Goal: Task Accomplishment & Management: Use online tool/utility

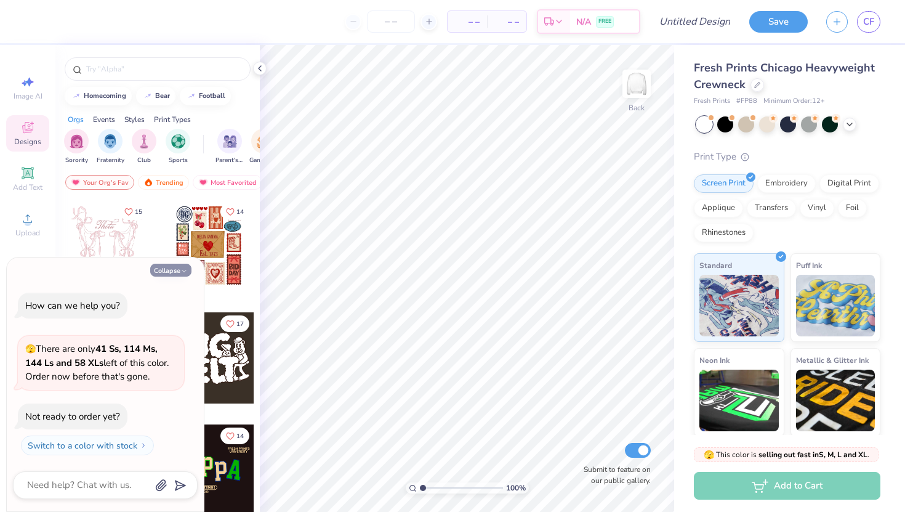
click at [179, 264] on button "Collapse" at bounding box center [170, 269] width 41 height 13
type textarea "x"
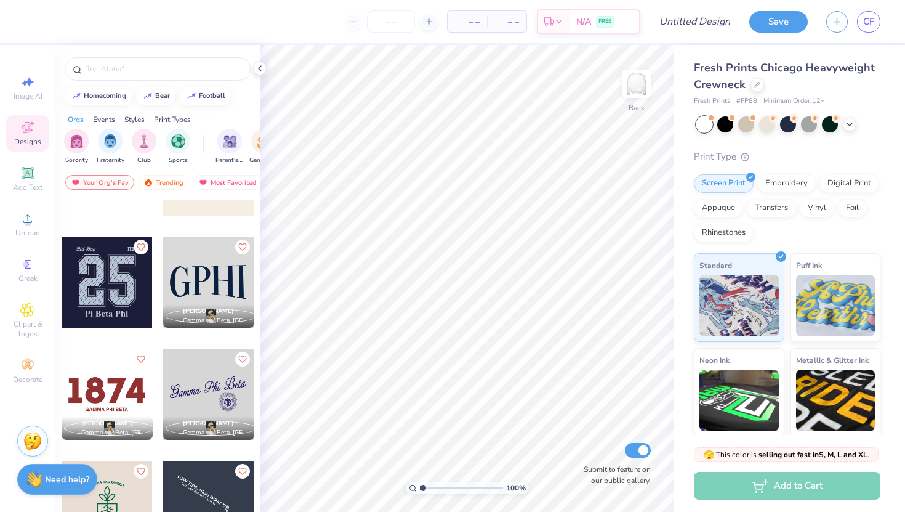
scroll to position [8604, 0]
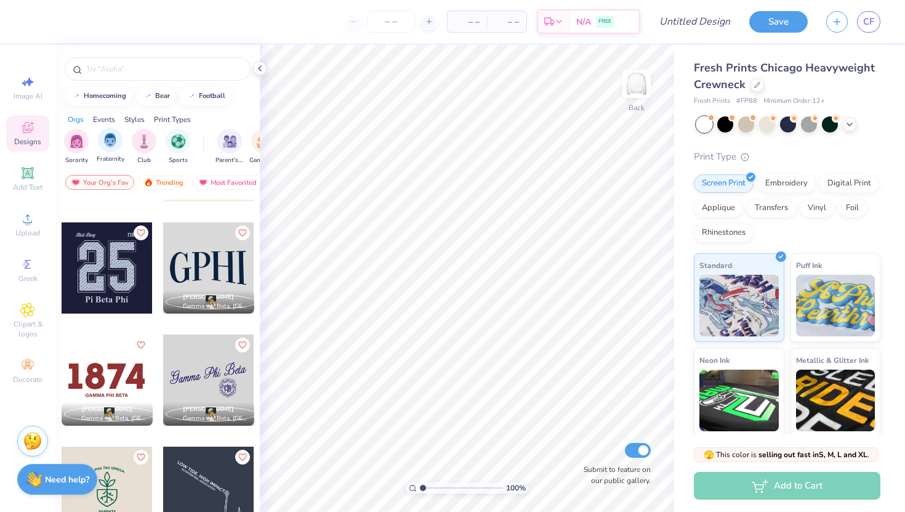
click at [110, 155] on div "Fraternity" at bounding box center [111, 145] width 28 height 36
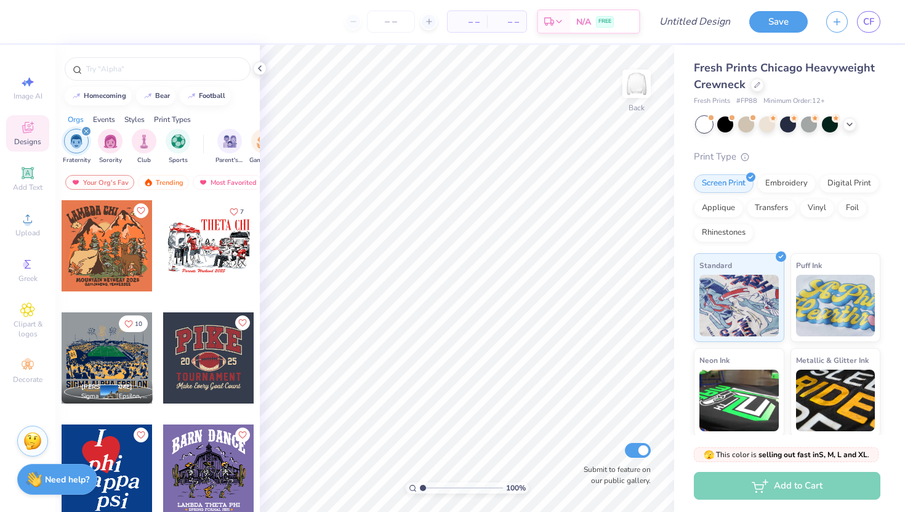
click at [86, 127] on div "filter for Fraternity" at bounding box center [86, 131] width 11 height 11
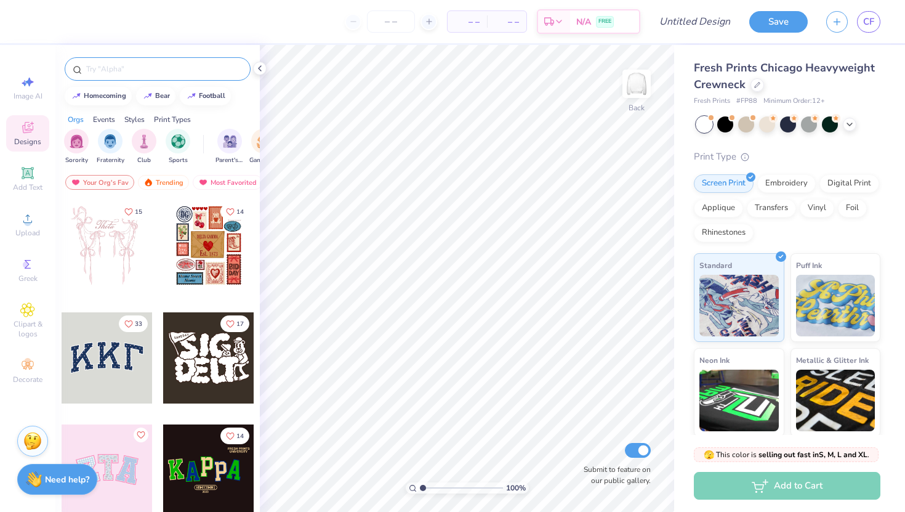
click at [108, 77] on div at bounding box center [158, 68] width 186 height 23
click at [105, 66] on input "text" at bounding box center [164, 69] width 158 height 12
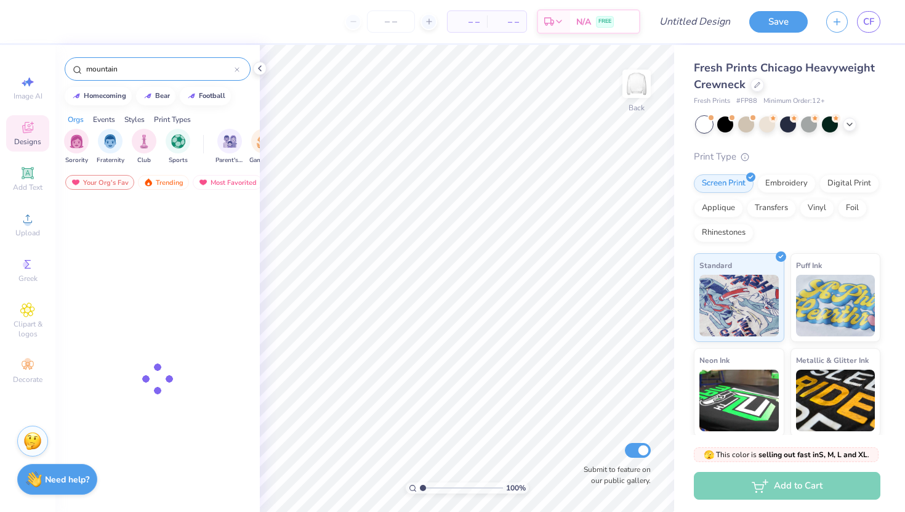
type input "mountain"
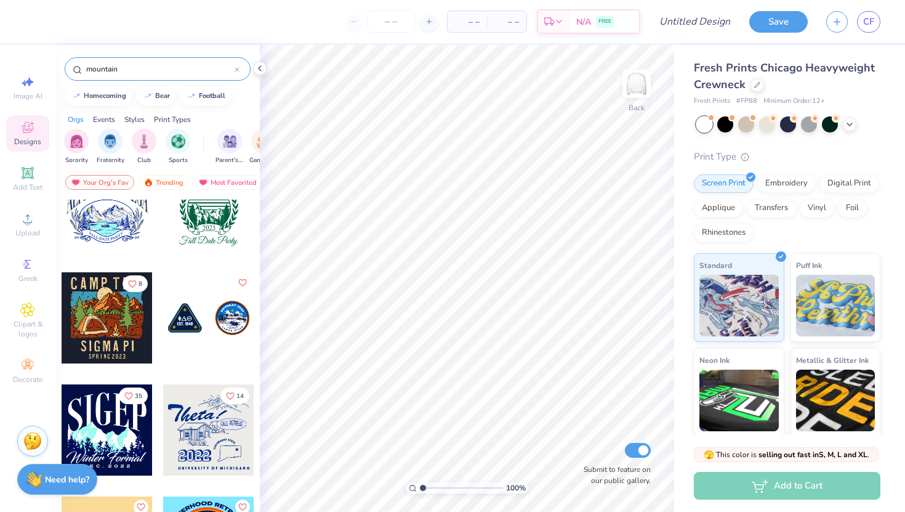
scroll to position [4074, 0]
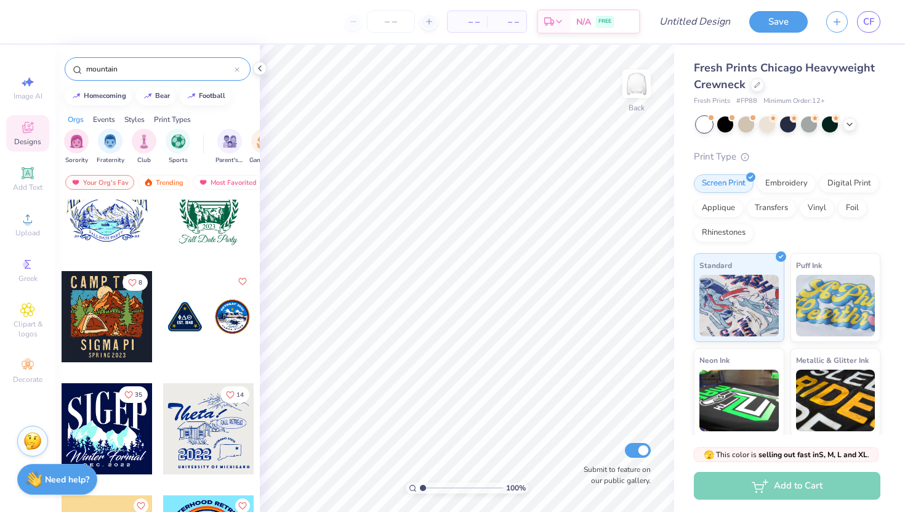
click at [238, 66] on div at bounding box center [237, 68] width 5 height 11
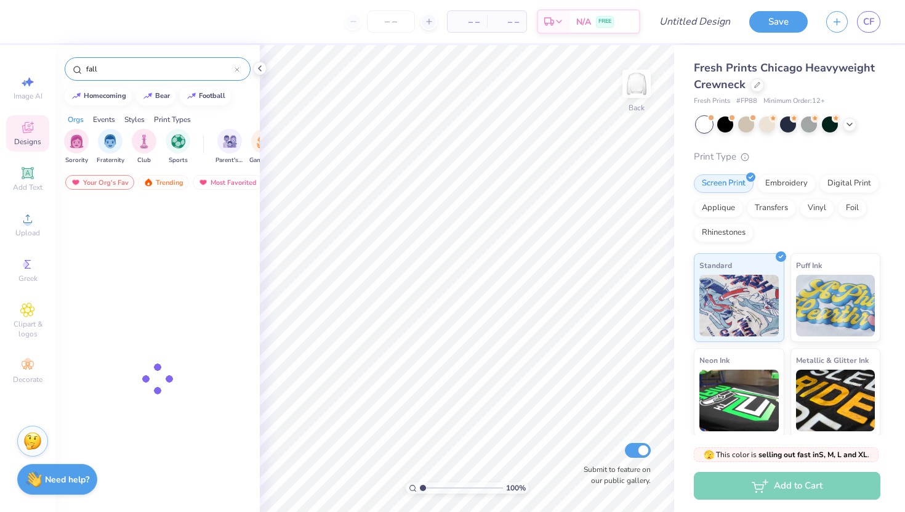
type input "fall"
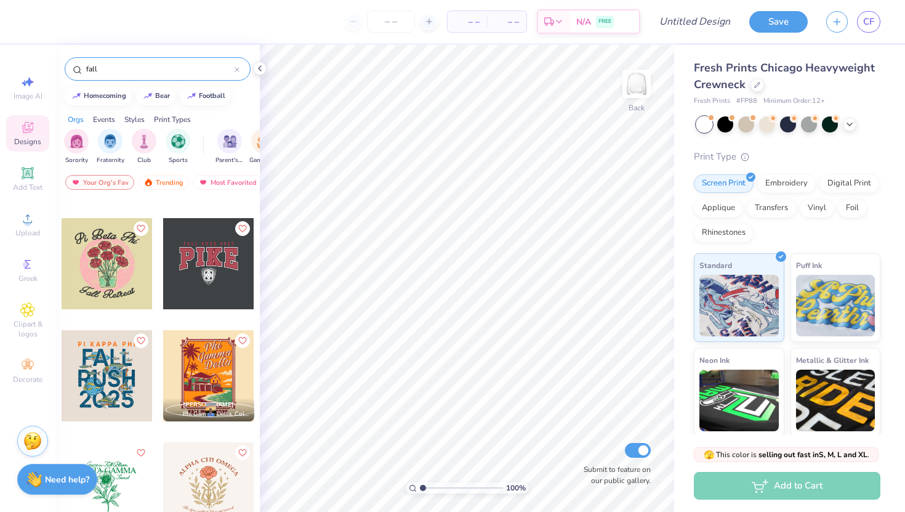
scroll to position [2818, 0]
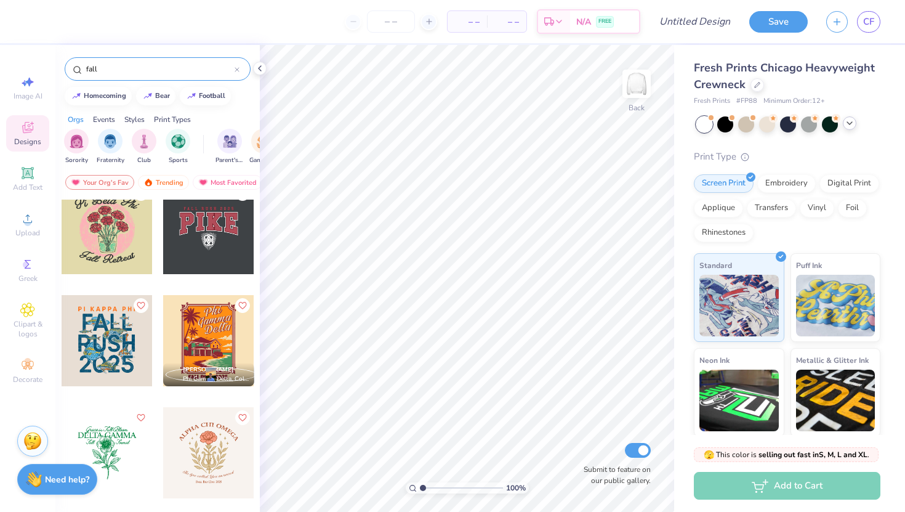
click at [850, 123] on polyline at bounding box center [849, 123] width 5 height 2
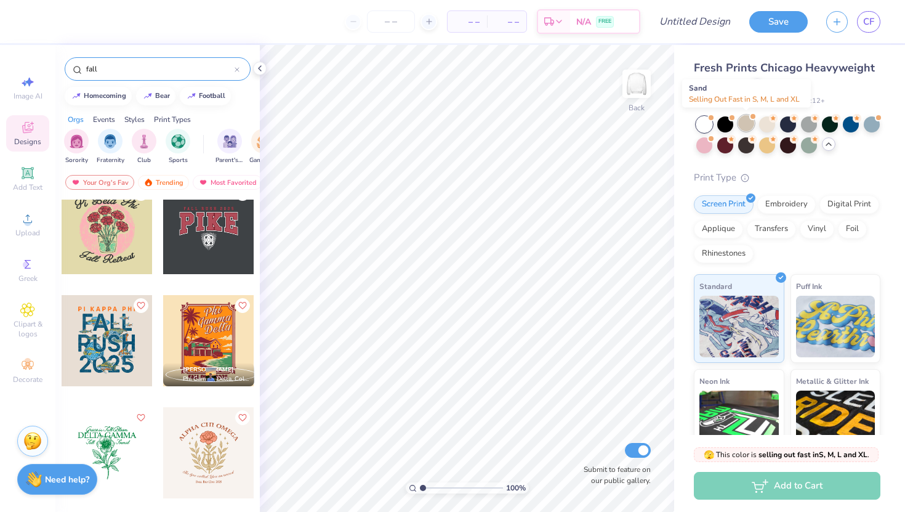
click at [749, 120] on div at bounding box center [746, 123] width 16 height 16
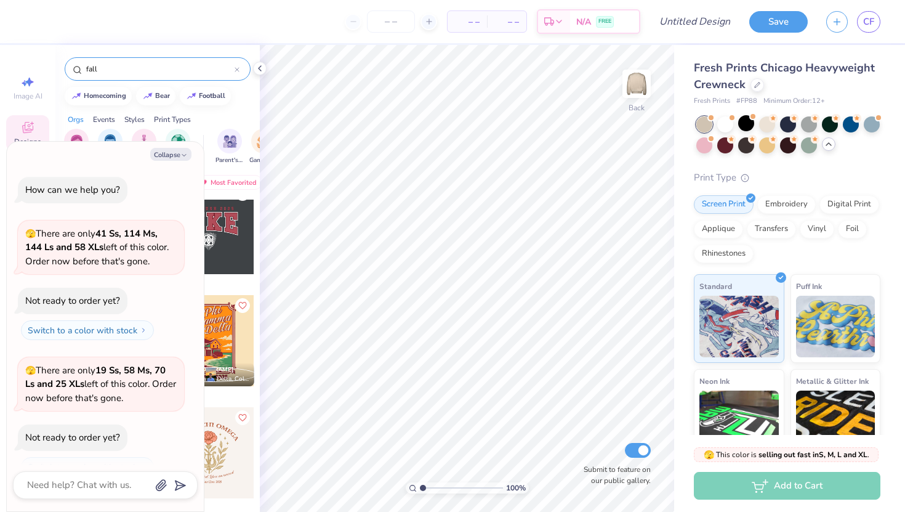
scroll to position [21, 0]
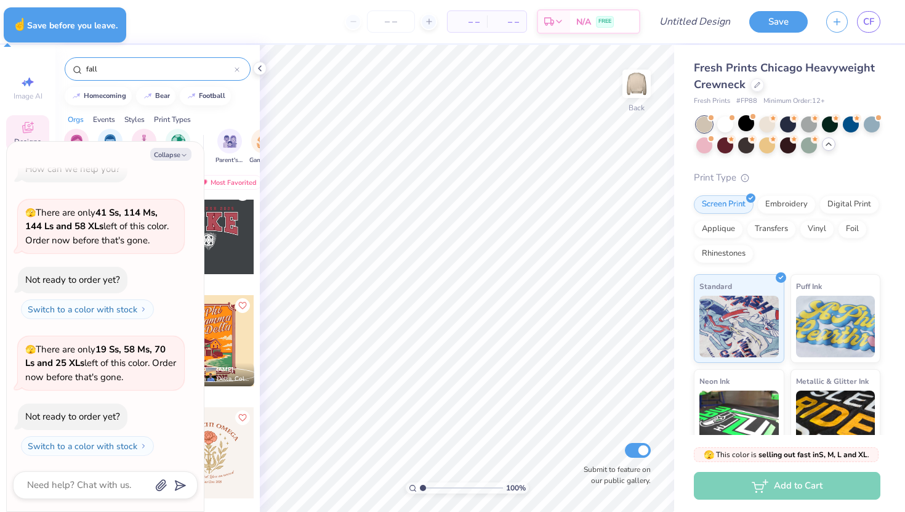
type textarea "x"
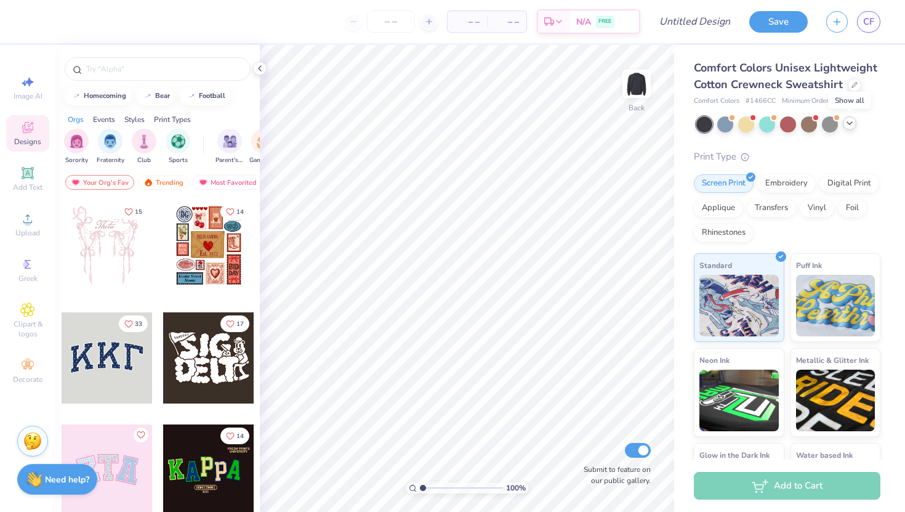
click at [850, 124] on icon at bounding box center [850, 123] width 10 height 10
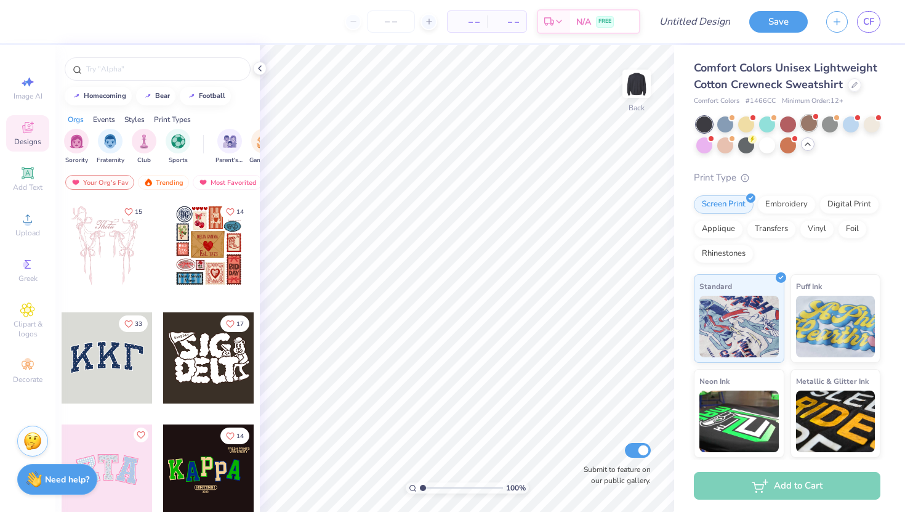
click at [813, 125] on div at bounding box center [809, 123] width 16 height 16
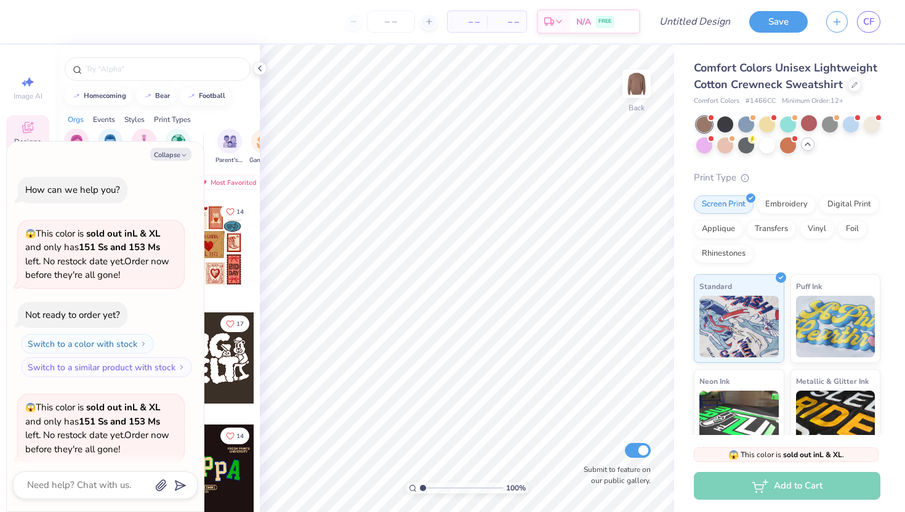
scroll to position [95, 0]
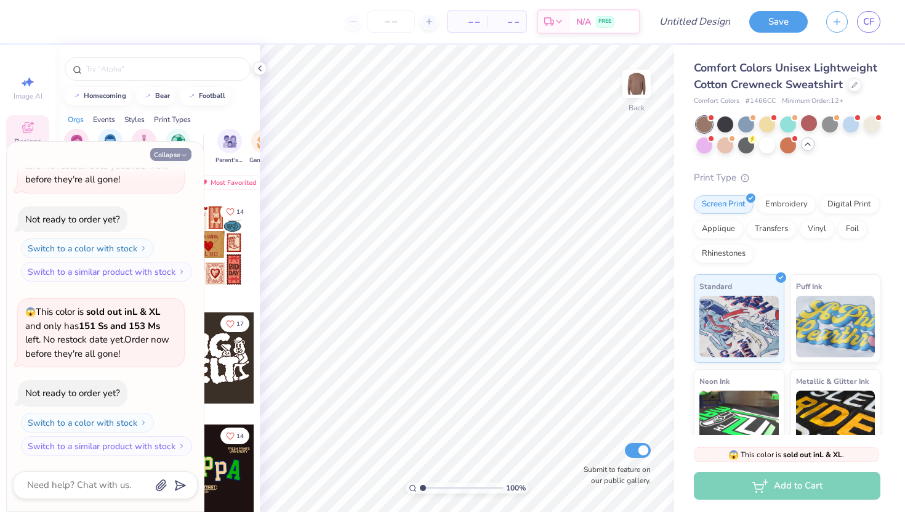
click at [172, 153] on button "Collapse" at bounding box center [170, 154] width 41 height 13
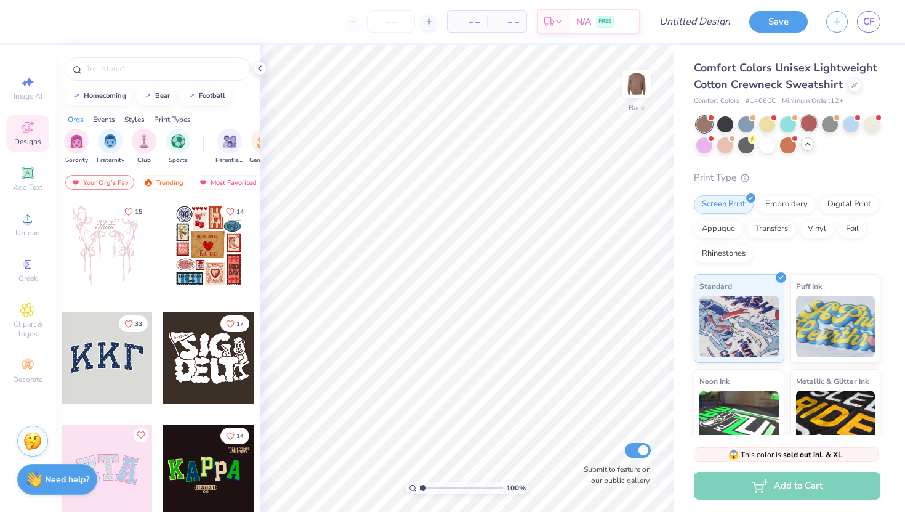
click at [808, 125] on div at bounding box center [809, 123] width 16 height 16
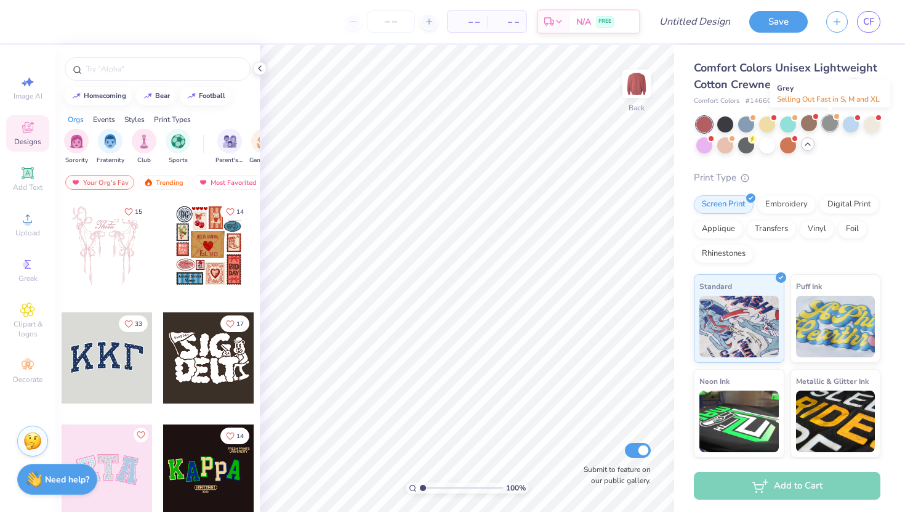
click at [831, 122] on div at bounding box center [830, 123] width 16 height 16
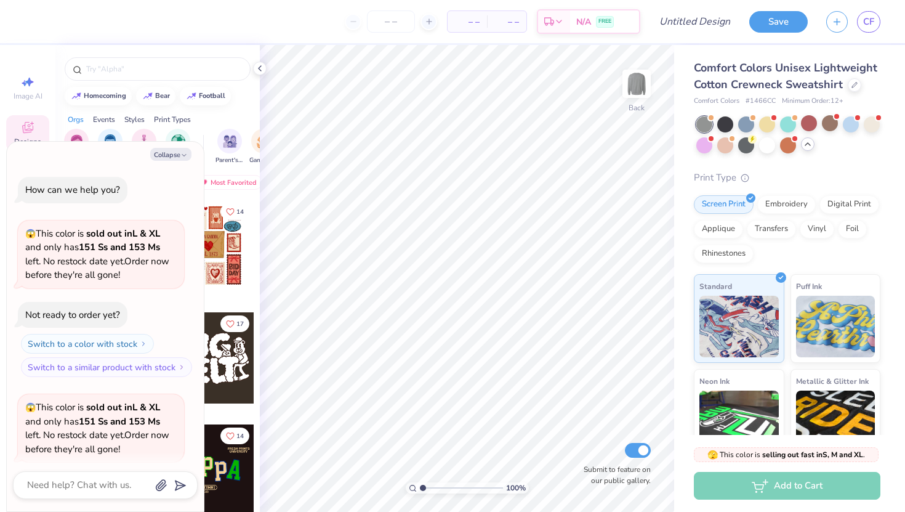
scroll to position [255, 0]
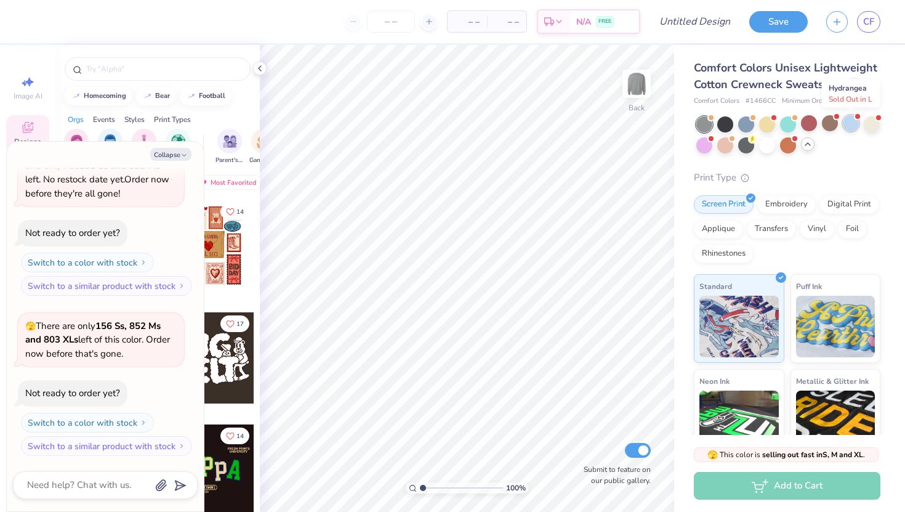
click at [855, 125] on div at bounding box center [851, 123] width 16 height 16
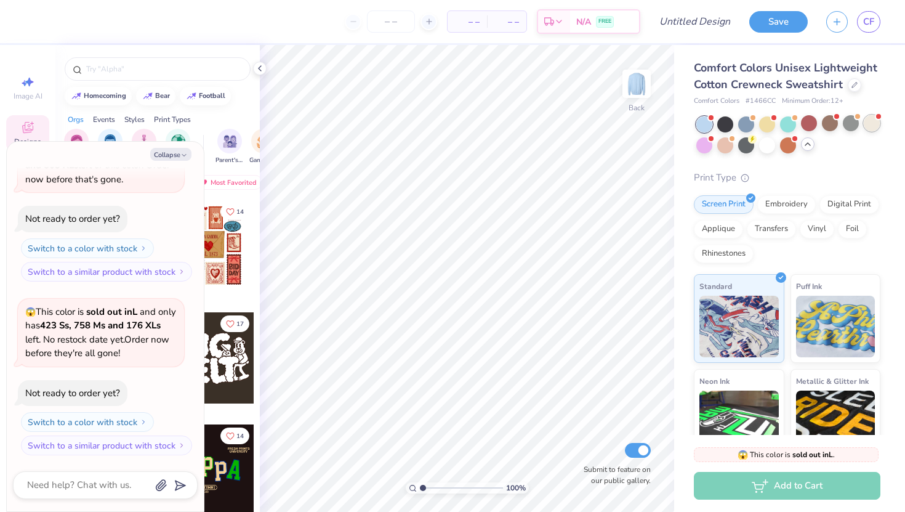
click at [874, 124] on div at bounding box center [872, 123] width 16 height 16
click at [832, 126] on div at bounding box center [830, 123] width 16 height 16
click at [179, 154] on button "Collapse" at bounding box center [170, 154] width 41 height 13
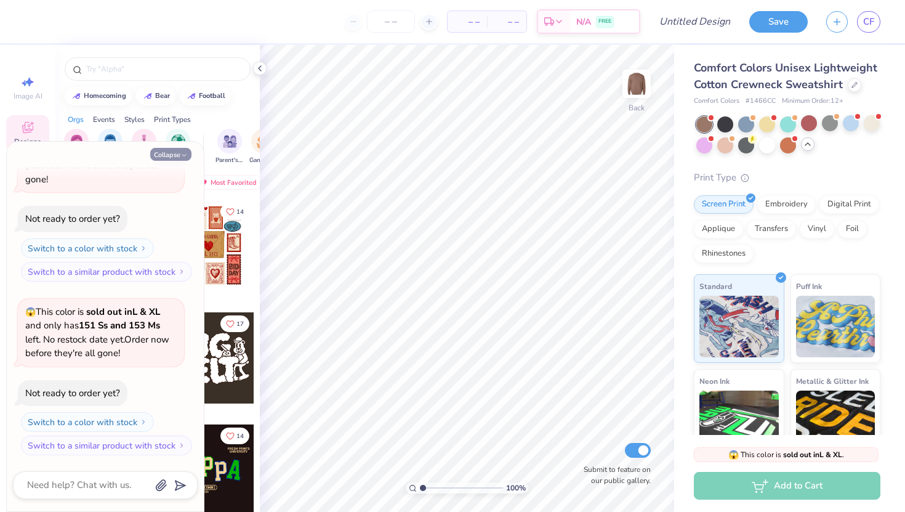
type textarea "x"
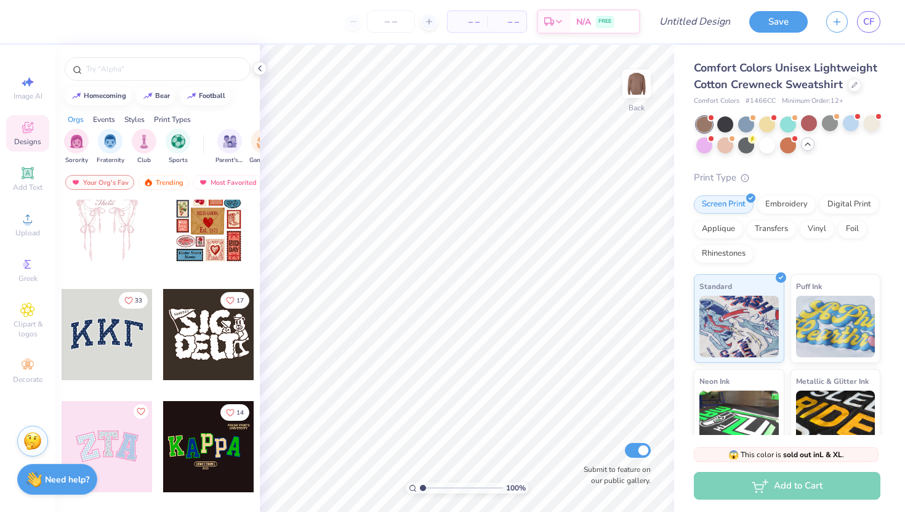
scroll to position [0, 0]
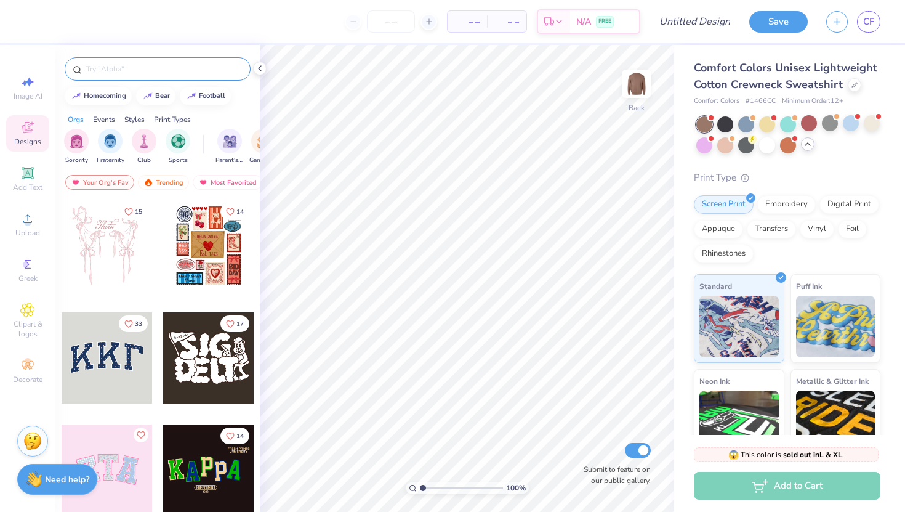
click at [127, 68] on input "text" at bounding box center [164, 69] width 158 height 12
type input "fall"
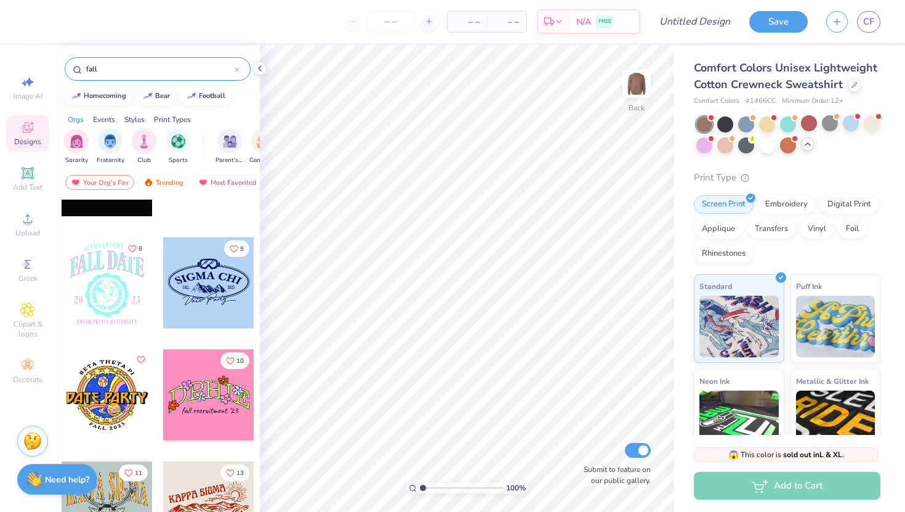
scroll to position [1757, 0]
click at [146, 138] on img "filter for Club" at bounding box center [144, 140] width 14 height 14
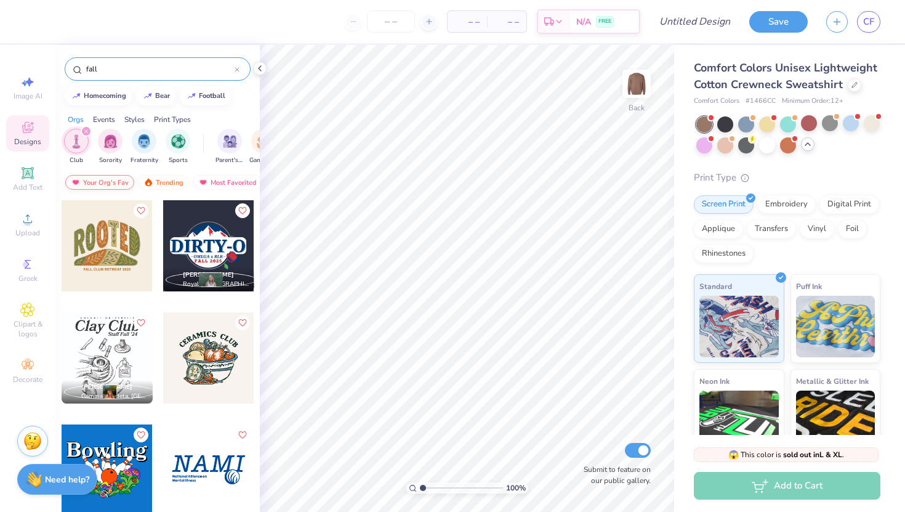
click at [106, 182] on div "Your Org's Fav" at bounding box center [99, 182] width 69 height 15
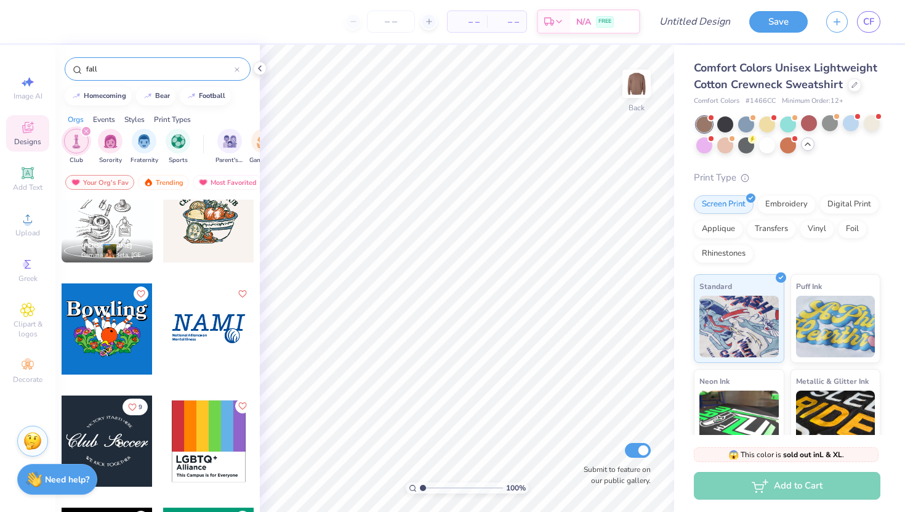
scroll to position [0, 0]
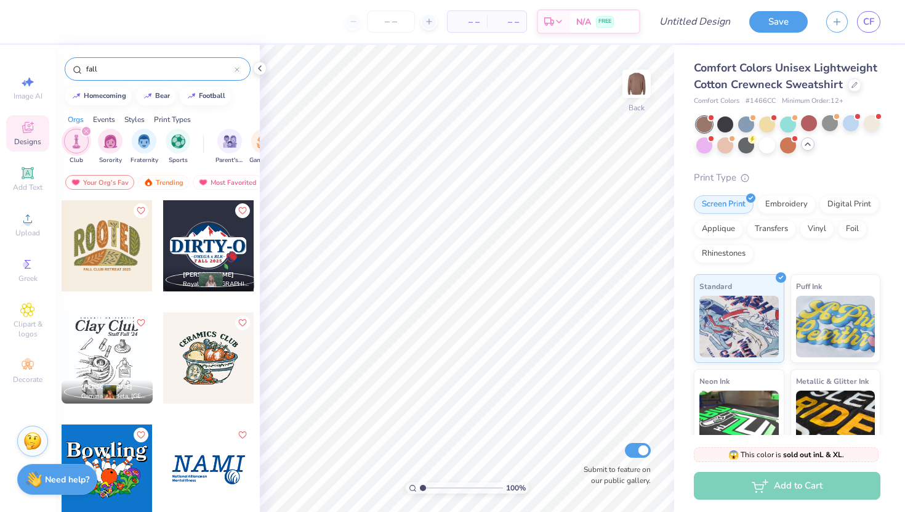
click at [86, 130] on icon "filter for Club" at bounding box center [86, 131] width 4 height 4
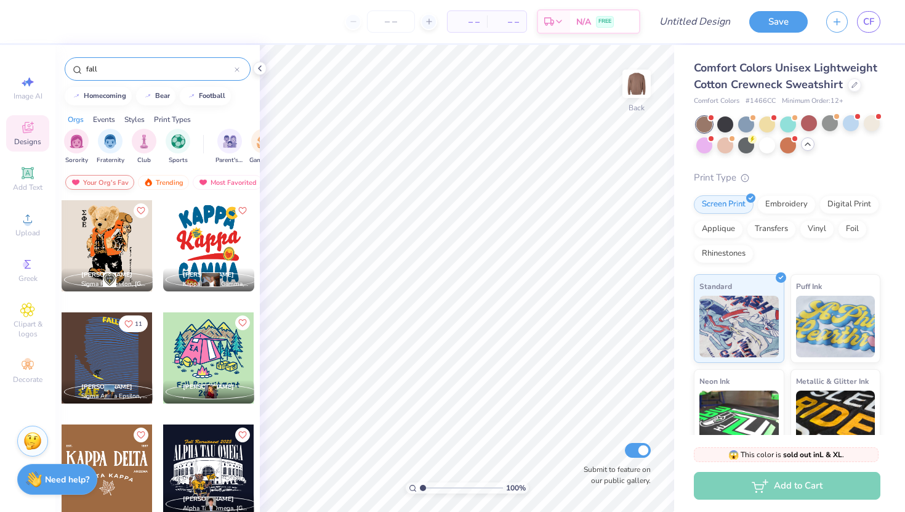
click at [106, 176] on div "Your Org's Fav" at bounding box center [99, 182] width 69 height 15
click at [151, 185] on img at bounding box center [148, 182] width 10 height 9
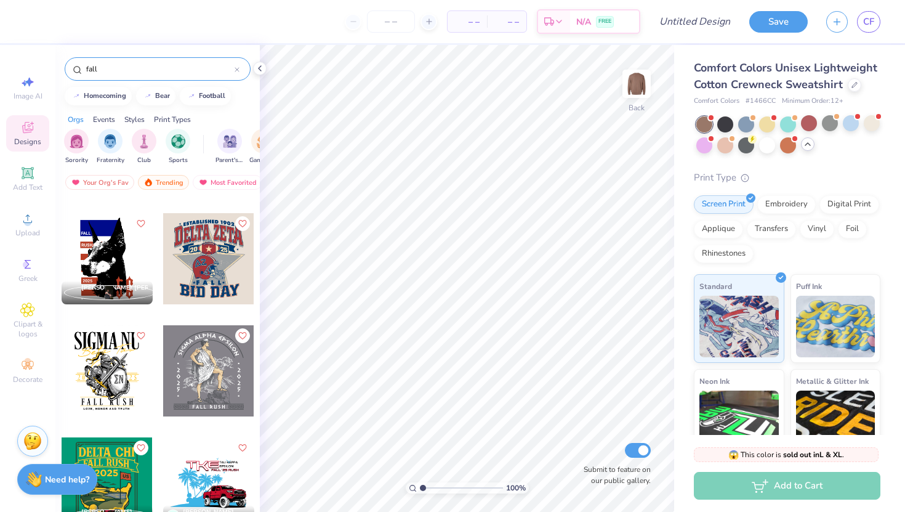
scroll to position [3797, 0]
click at [863, 26] on span "CF" at bounding box center [868, 22] width 11 height 14
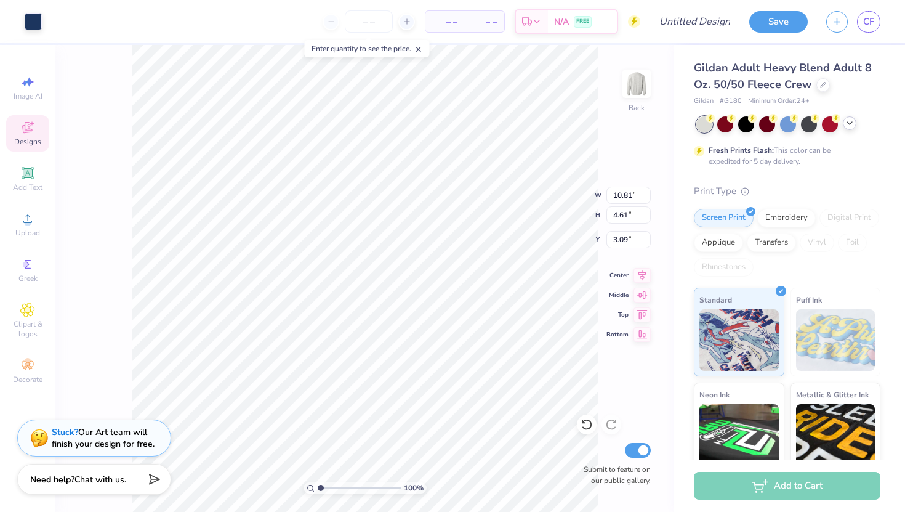
click at [853, 126] on icon at bounding box center [850, 123] width 10 height 10
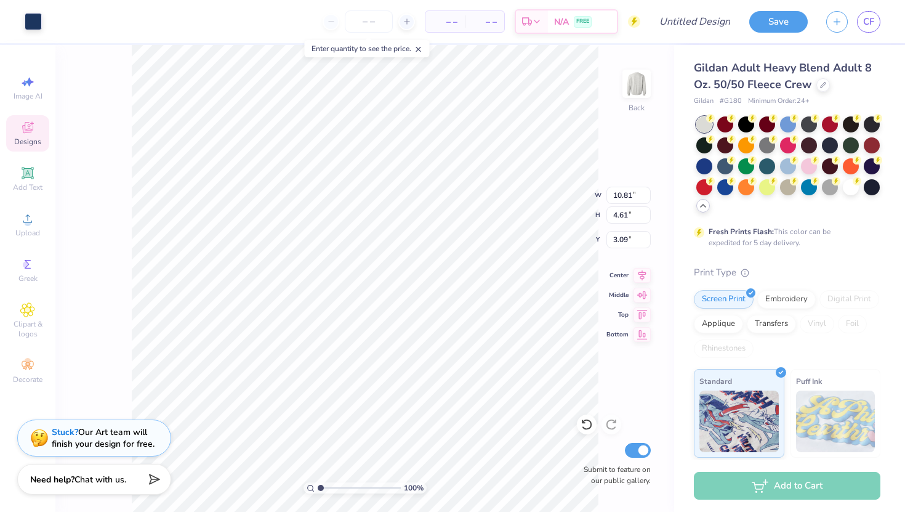
type input "3.00"
click at [582, 426] on icon at bounding box center [586, 424] width 12 height 12
click at [587, 425] on icon at bounding box center [586, 424] width 12 height 12
type input "3.25"
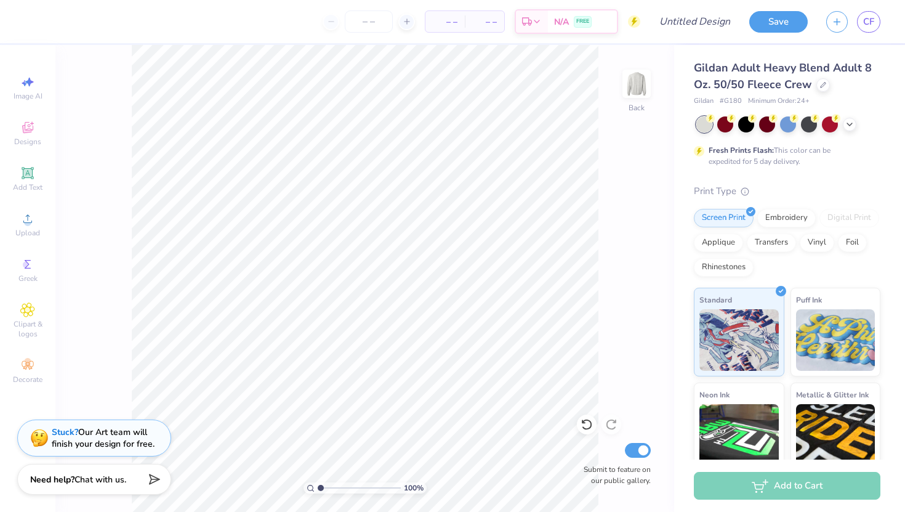
click at [858, 122] on div at bounding box center [788, 124] width 184 height 16
click at [850, 120] on icon at bounding box center [850, 123] width 10 height 10
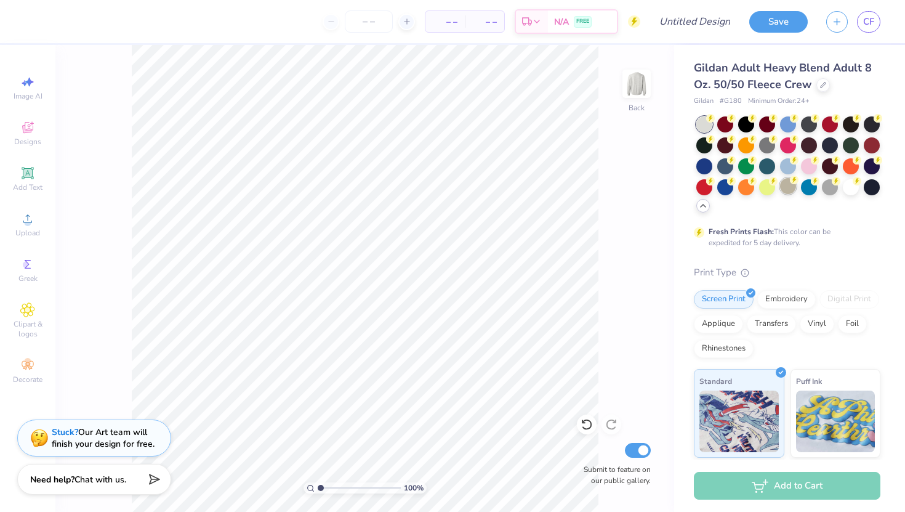
click at [790, 193] on div at bounding box center [788, 186] width 16 height 16
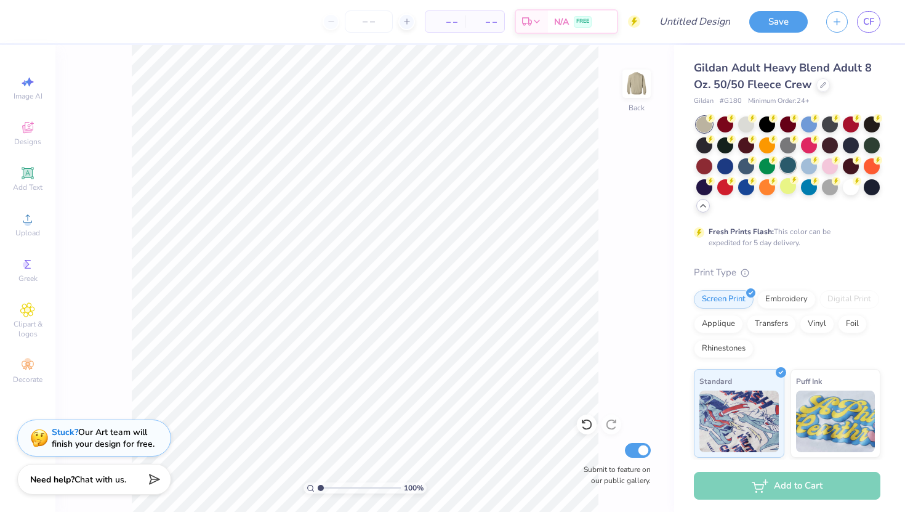
click at [780, 167] on div at bounding box center [788, 165] width 16 height 16
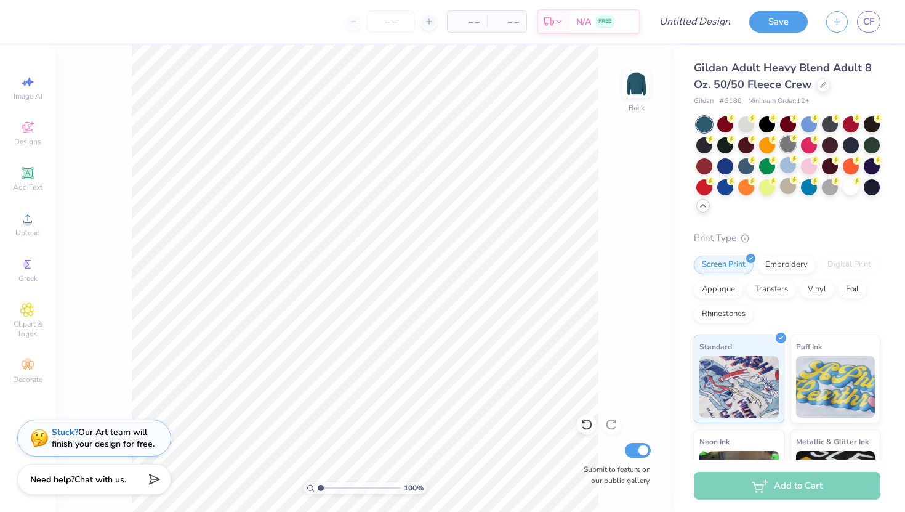
click at [781, 150] on div at bounding box center [788, 144] width 16 height 16
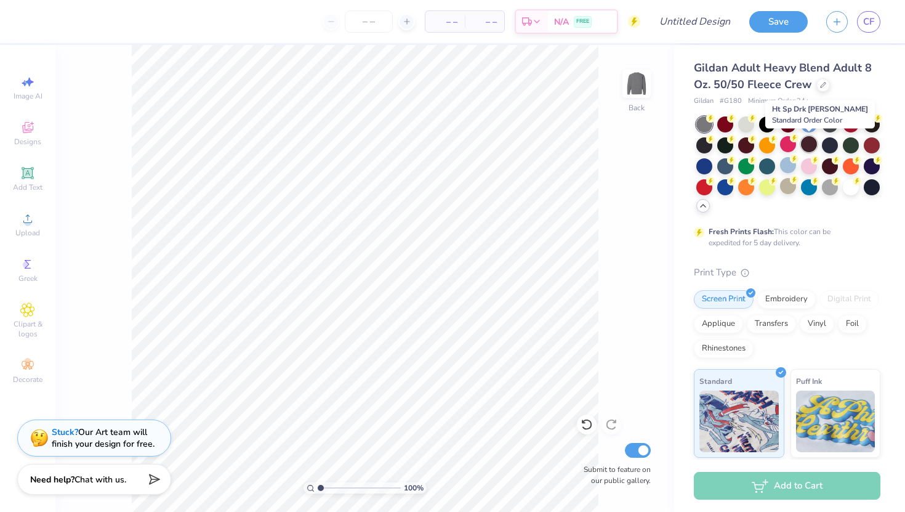
click at [806, 146] on div at bounding box center [809, 144] width 16 height 16
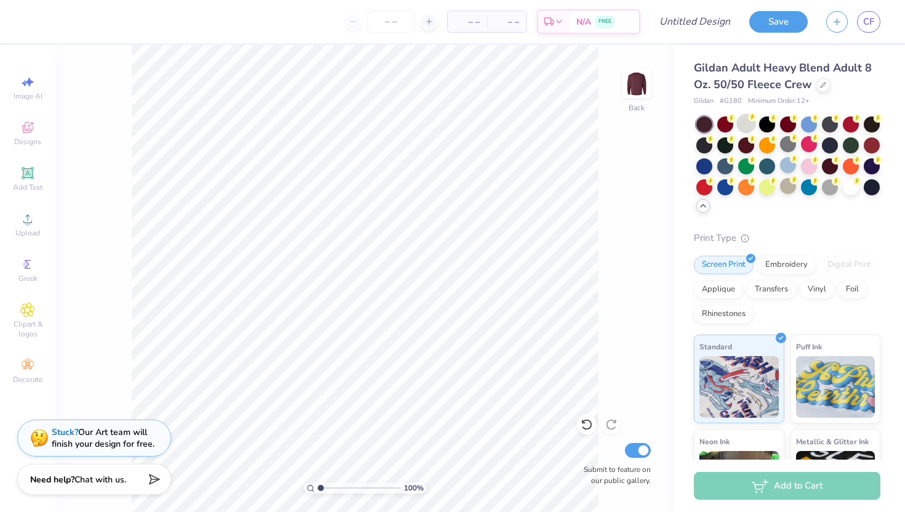
click at [745, 127] on div at bounding box center [746, 123] width 16 height 16
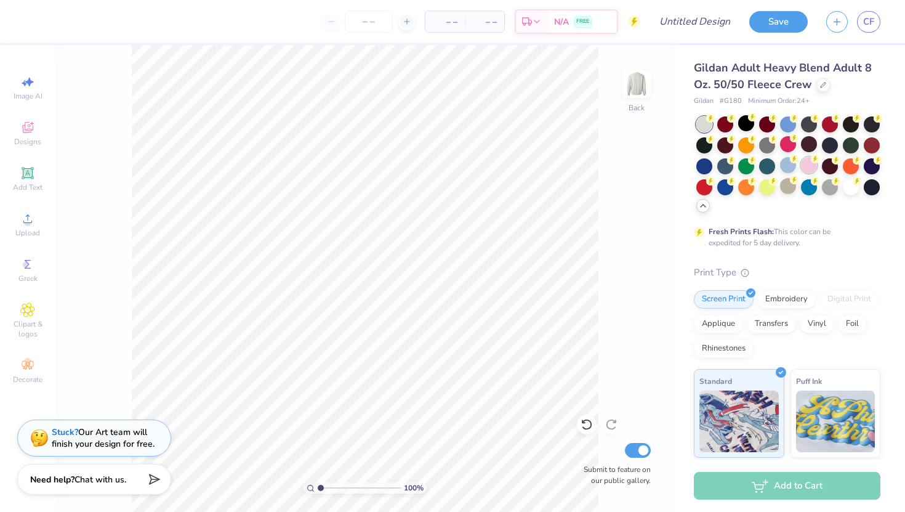
click at [809, 166] on div at bounding box center [809, 165] width 16 height 16
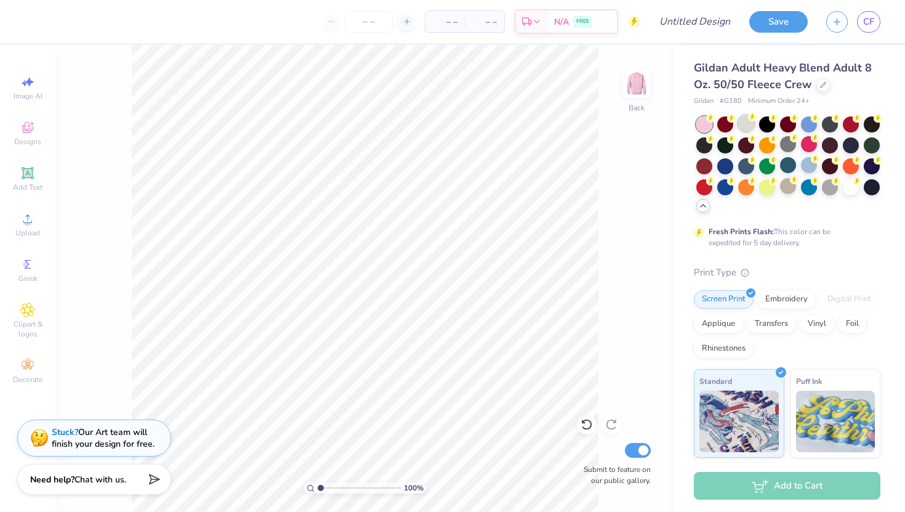
click at [744, 129] on div at bounding box center [746, 123] width 16 height 16
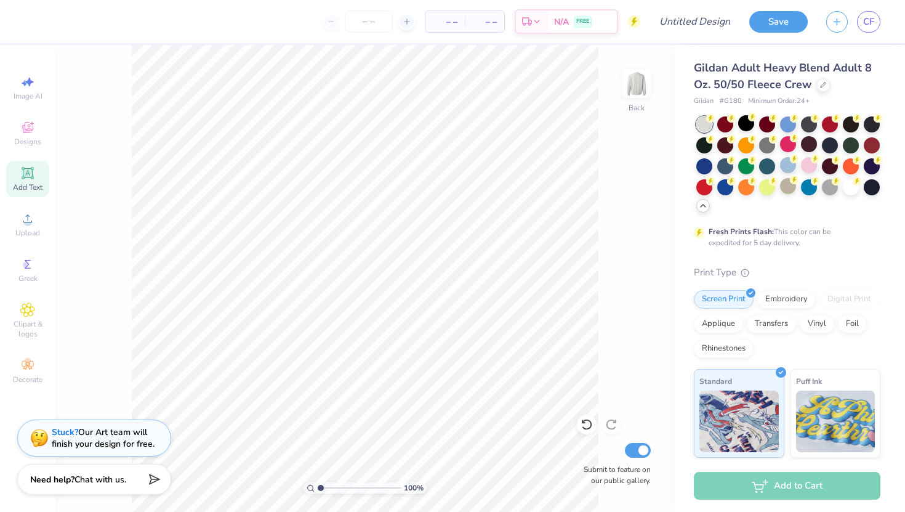
click at [25, 184] on span "Add Text" at bounding box center [28, 187] width 30 height 10
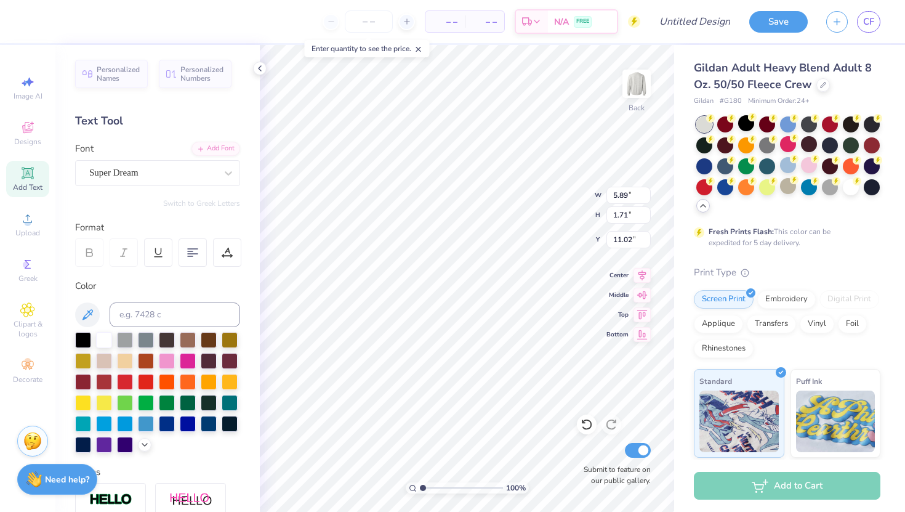
type textarea "TAMU FLiP"
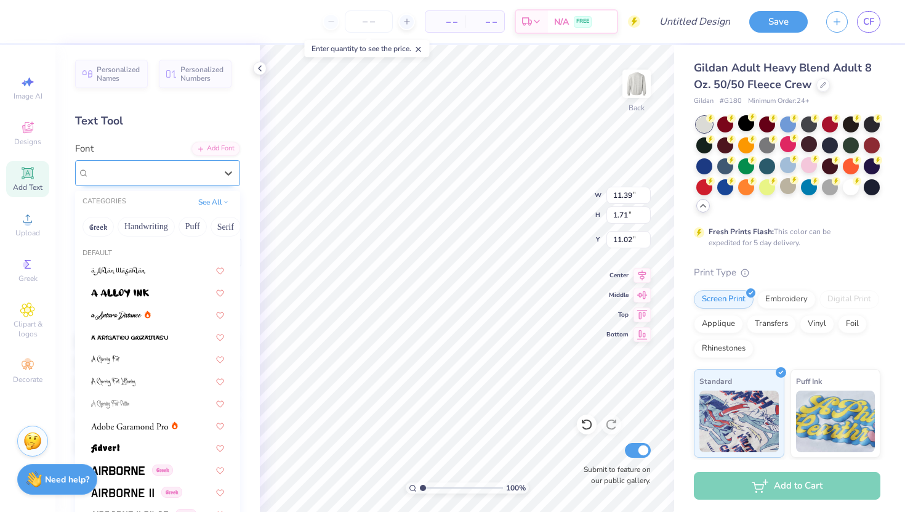
click at [172, 175] on div "Super Dream" at bounding box center [152, 172] width 129 height 19
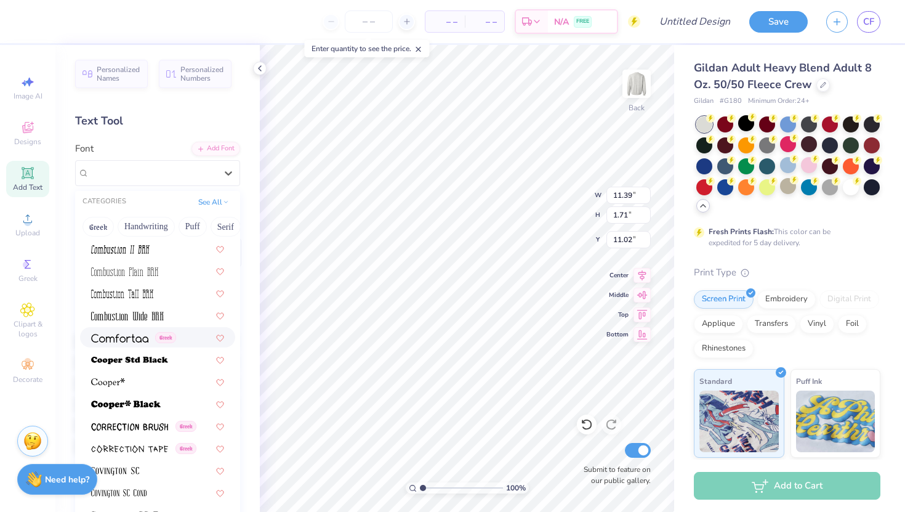
scroll to position [1752, 0]
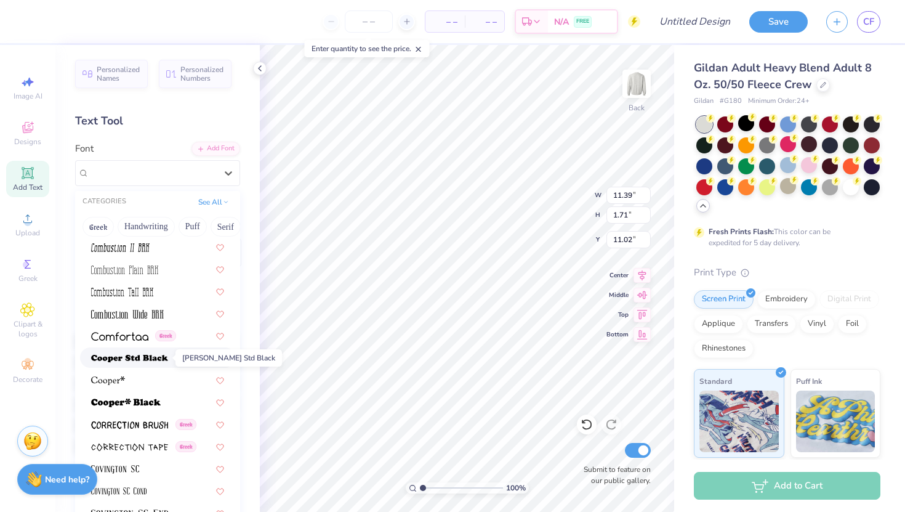
click at [162, 353] on span at bounding box center [129, 357] width 77 height 13
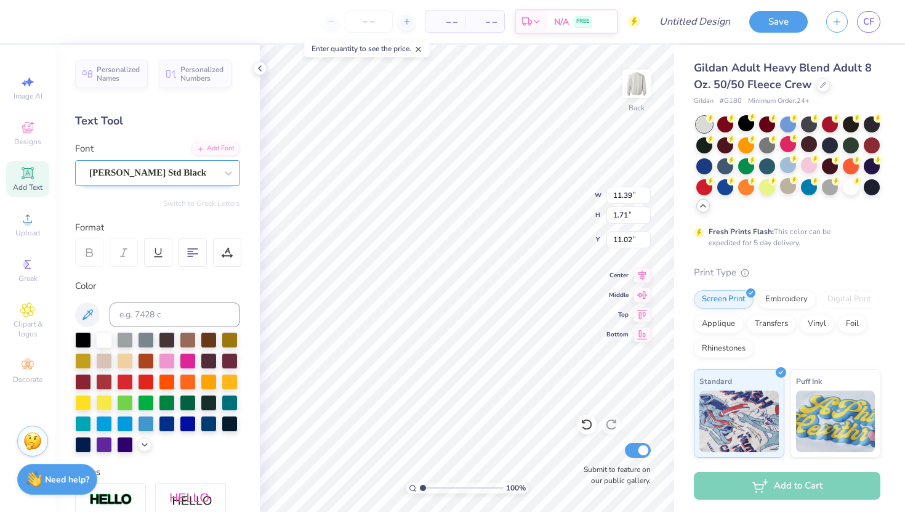
click at [173, 167] on div "Cooper Std Black" at bounding box center [152, 172] width 129 height 19
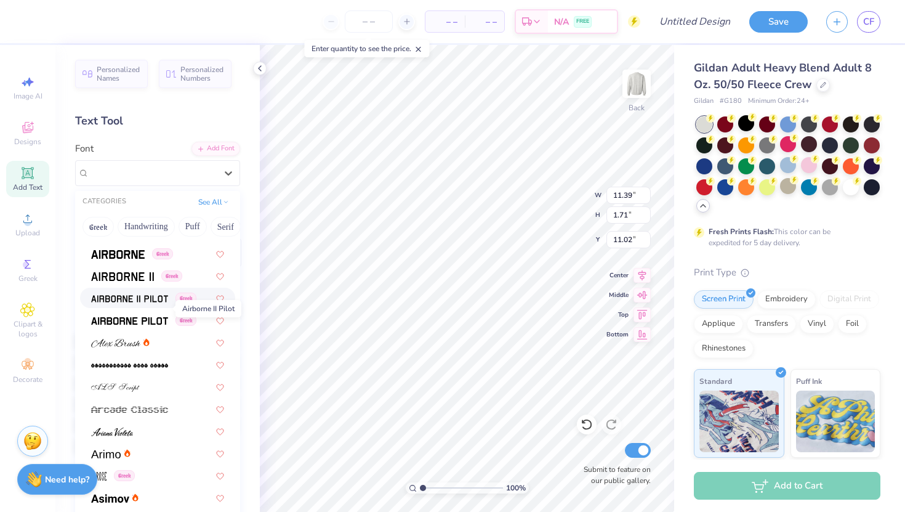
scroll to position [170, 0]
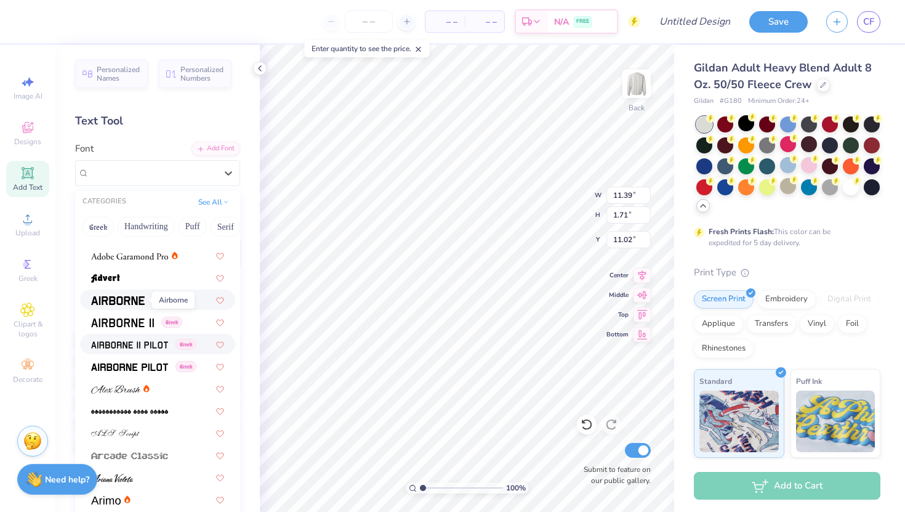
click at [143, 299] on img at bounding box center [118, 300] width 54 height 9
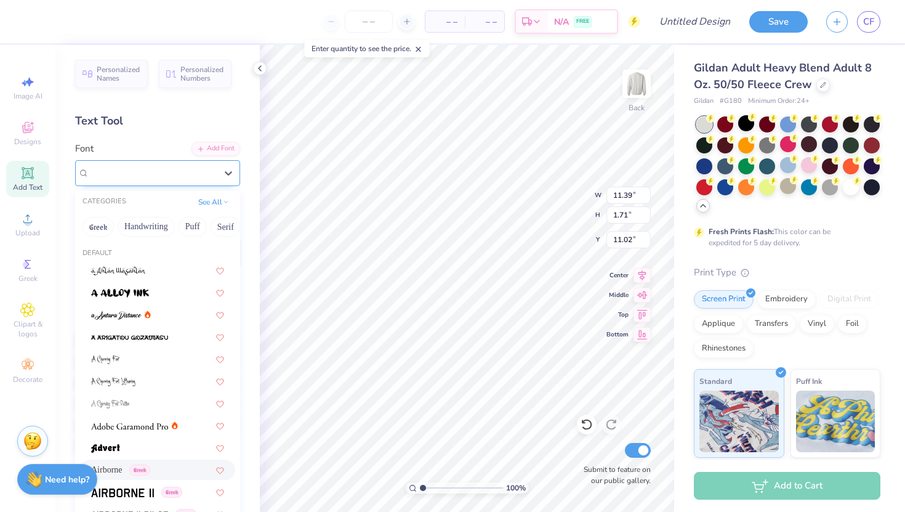
click at [124, 174] on div "Airborne Greek" at bounding box center [152, 172] width 129 height 19
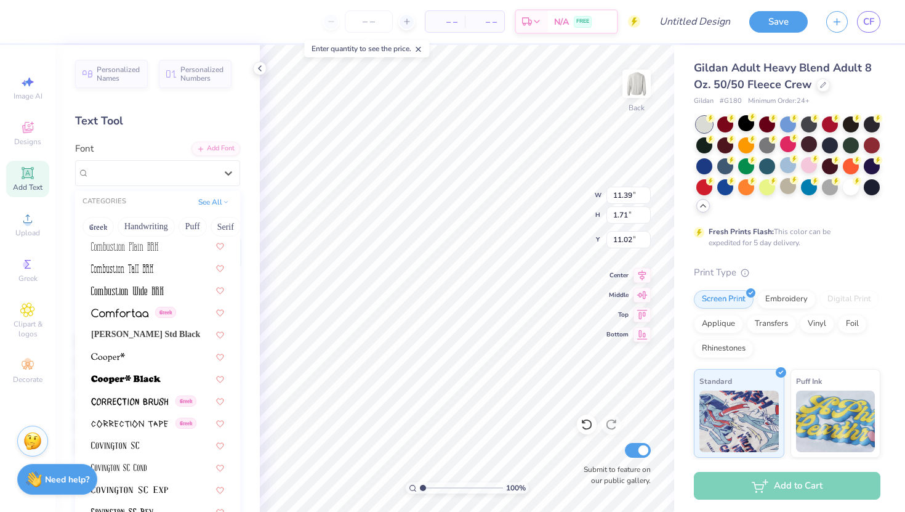
scroll to position [1783, 0]
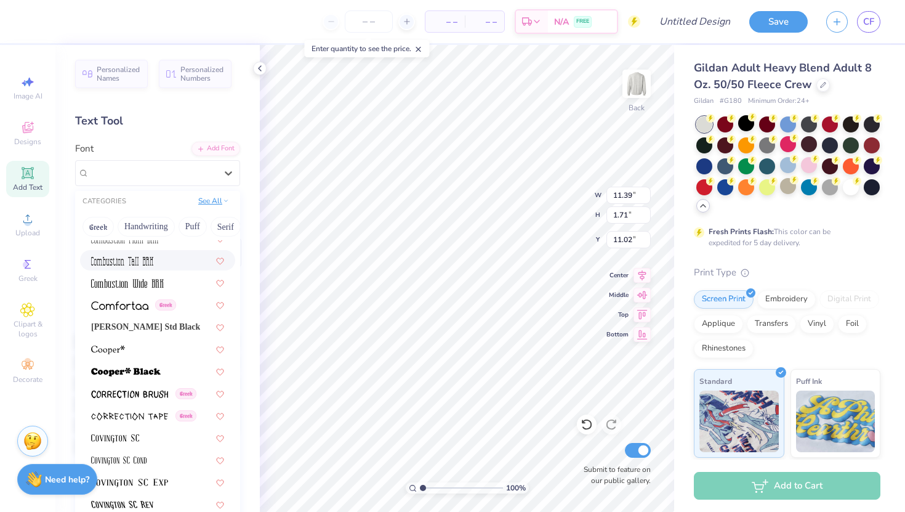
click at [212, 202] on button "See All" at bounding box center [214, 201] width 38 height 12
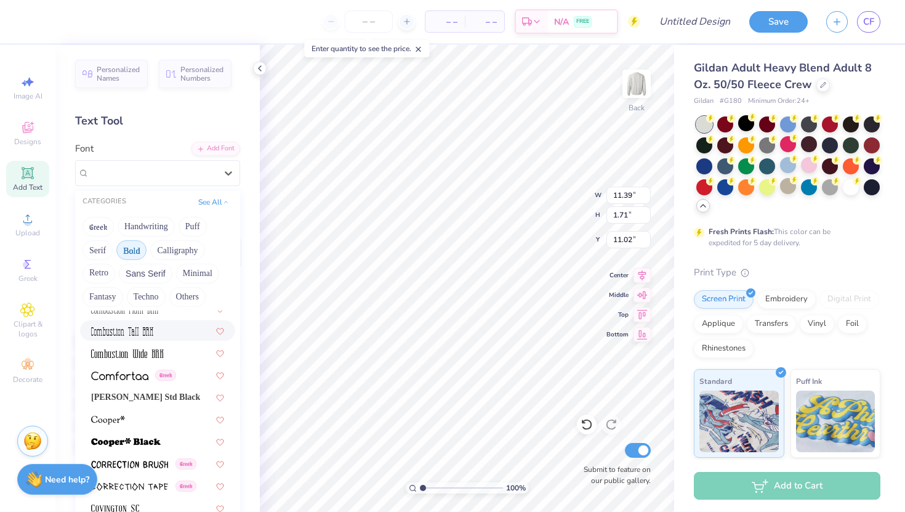
click at [134, 246] on button "Bold" at bounding box center [131, 250] width 30 height 20
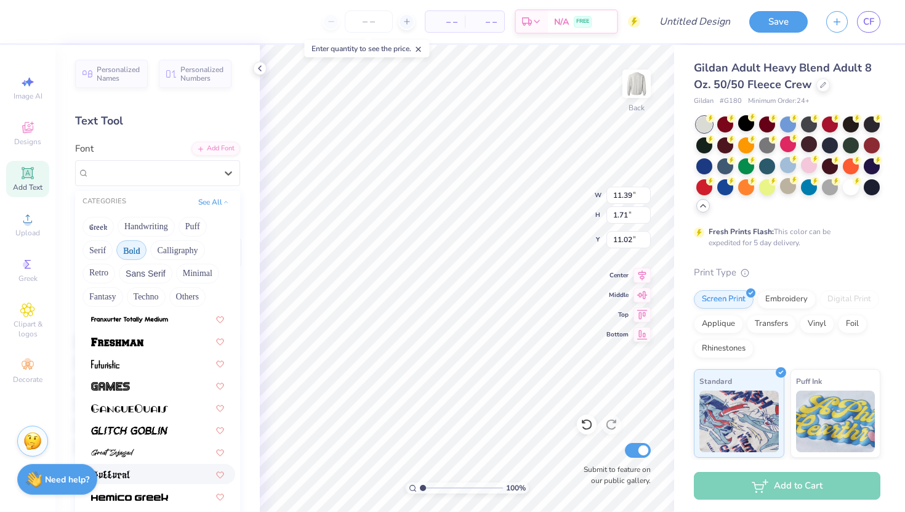
scroll to position [438, 0]
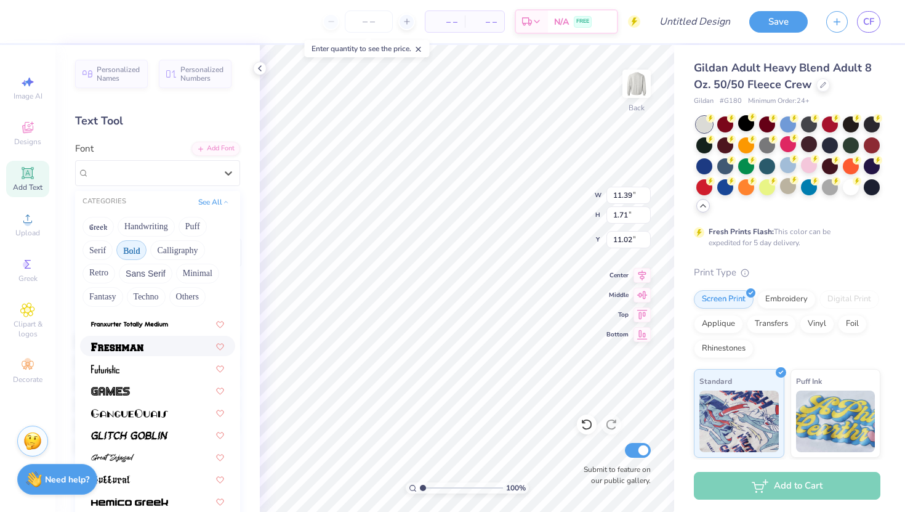
click at [140, 348] on img at bounding box center [117, 346] width 52 height 9
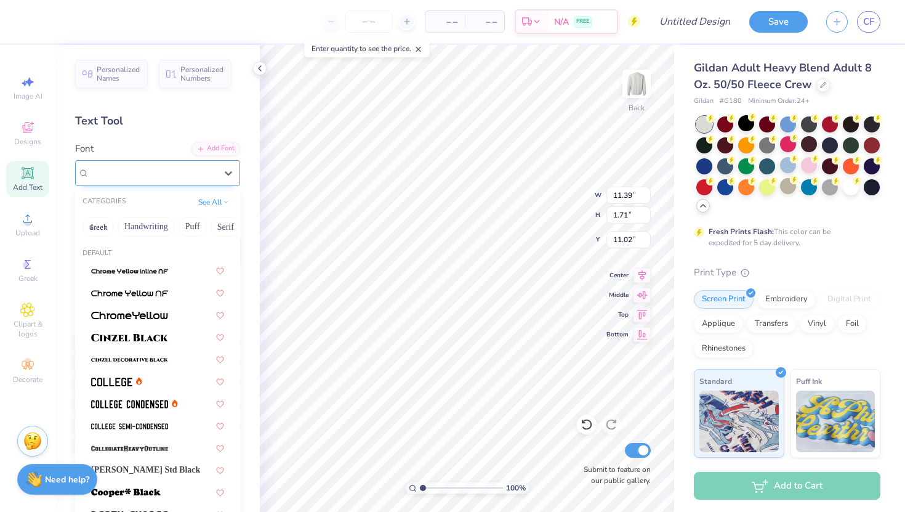
click at [130, 179] on div "Freshman" at bounding box center [152, 172] width 129 height 19
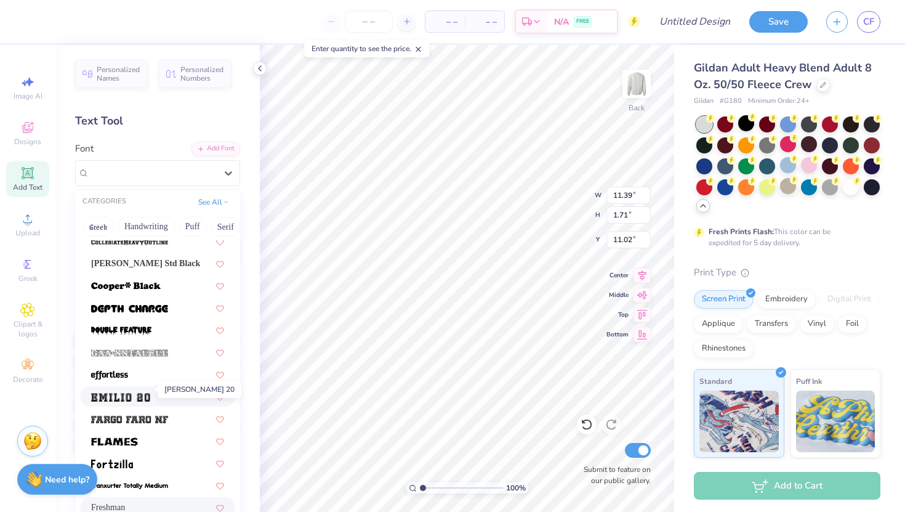
scroll to position [217, 0]
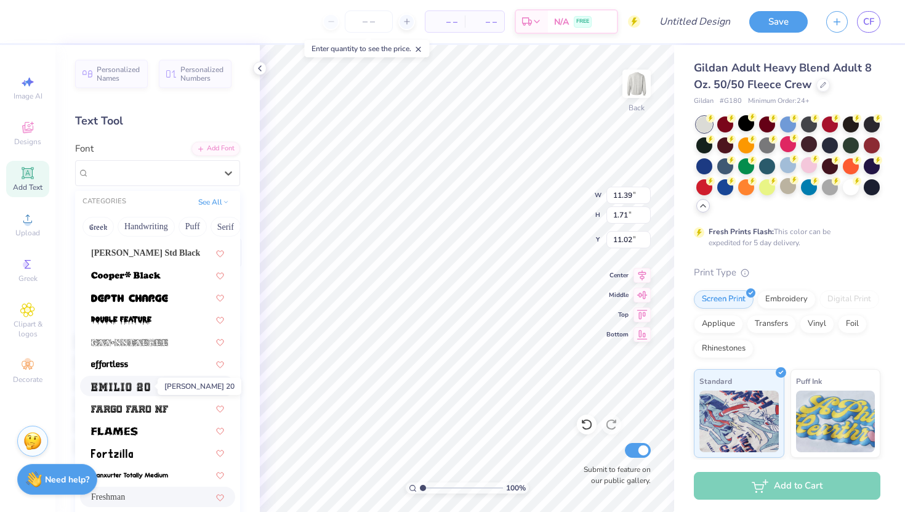
click at [129, 387] on img at bounding box center [120, 386] width 59 height 9
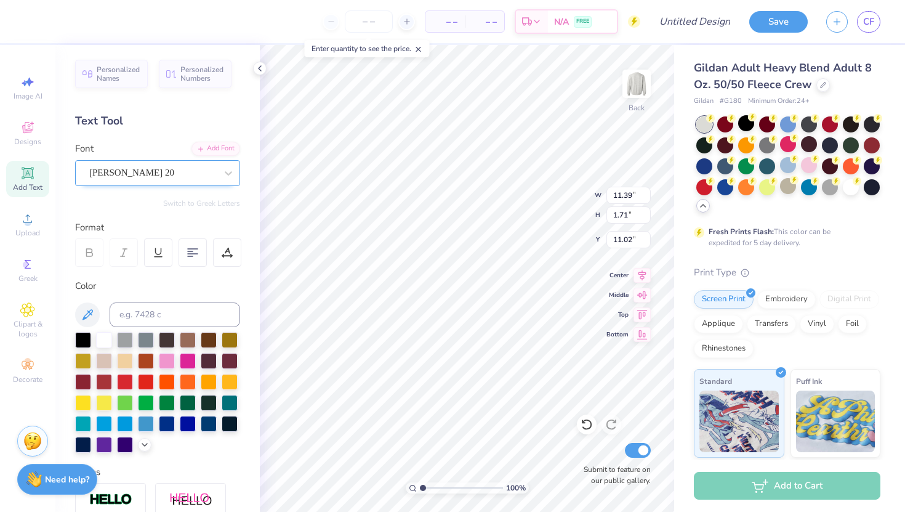
click at [162, 173] on div "Emilio 20" at bounding box center [152, 172] width 129 height 19
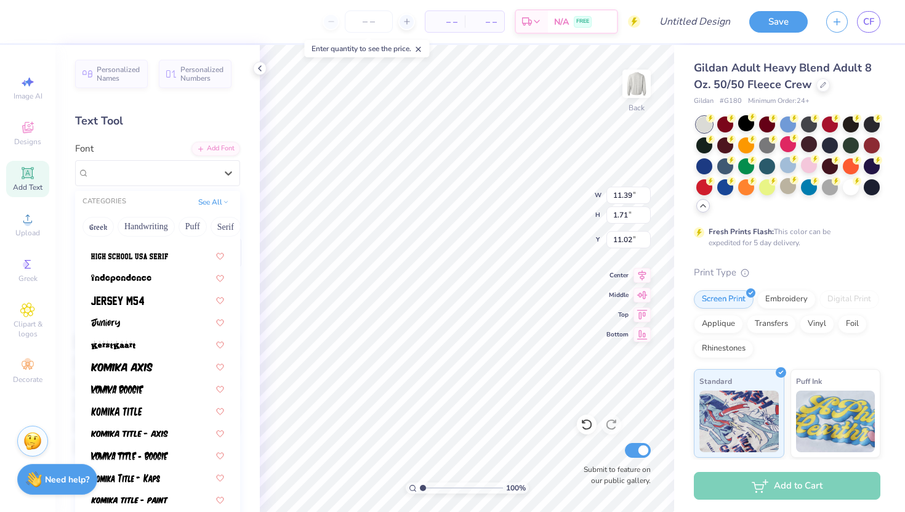
scroll to position [658, 0]
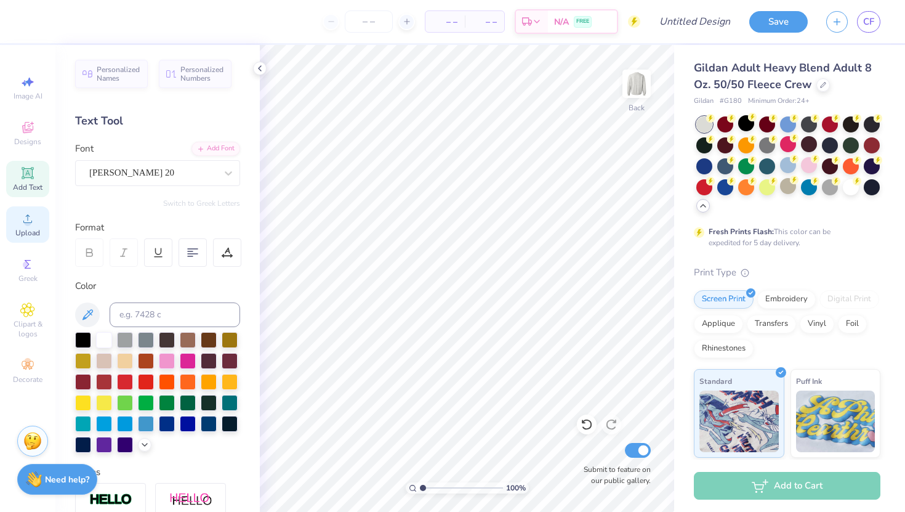
click at [26, 218] on icon at bounding box center [27, 218] width 15 height 15
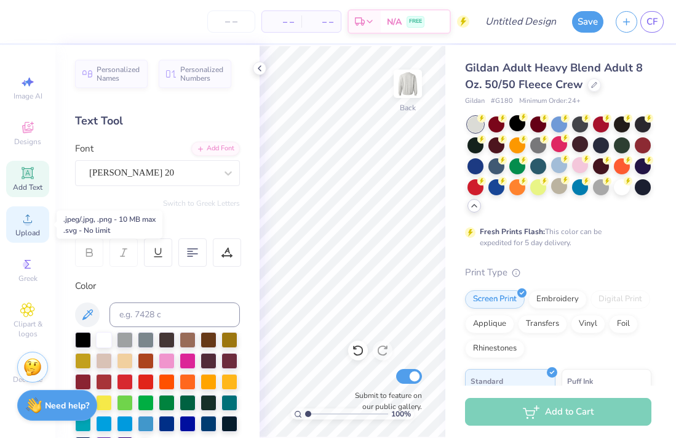
click at [35, 222] on div "Upload" at bounding box center [27, 224] width 43 height 36
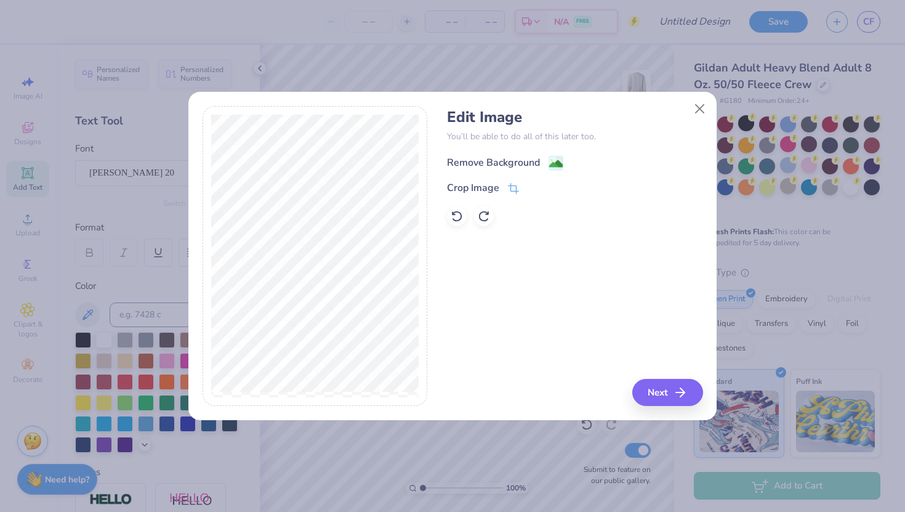
click at [553, 164] on image at bounding box center [556, 164] width 14 height 14
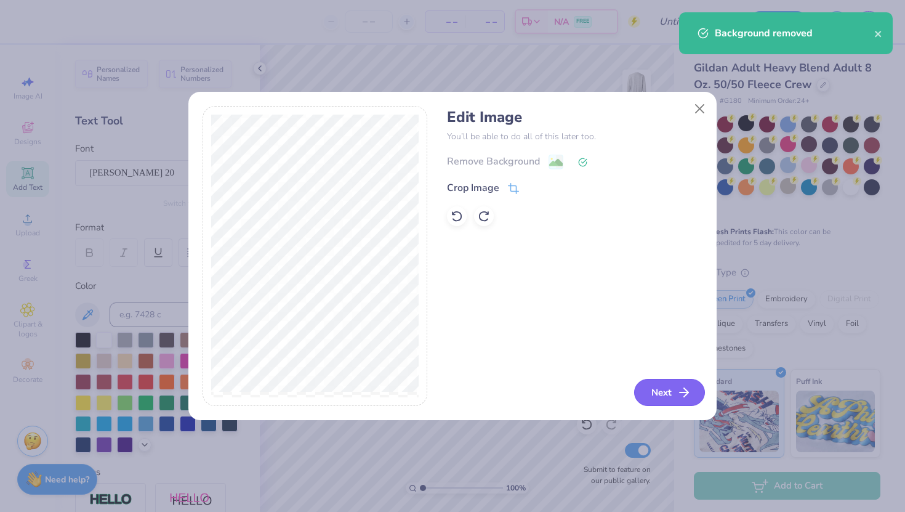
click at [665, 395] on button "Next" at bounding box center [669, 392] width 71 height 27
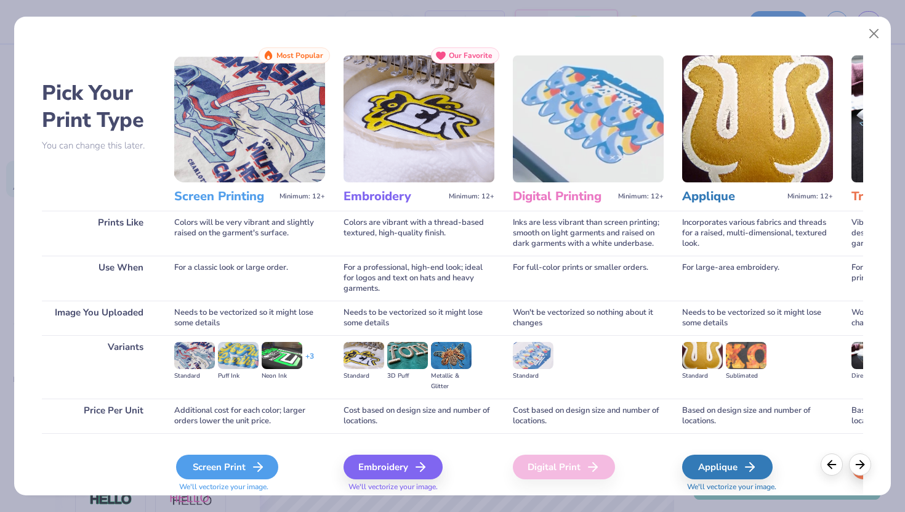
click at [221, 468] on div "Screen Print" at bounding box center [227, 466] width 102 height 25
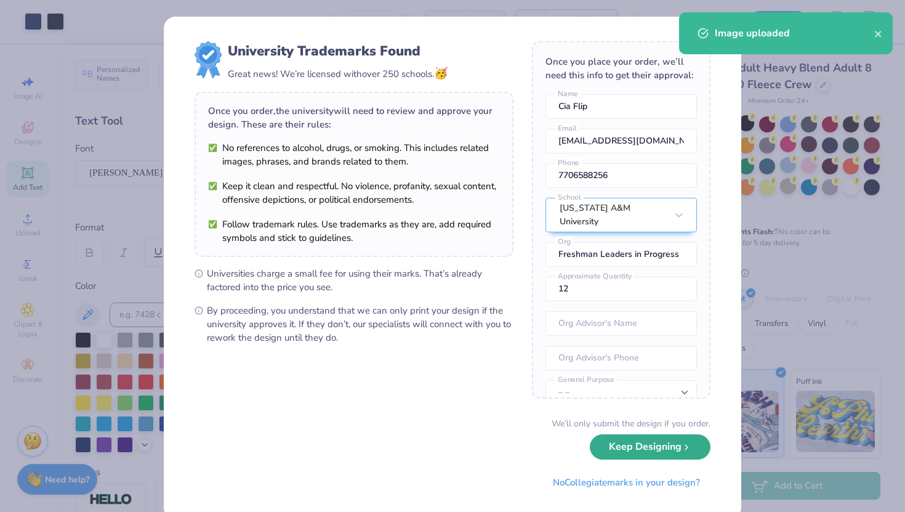
click at [615, 447] on button "Keep Designing" at bounding box center [650, 446] width 121 height 25
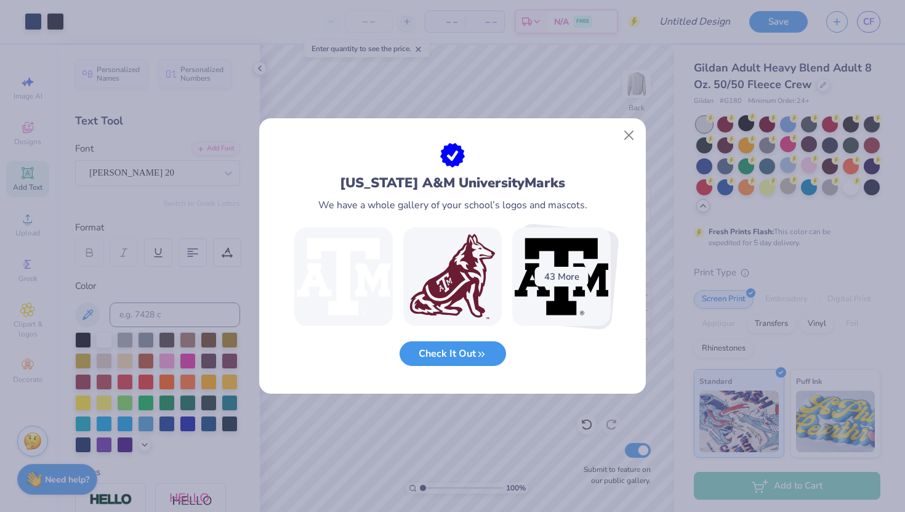
click at [446, 358] on button "Check It Out" at bounding box center [452, 353] width 106 height 25
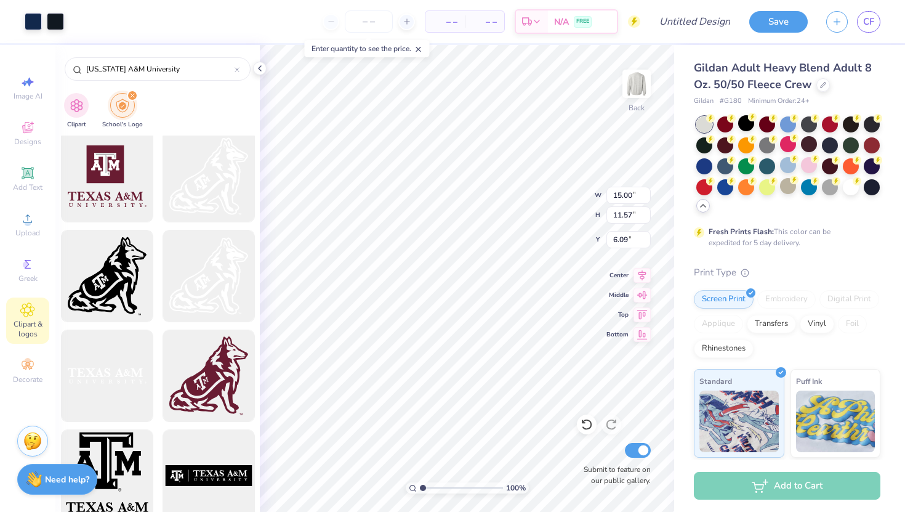
scroll to position [894, 0]
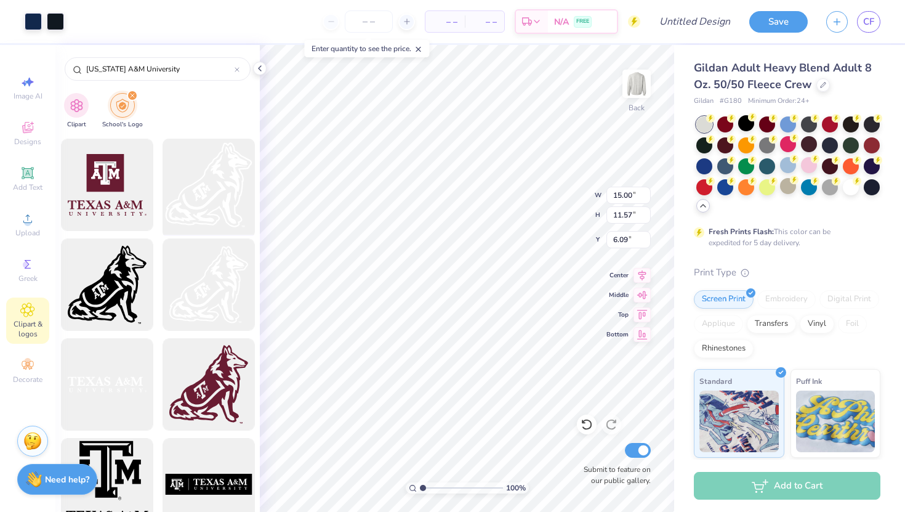
click at [206, 201] on div at bounding box center [209, 185] width 102 height 102
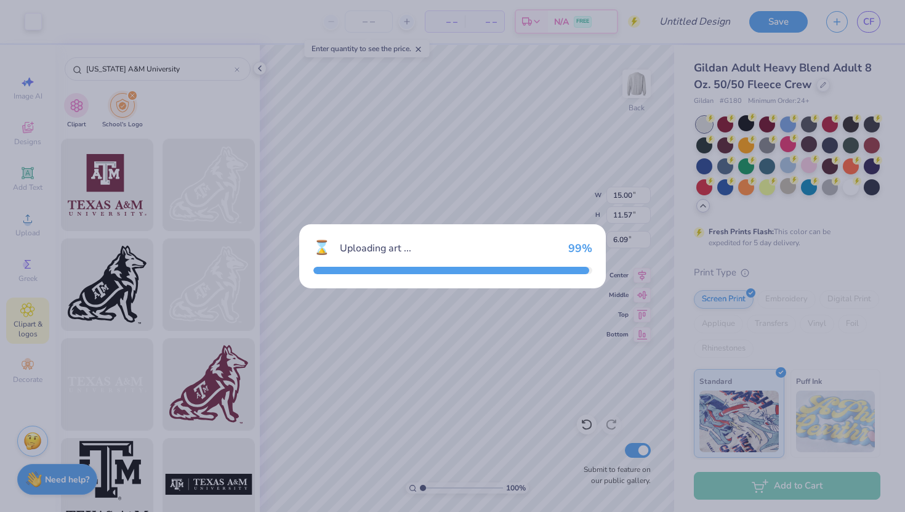
type input "14.67"
type input "3.00"
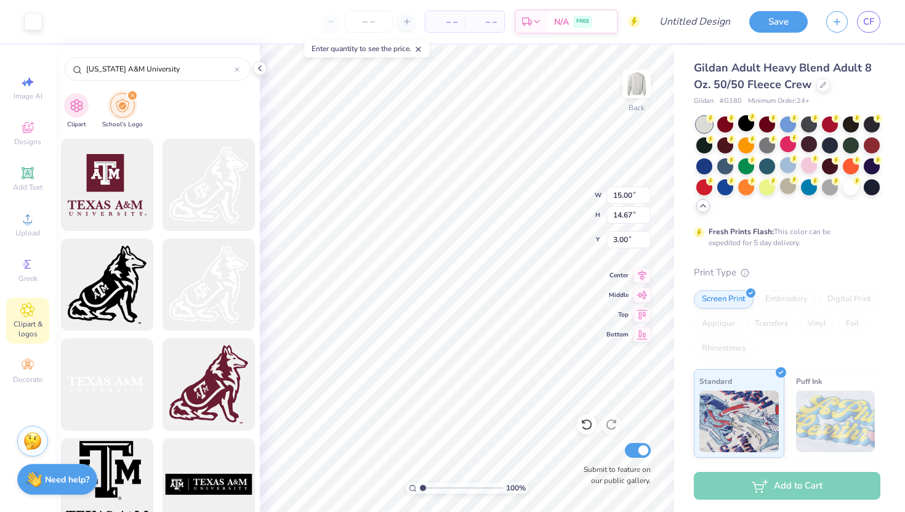
type input "3.95"
type input "3.86"
type input "13.81"
type input "15.00"
type input "11.57"
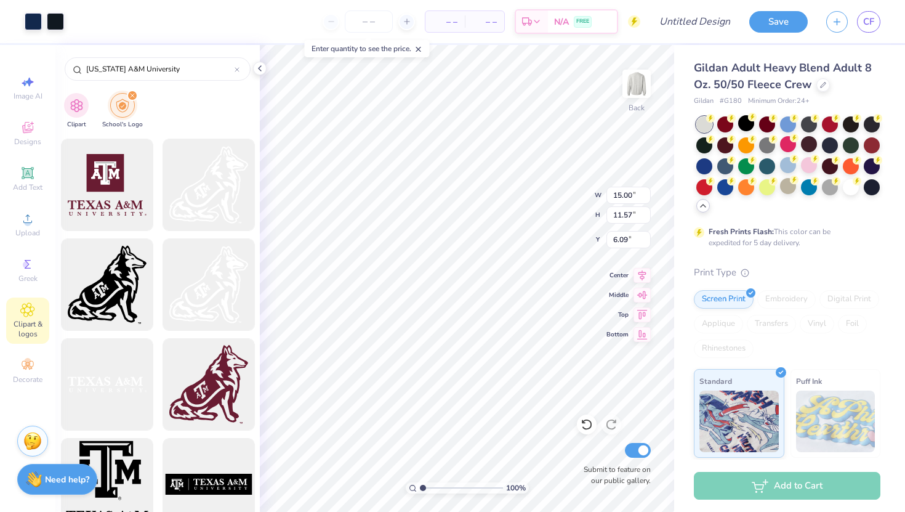
type input "3.00"
type input "13.25"
type input "10.22"
type input "3.00"
type input "13.25"
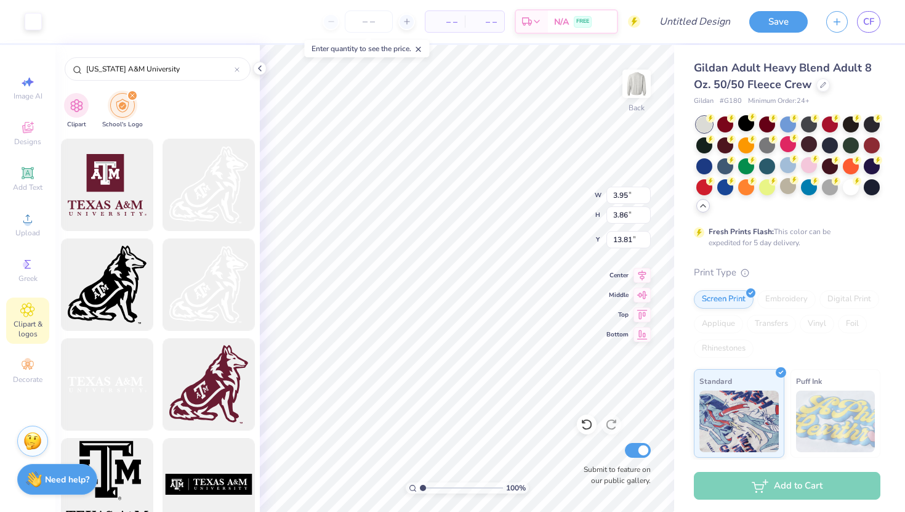
type input "10.22"
type input "2.77"
type input "13.24"
type input "12.96"
type input "1.78"
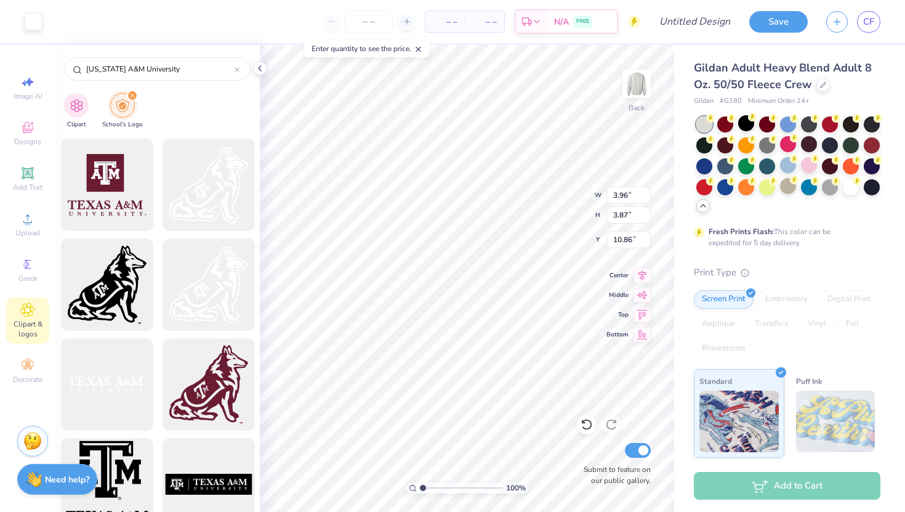
type input "3.96"
type input "3.87"
type input "16.35"
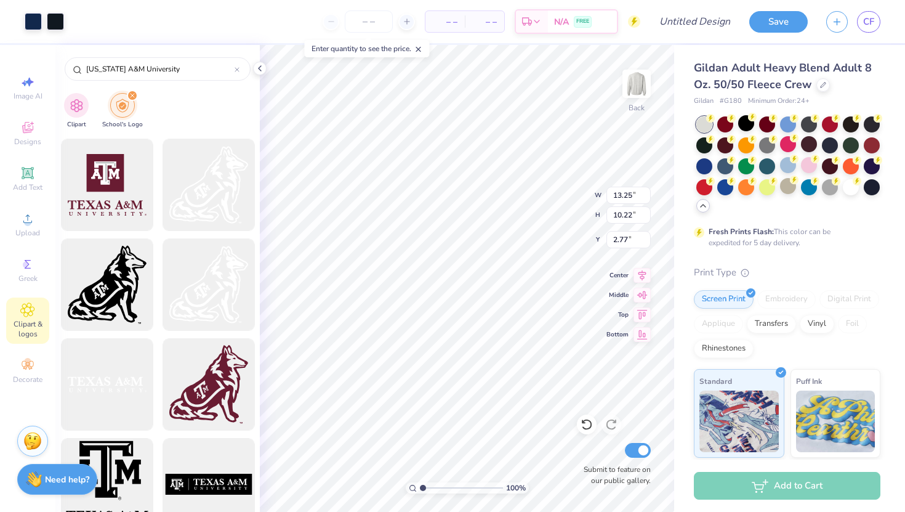
type input "11.84"
type input "9.13"
type input "3.32"
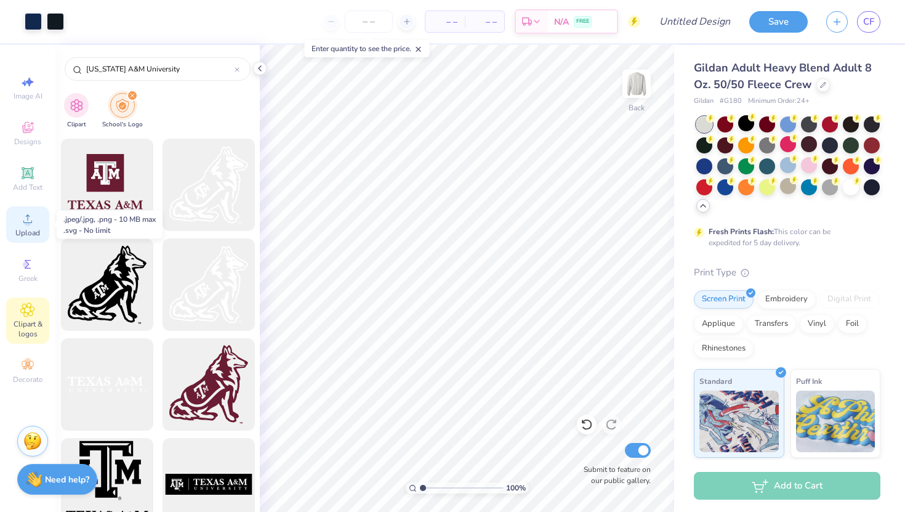
click at [26, 214] on icon at bounding box center [27, 218] width 15 height 15
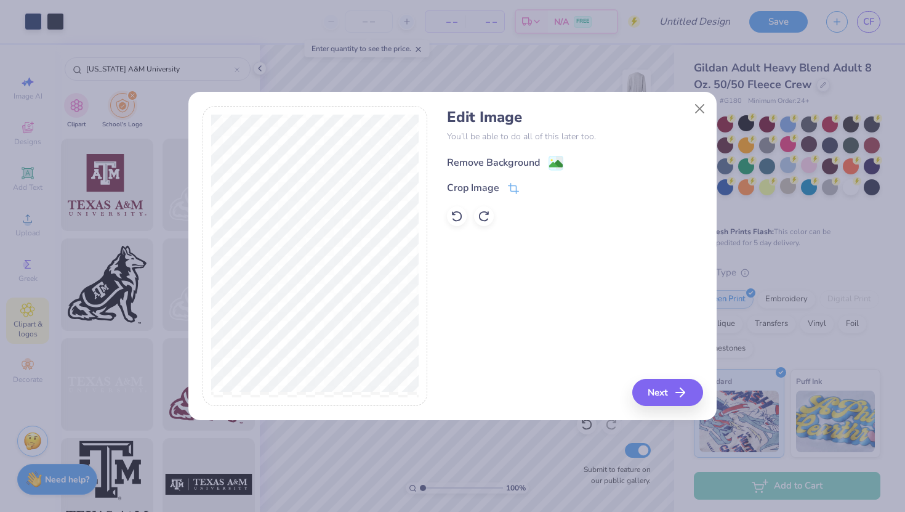
click at [552, 156] on icon at bounding box center [555, 163] width 15 height 15
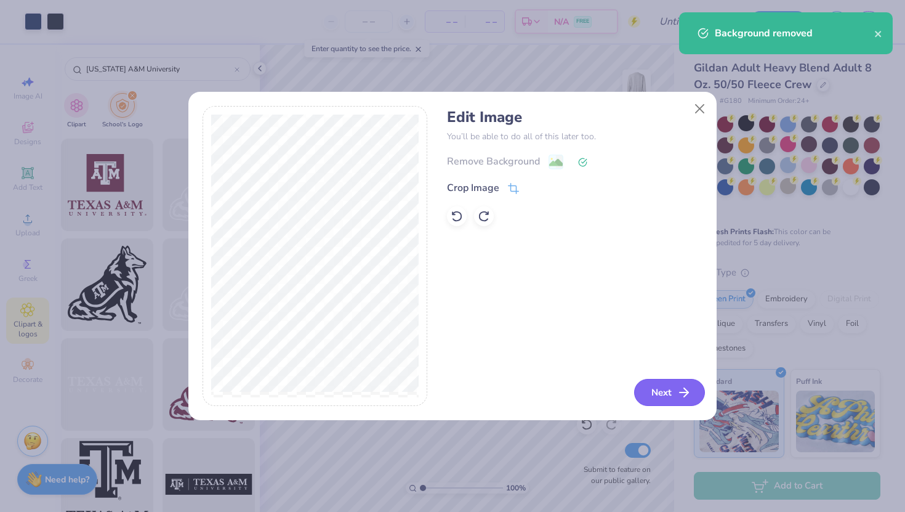
click at [660, 393] on button "Next" at bounding box center [669, 392] width 71 height 27
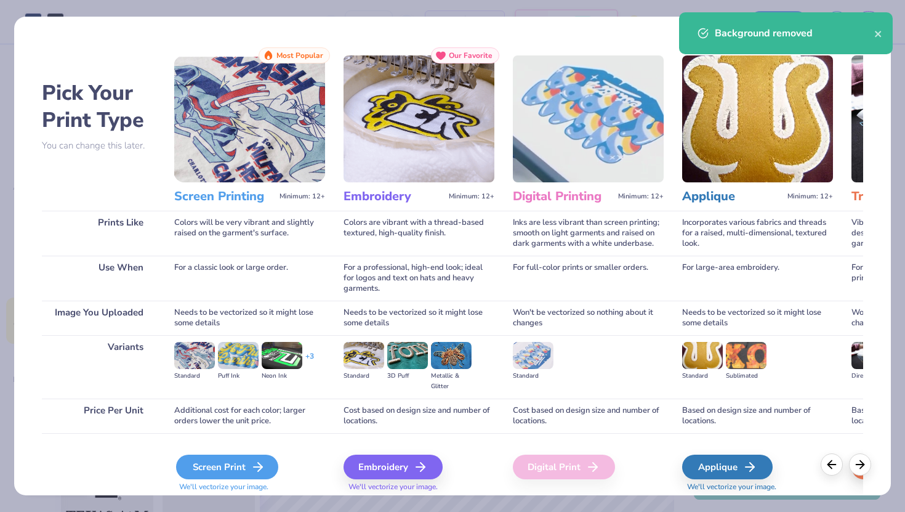
click at [249, 464] on div "Screen Print" at bounding box center [227, 466] width 102 height 25
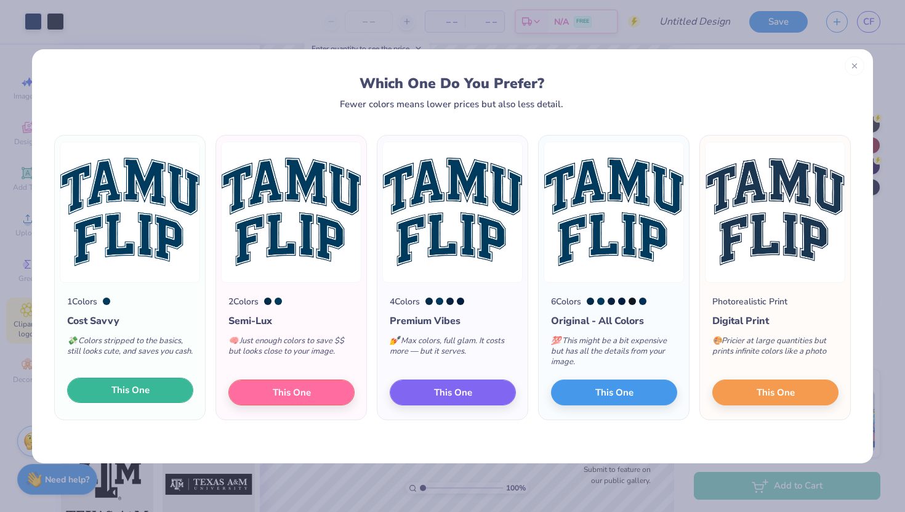
click at [154, 388] on button "This One" at bounding box center [130, 390] width 126 height 26
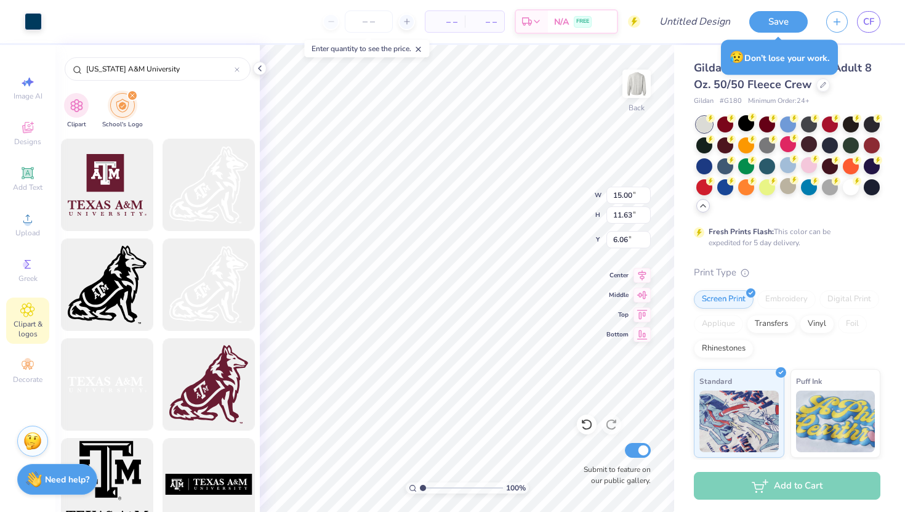
type input "11.84"
type input "9.13"
type input "3.32"
click at [33, 14] on div at bounding box center [33, 20] width 17 height 17
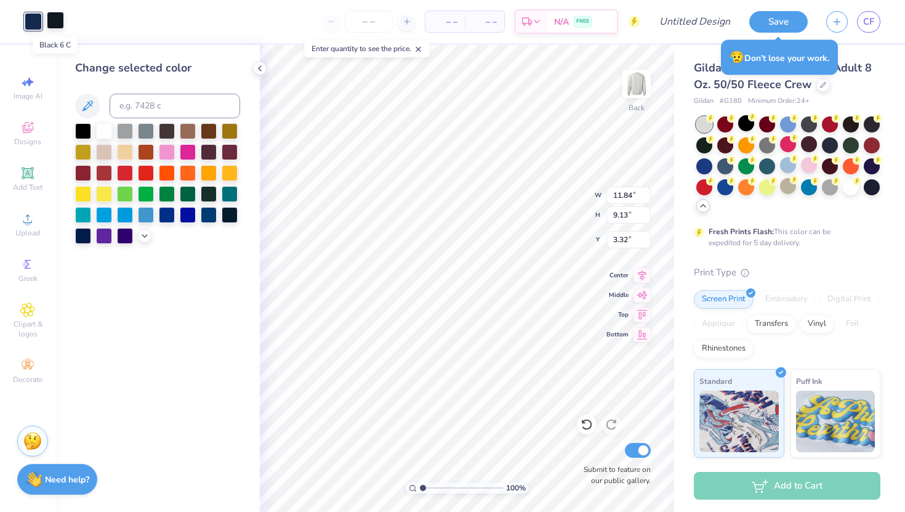
click at [52, 16] on div at bounding box center [55, 20] width 17 height 17
type input "15.00"
type input "11.63"
type input "6.06"
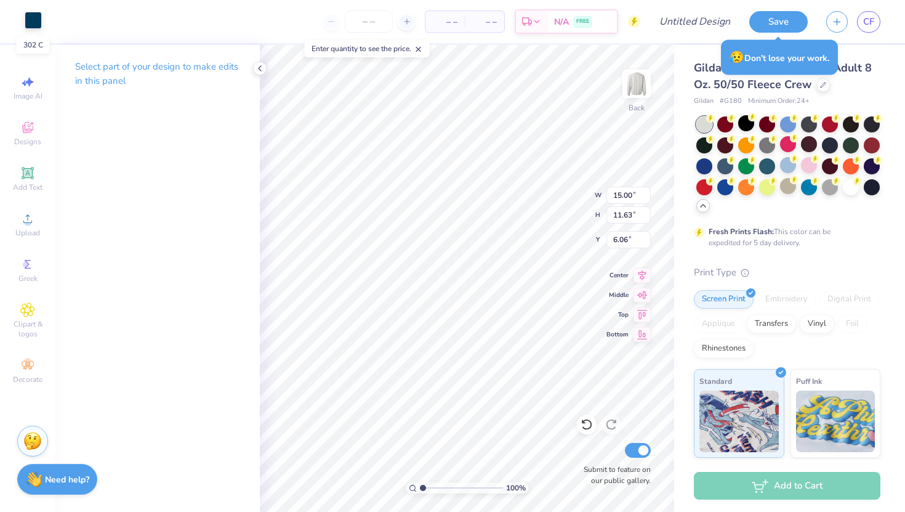
click at [30, 27] on div at bounding box center [33, 20] width 17 height 17
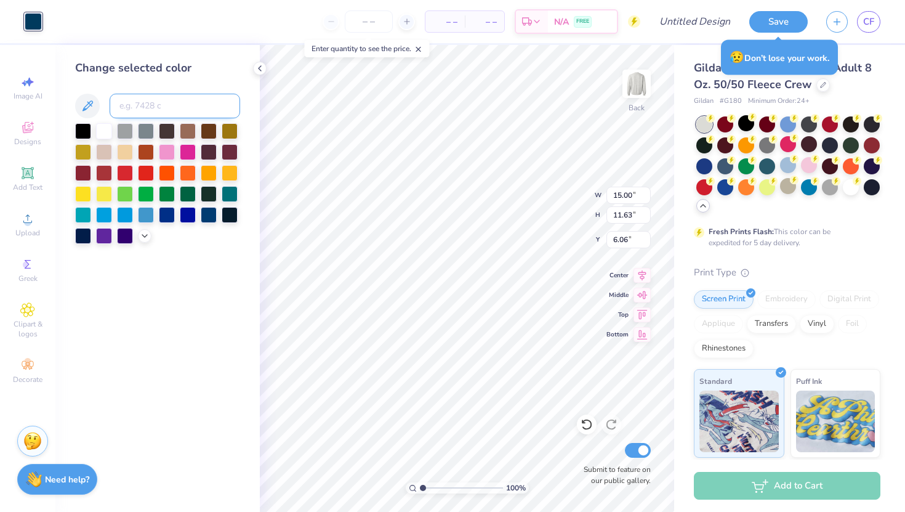
click at [128, 107] on input at bounding box center [175, 106] width 130 height 25
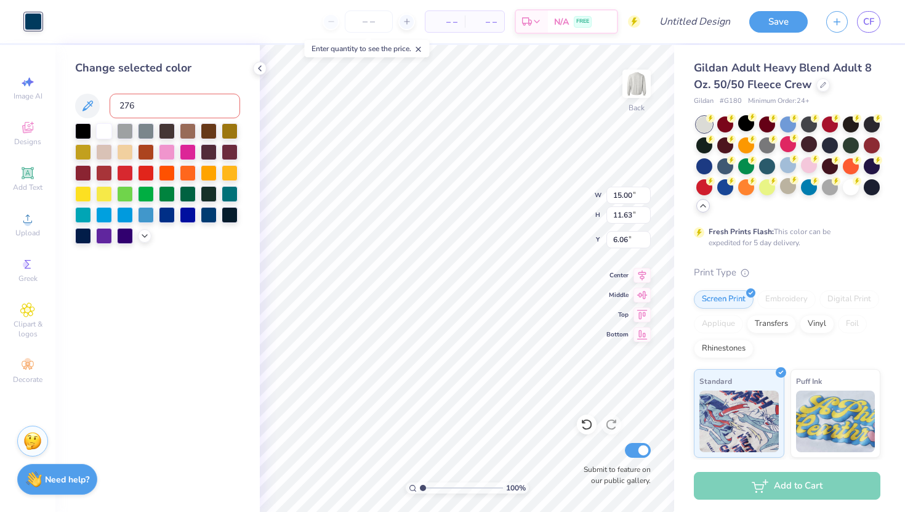
type input "2767"
type input "8.18"
type input "6.35"
type input "13.68"
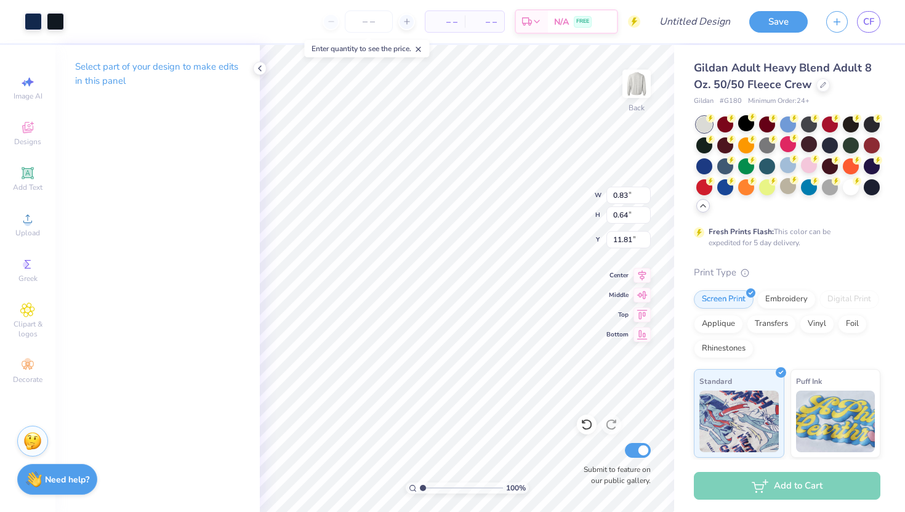
type input "0.83"
type input "0.64"
type input "20.32"
type input "8.18"
type input "6.35"
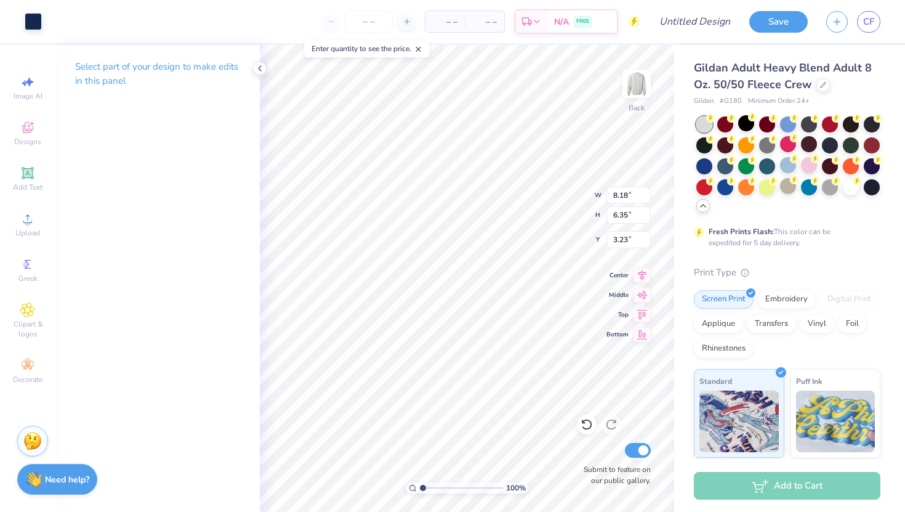
type input "1.84"
type input "12.98"
type input "10.07"
type input "3.00"
type input "8.63"
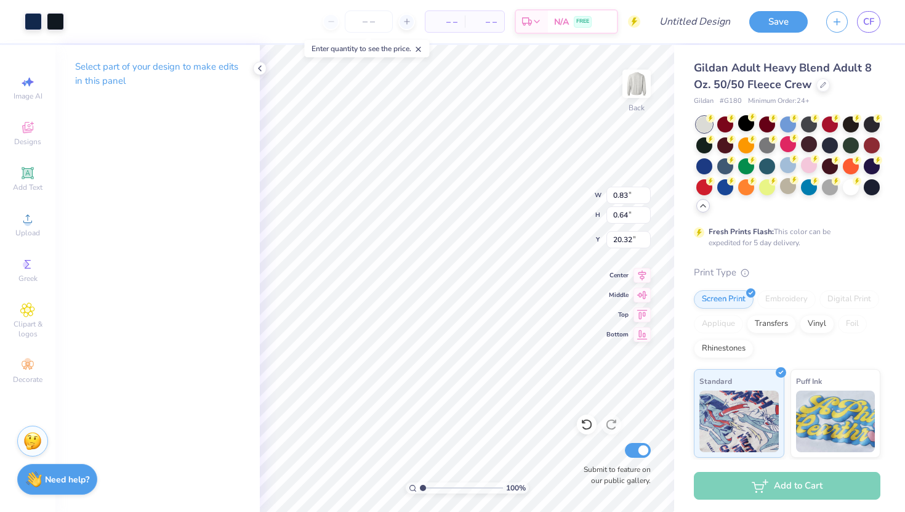
type input "6.65"
type input "14.31"
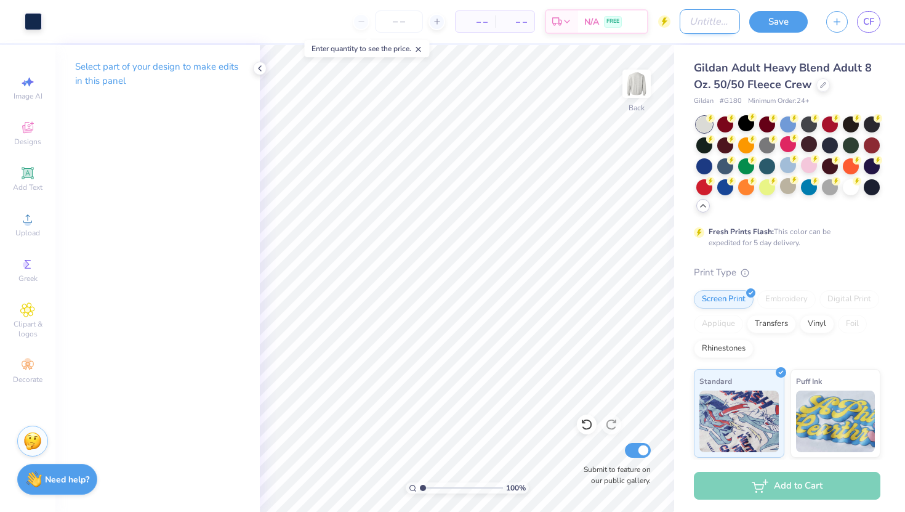
click at [685, 18] on input "Design Title" at bounding box center [710, 21] width 60 height 25
type input "fall merch idea"
click at [776, 20] on button "Save" at bounding box center [778, 20] width 58 height 22
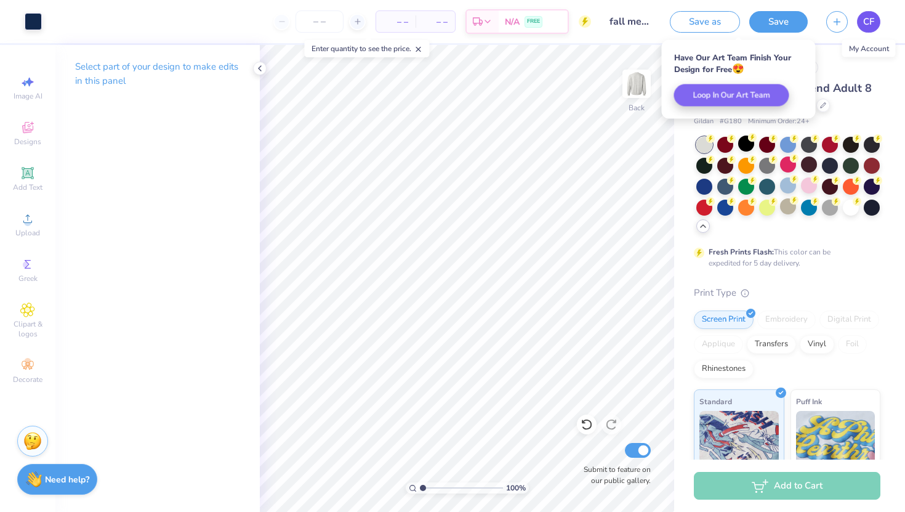
click at [867, 20] on span "CF" at bounding box center [868, 22] width 11 height 14
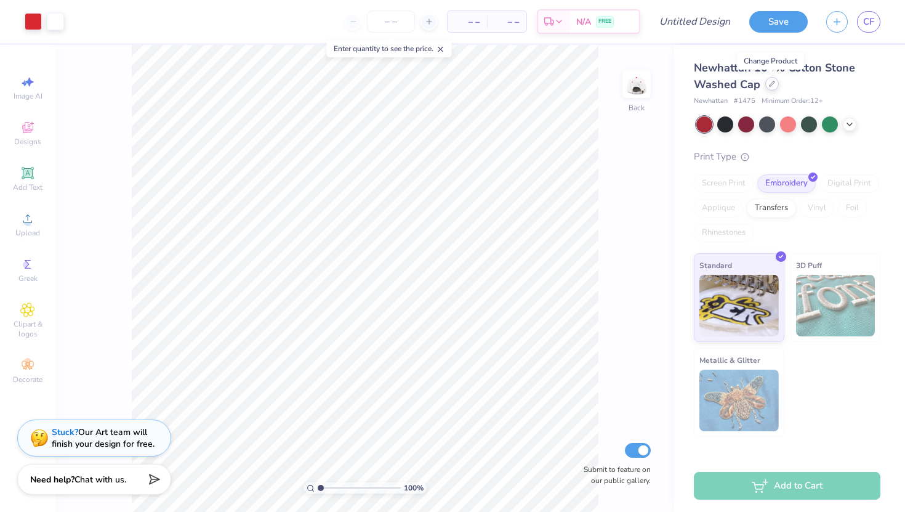
click at [765, 84] on div at bounding box center [772, 84] width 14 height 14
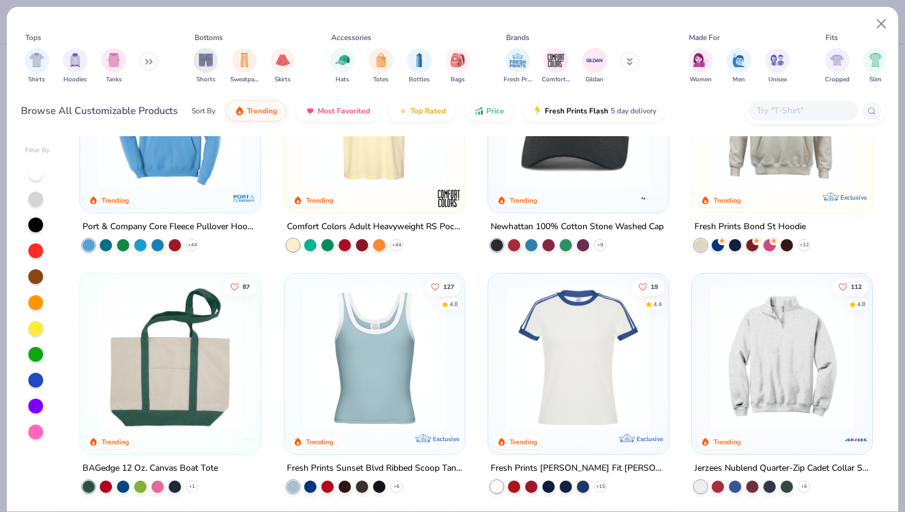
scroll to position [747, 0]
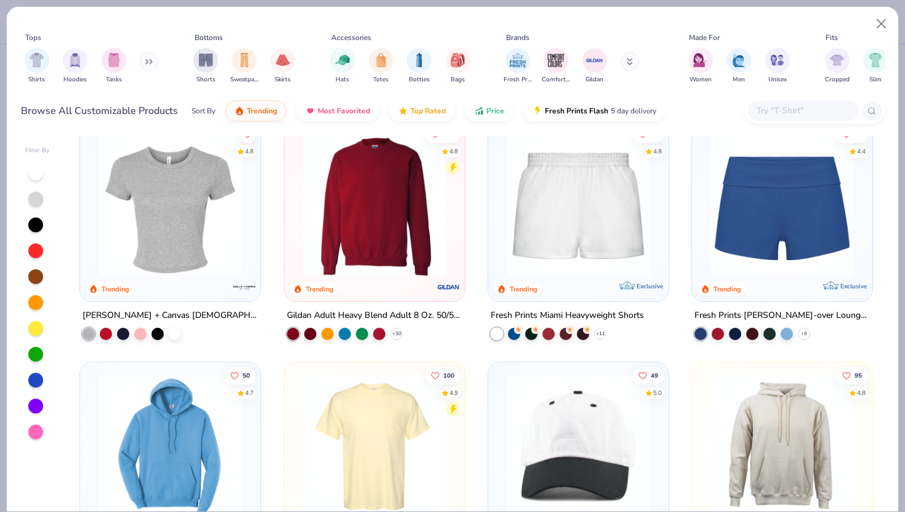
click at [797, 102] on div at bounding box center [803, 110] width 111 height 20
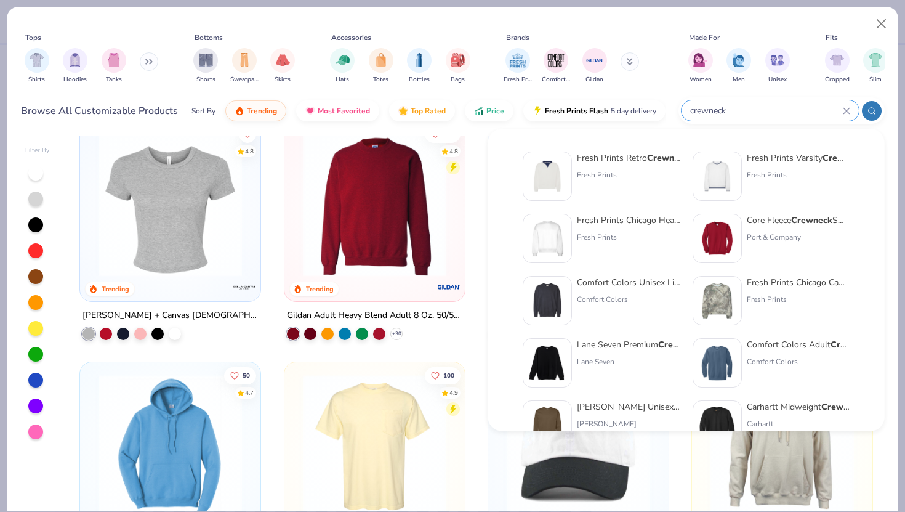
type input "crewneck"
click at [612, 289] on div "Comfort Colors Unisex Lightweight Cotton Crewneck Sweatshirt Comfort Colors" at bounding box center [628, 300] width 103 height 49
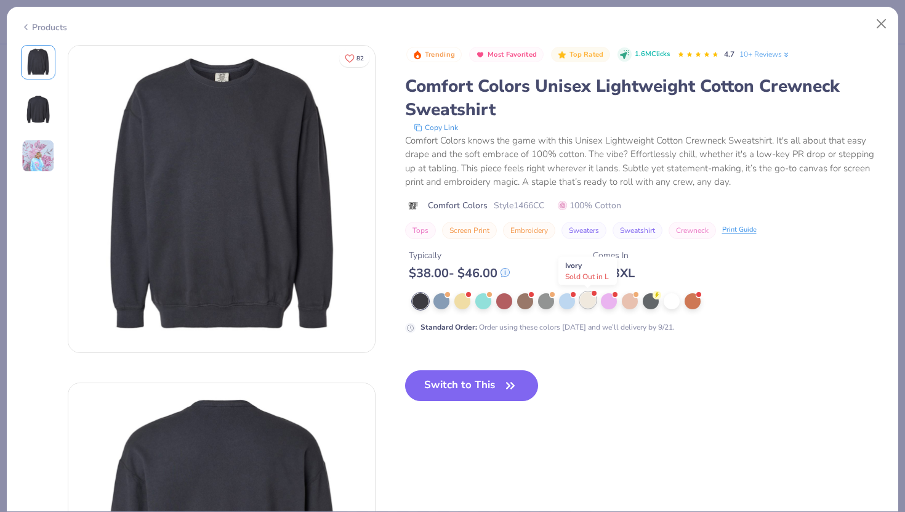
click at [591, 303] on div at bounding box center [588, 300] width 16 height 16
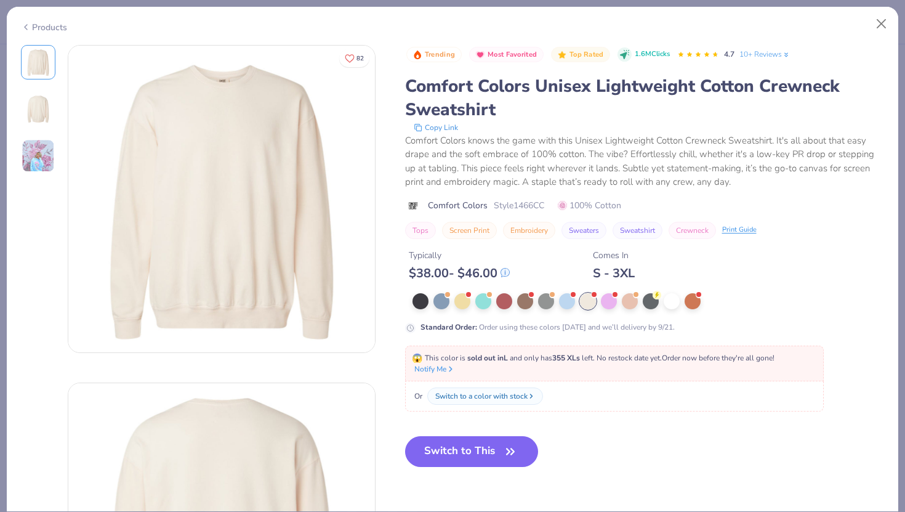
drag, startPoint x: 470, startPoint y: 450, endPoint x: 454, endPoint y: 342, distance: 109.0
click at [470, 450] on button "Switch to This" at bounding box center [472, 451] width 134 height 31
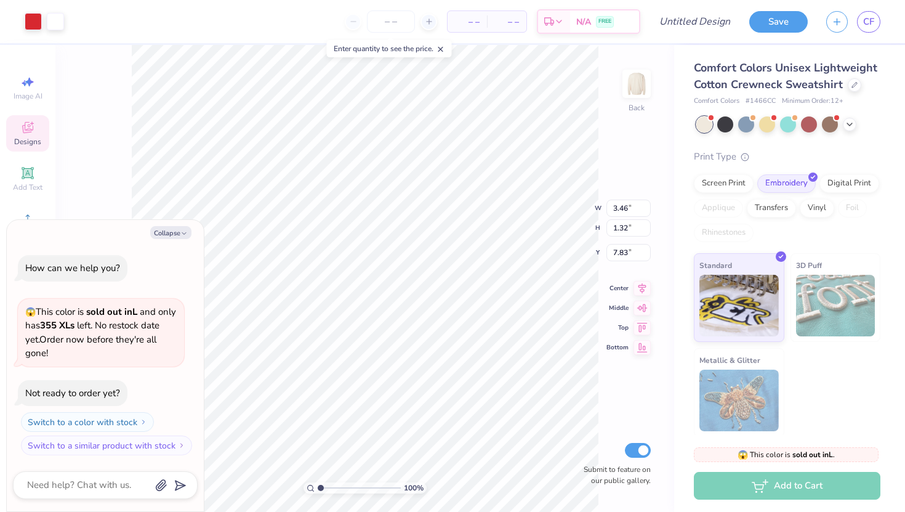
type textarea "x"
type input "7.84"
type textarea "x"
type input "8.80"
type textarea "x"
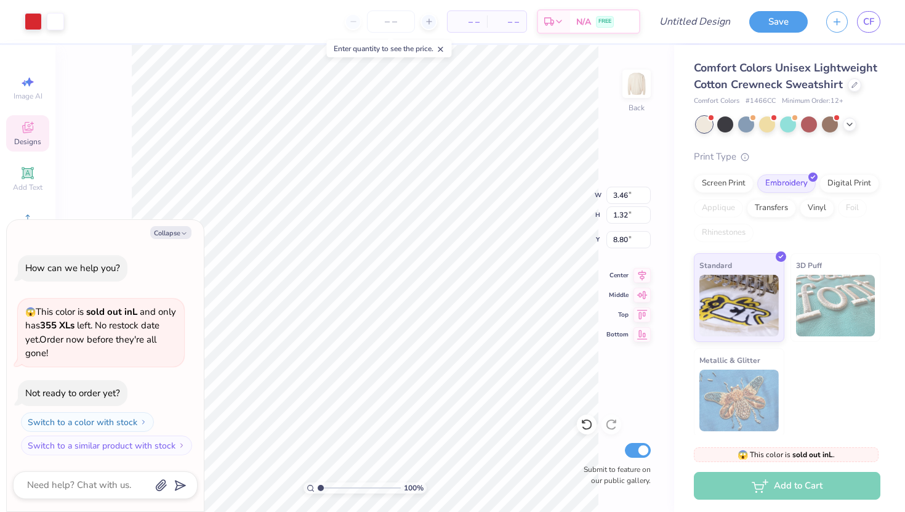
type input "10.01"
type input "3.83"
type input "6.29"
type textarea "x"
type input "5.43"
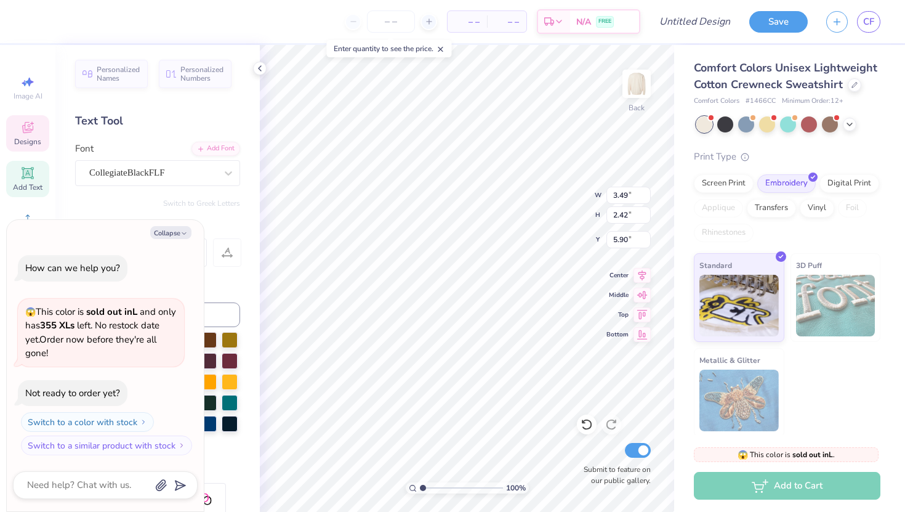
type textarea "x"
type textarea "CH"
type textarea "x"
type textarea "C"
type textarea "x"
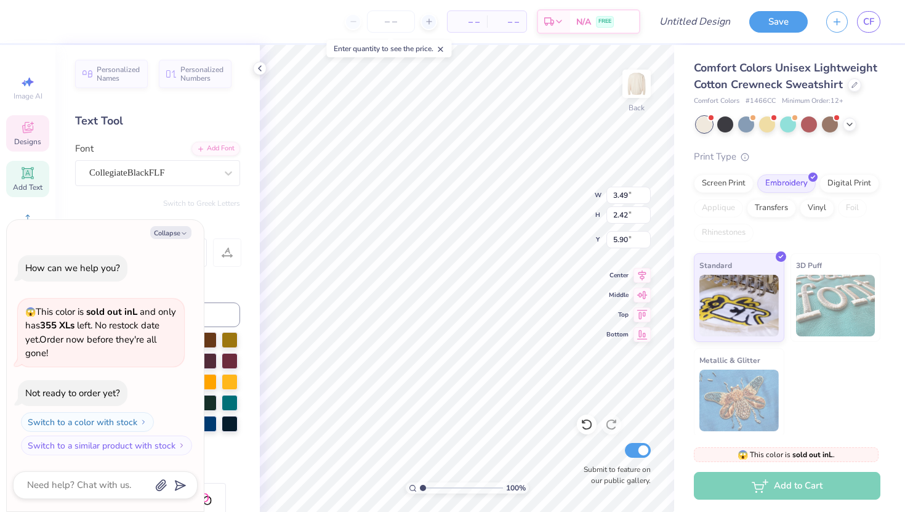
type textarea "x"
type textarea "F"
type textarea "x"
type textarea "FL"
type textarea "x"
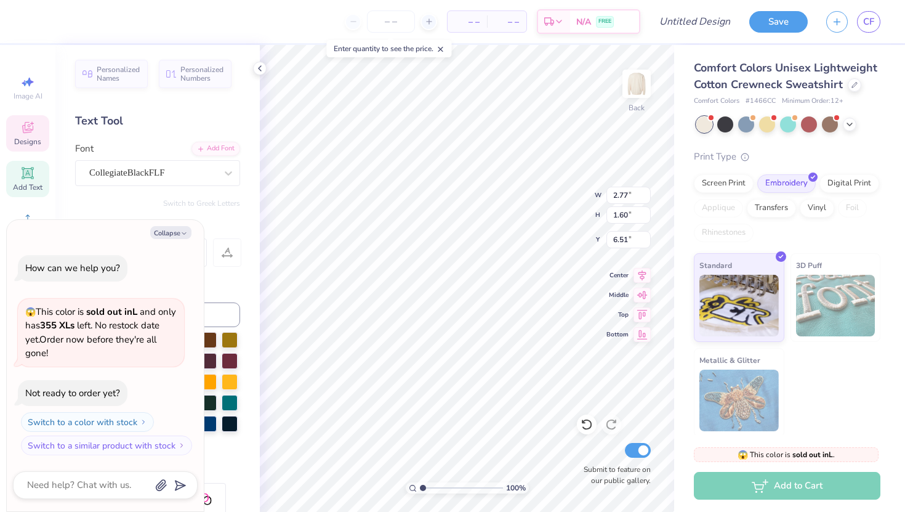
type textarea "PS"
type textarea "x"
type textarea "P"
type textarea "x"
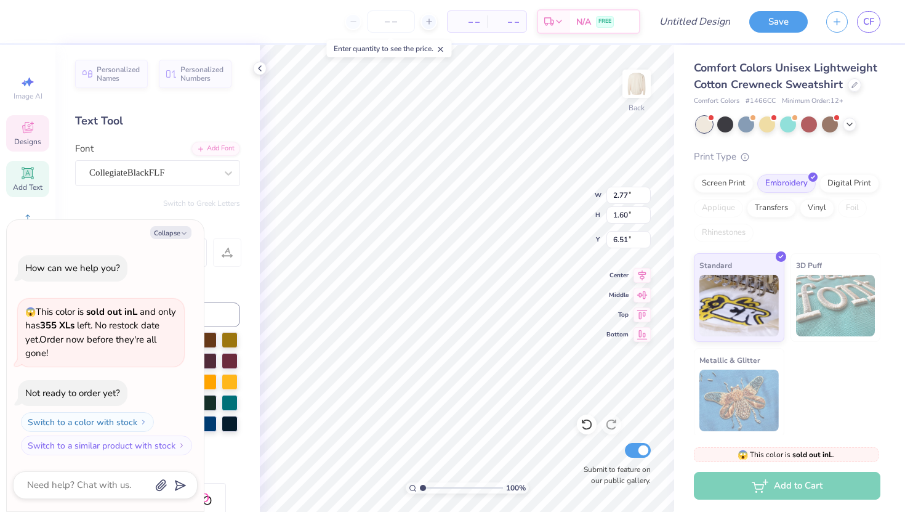
type textarea "i"
type textarea "x"
type textarea "iP"
click at [167, 231] on button "Collapse" at bounding box center [170, 232] width 41 height 13
type textarea "x"
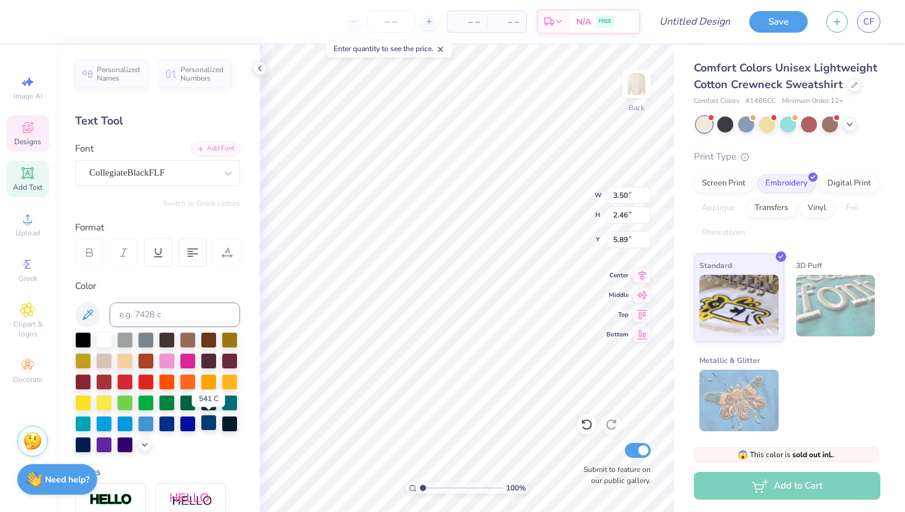
click at [207, 427] on div at bounding box center [209, 422] width 16 height 16
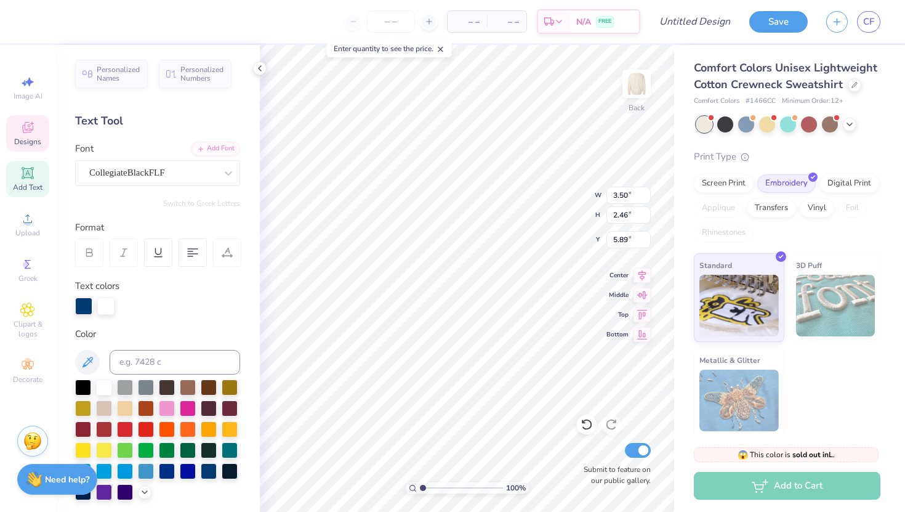
type input "2.75"
type input "1.58"
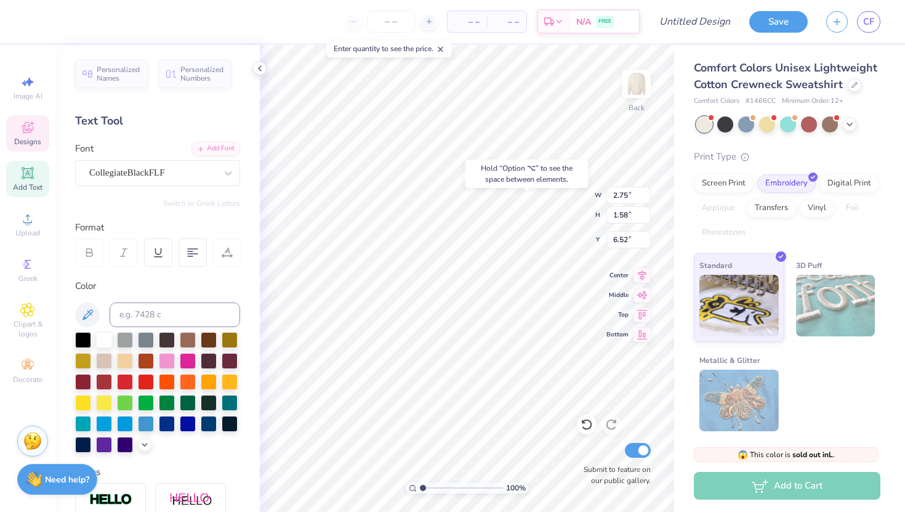
type input "6.48"
click at [206, 422] on div at bounding box center [209, 422] width 16 height 16
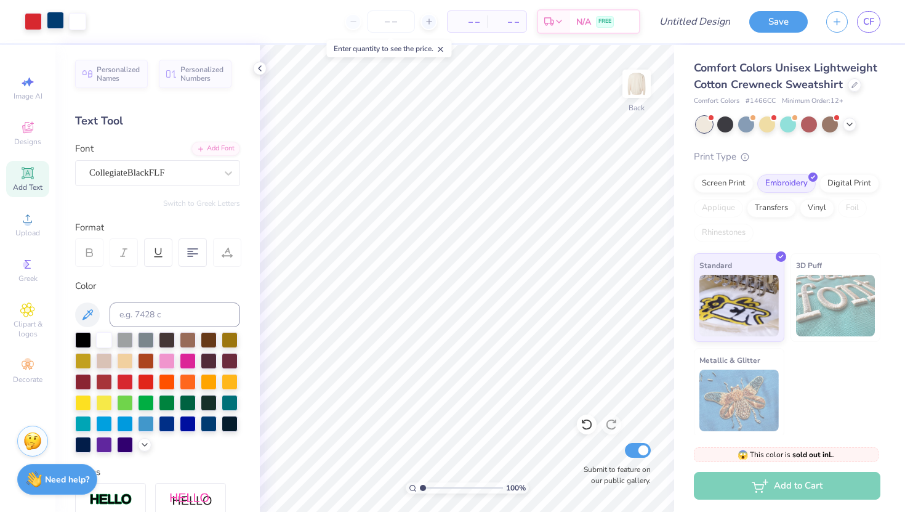
click at [57, 24] on div at bounding box center [55, 20] width 17 height 17
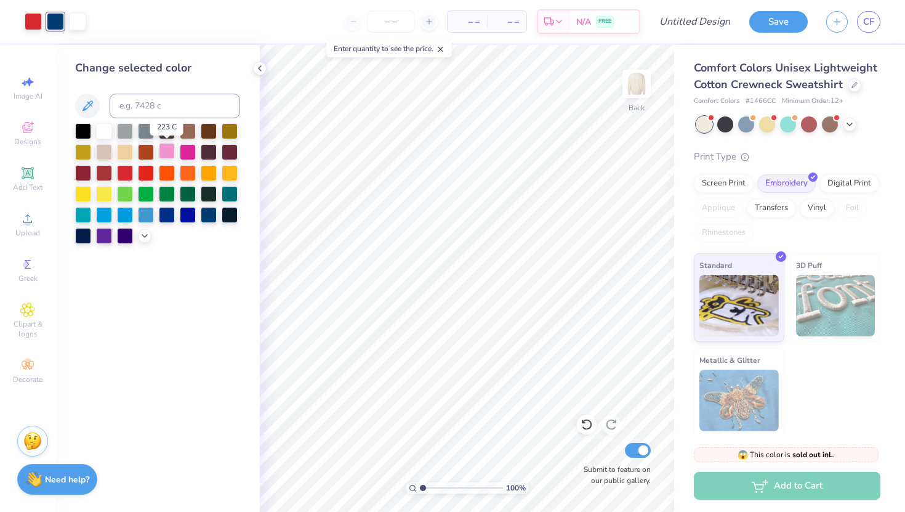
click at [164, 151] on div at bounding box center [167, 151] width 16 height 16
click at [32, 18] on div at bounding box center [33, 20] width 17 height 17
click at [122, 239] on div at bounding box center [125, 235] width 16 height 16
click at [202, 212] on div at bounding box center [209, 214] width 16 height 16
click at [185, 214] on div at bounding box center [188, 214] width 16 height 16
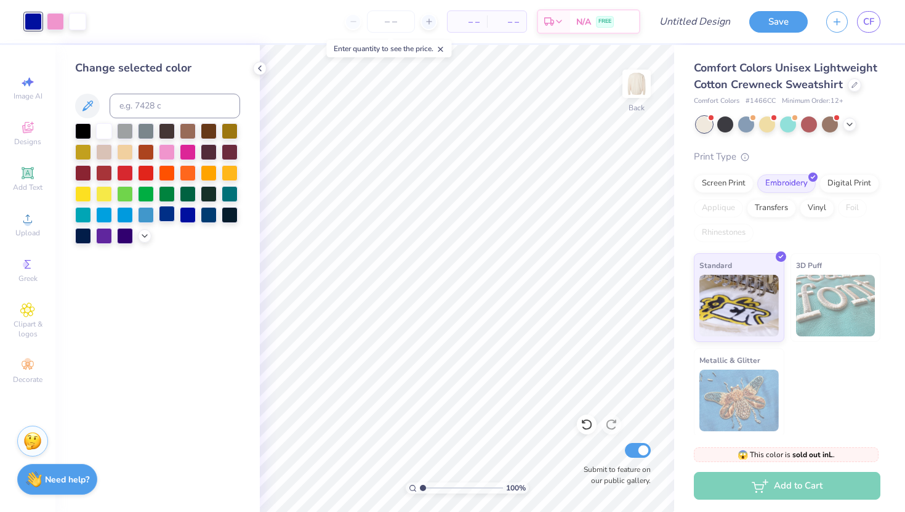
click at [171, 214] on div at bounding box center [167, 214] width 16 height 16
click at [122, 236] on div at bounding box center [125, 235] width 16 height 16
click at [79, 233] on div at bounding box center [83, 235] width 16 height 16
click at [57, 25] on div at bounding box center [55, 20] width 17 height 17
click at [146, 174] on div at bounding box center [146, 172] width 16 height 16
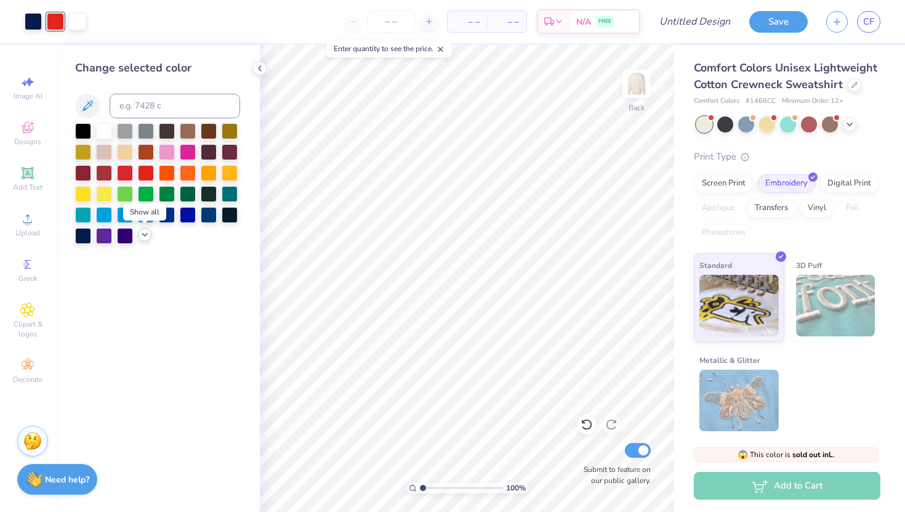
click at [144, 235] on polyline at bounding box center [144, 234] width 5 height 2
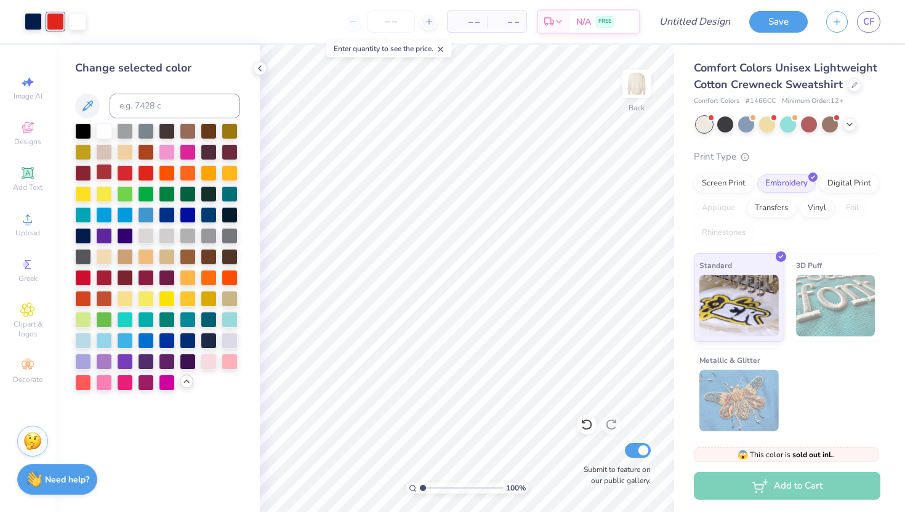
click at [102, 175] on div at bounding box center [104, 172] width 16 height 16
click at [101, 283] on div at bounding box center [104, 276] width 16 height 16
click at [88, 281] on div at bounding box center [83, 276] width 16 height 16
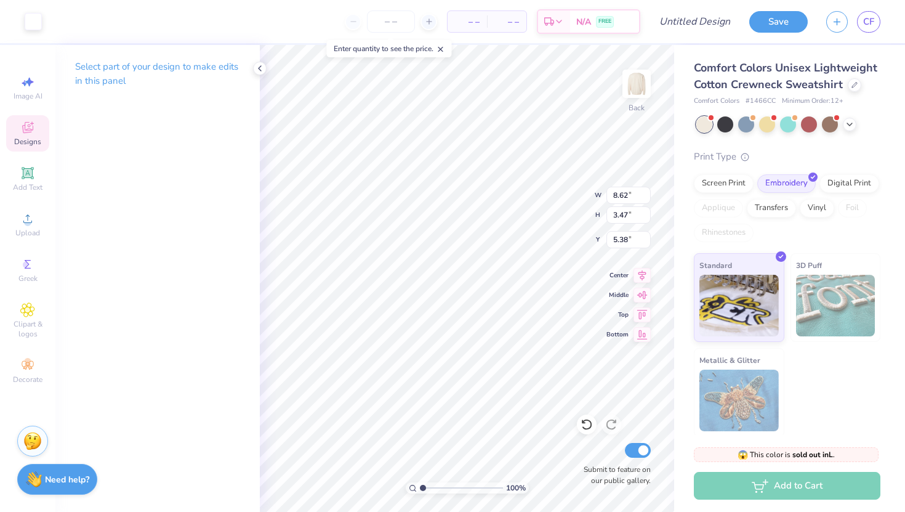
type input "9.74"
type input "3.92"
type input "4.93"
click at [592, 428] on icon at bounding box center [586, 424] width 12 height 12
type input "8.62"
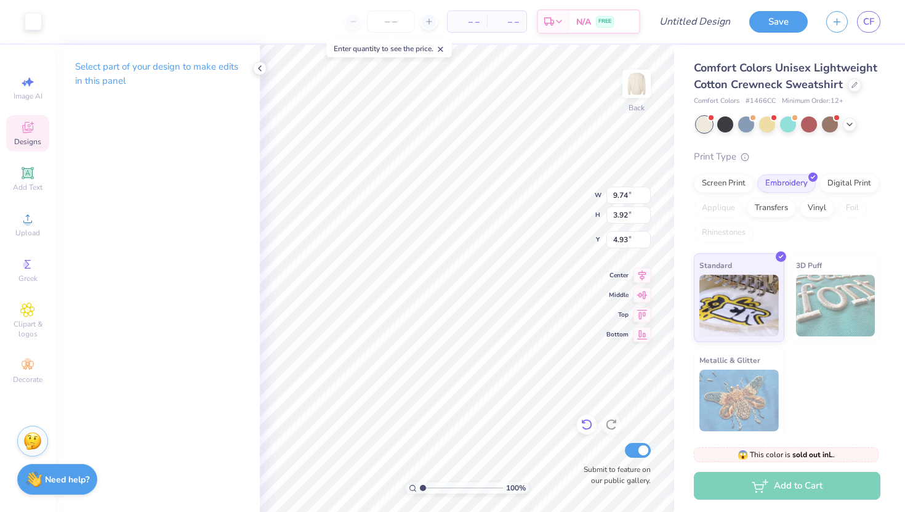
type input "3.47"
type input "5.38"
type input "10.01"
type input "3.83"
type input "5.43"
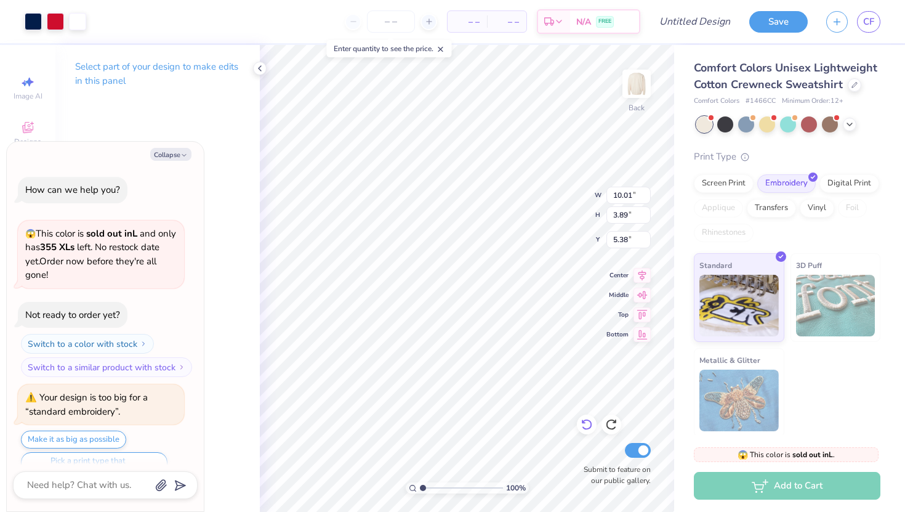
scroll to position [24, 0]
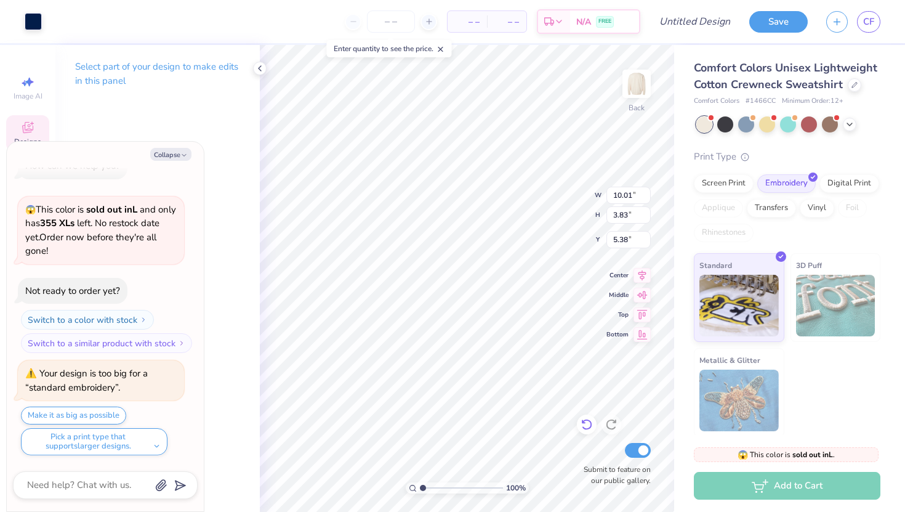
type textarea "x"
type input "10.27"
type input "3.93"
click at [588, 424] on icon at bounding box center [586, 424] width 12 height 12
type textarea "x"
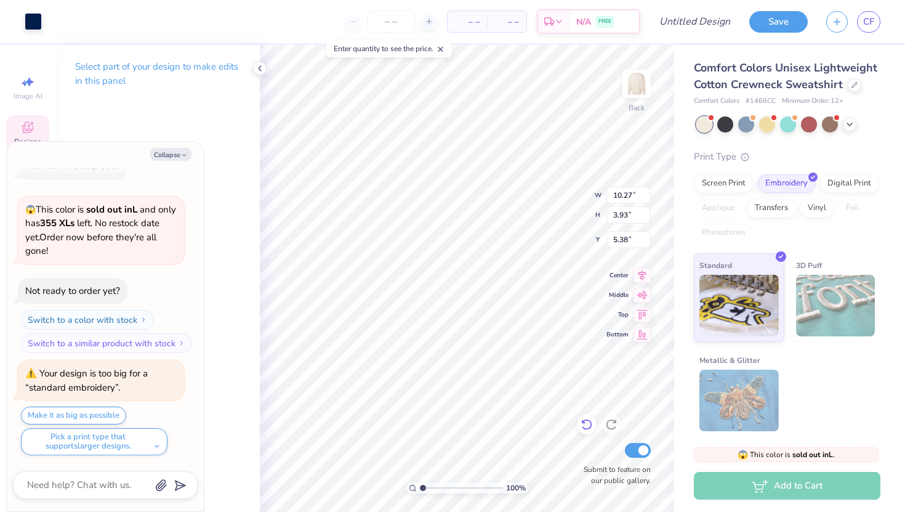
type input "10.01"
type input "3.83"
type textarea "x"
type input "11.42"
type input "4.37"
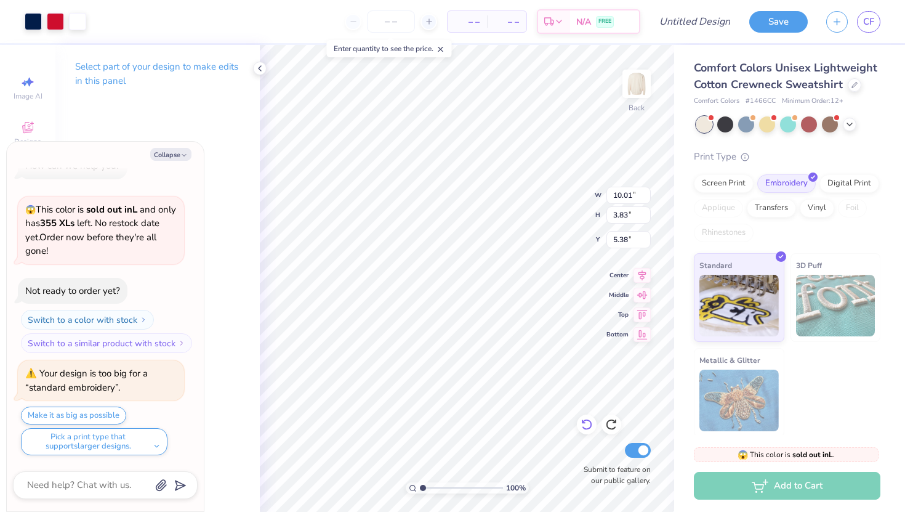
type input "4.84"
click at [108, 412] on button "Make it as big as possible" at bounding box center [73, 415] width 105 height 18
type textarea "x"
type input "4.54"
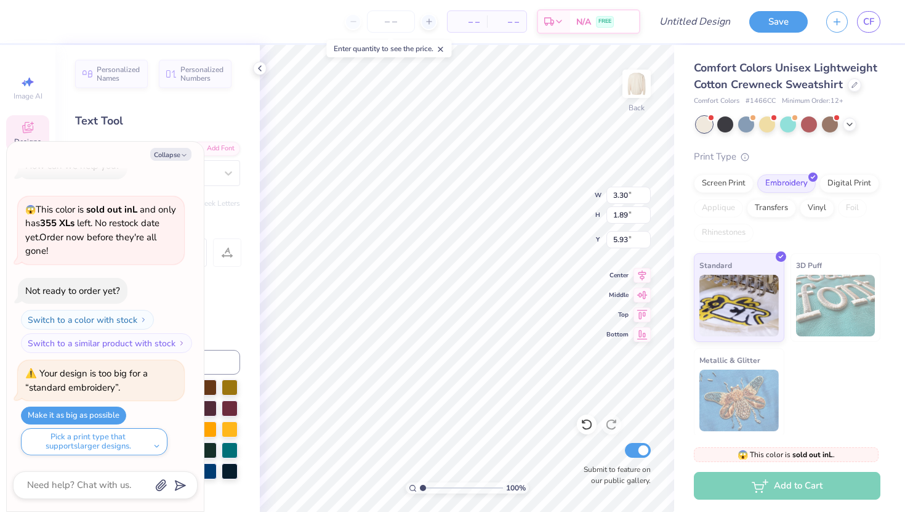
type textarea "x"
type input "5.68"
type textarea "x"
type input "2.99"
type input "1.71"
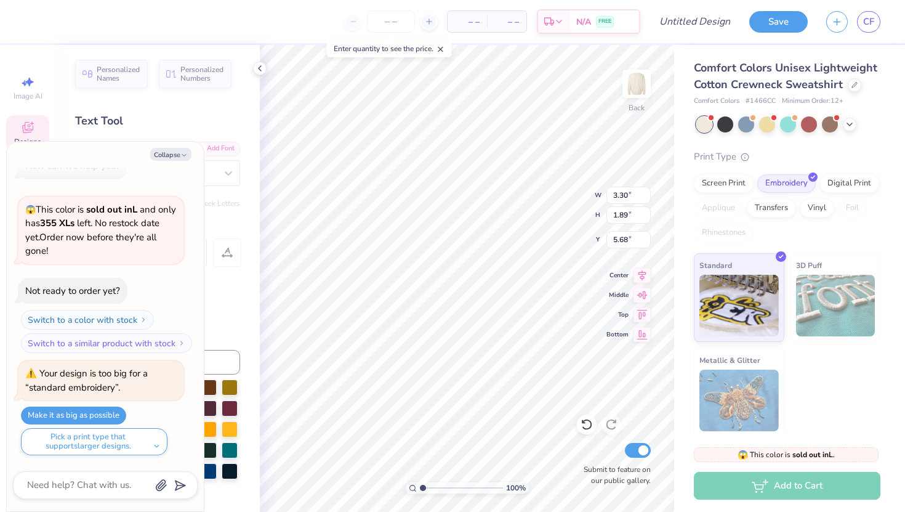
type input "5.86"
type textarea "x"
type input "5.77"
type textarea "x"
type input "6.05"
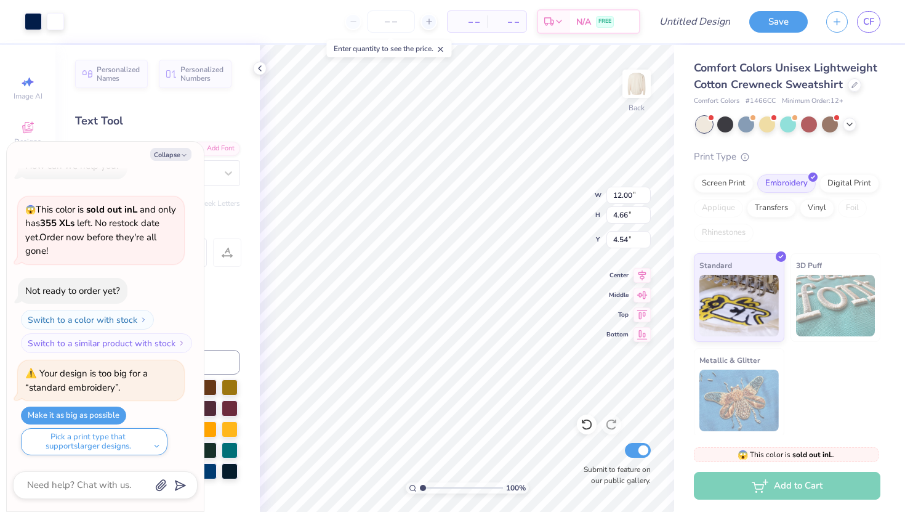
type textarea "x"
type input "4.58"
type textarea "x"
type input "2.48"
type input "1.42"
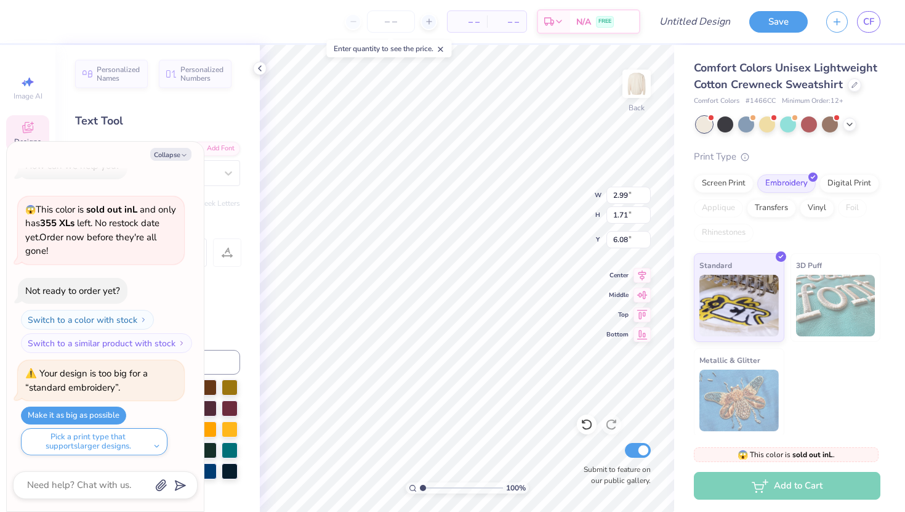
type input "6.37"
type textarea "x"
type input "5.95"
type textarea "x"
type input "3.73"
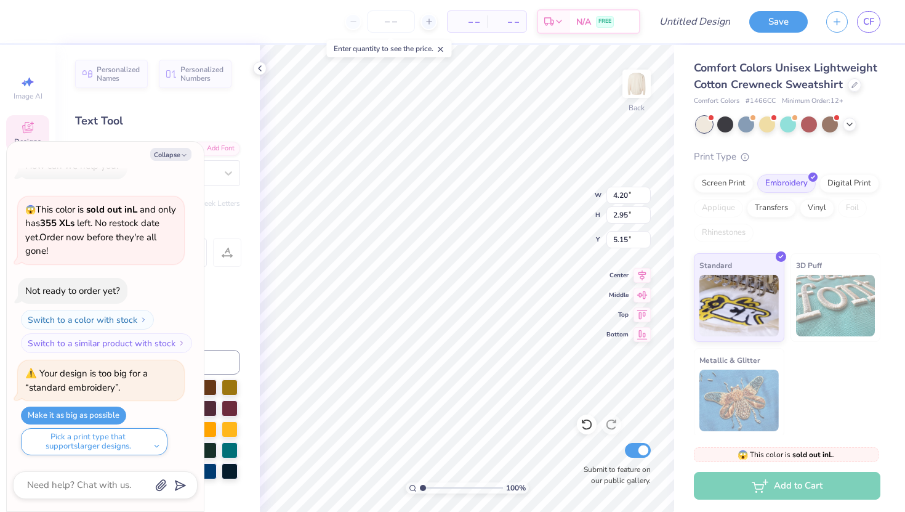
type input "2.62"
type input "5.48"
type textarea "x"
type input "5.34"
click at [177, 157] on button "Collapse" at bounding box center [170, 154] width 41 height 13
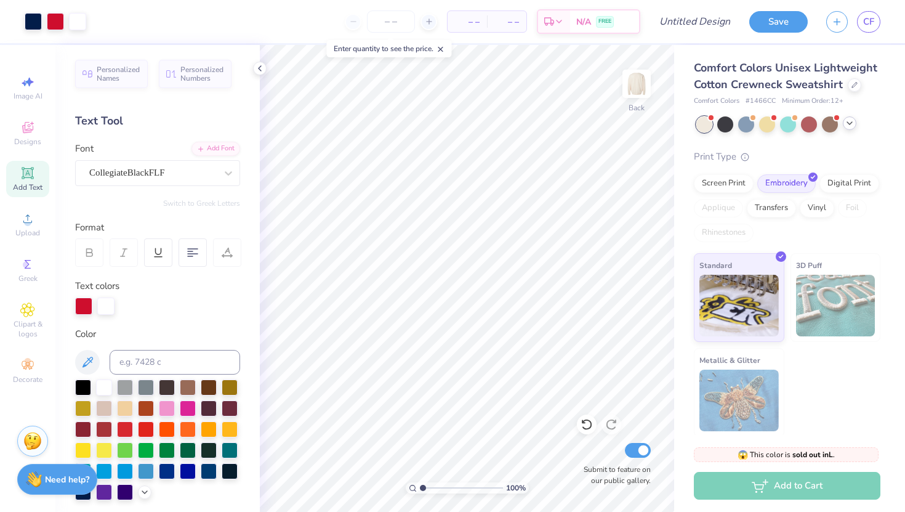
click at [848, 120] on icon at bounding box center [850, 123] width 10 height 10
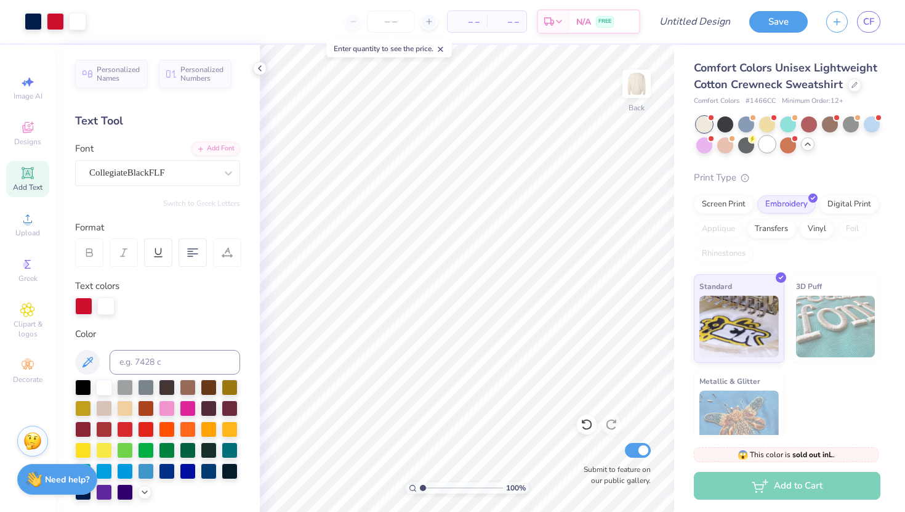
click at [767, 142] on div at bounding box center [767, 144] width 16 height 16
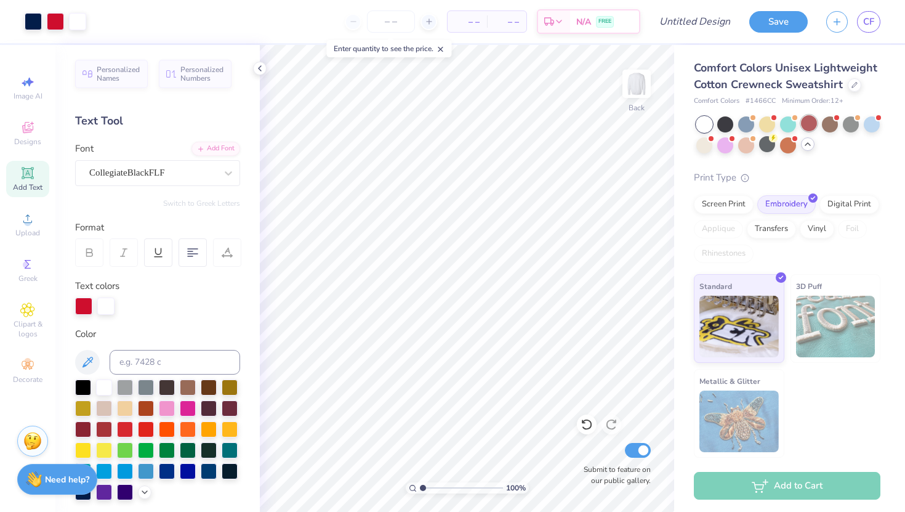
click at [809, 131] on div at bounding box center [809, 123] width 16 height 16
click at [726, 146] on div at bounding box center [725, 144] width 16 height 16
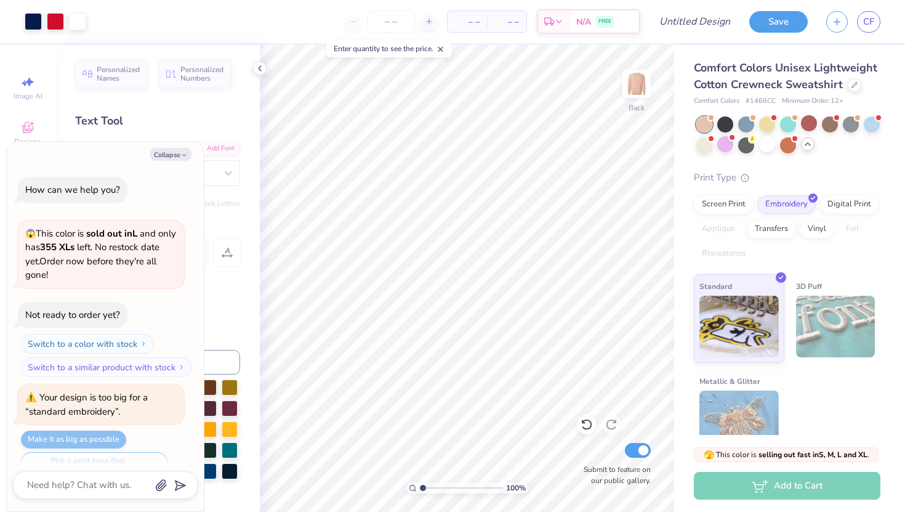
scroll to position [184, 0]
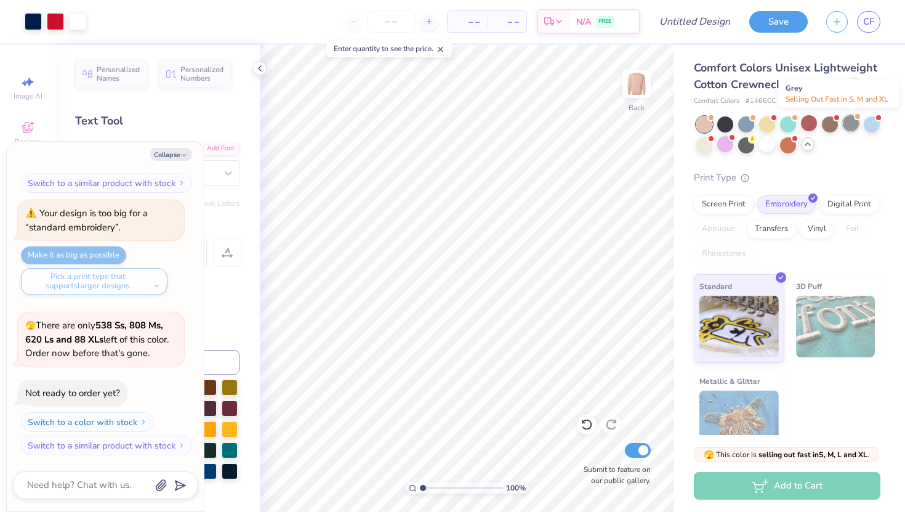
click at [856, 124] on div at bounding box center [851, 123] width 16 height 16
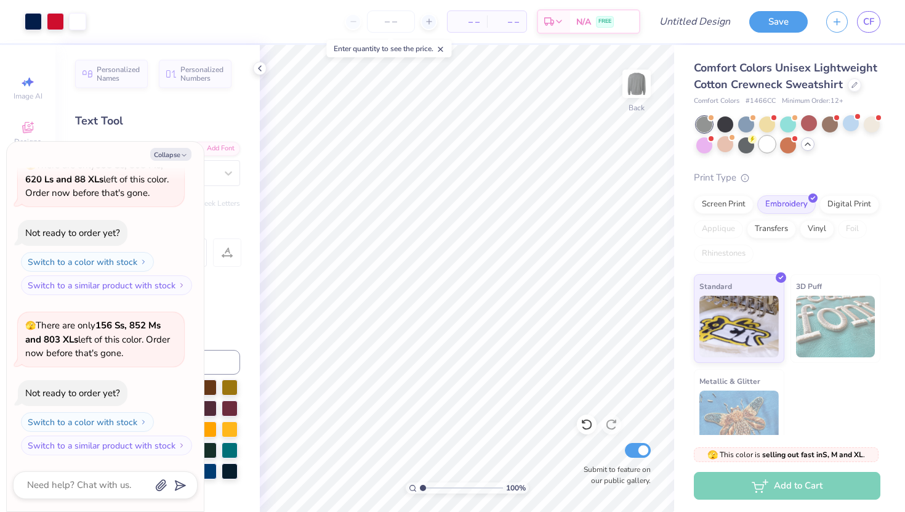
click at [768, 148] on div at bounding box center [767, 144] width 16 height 16
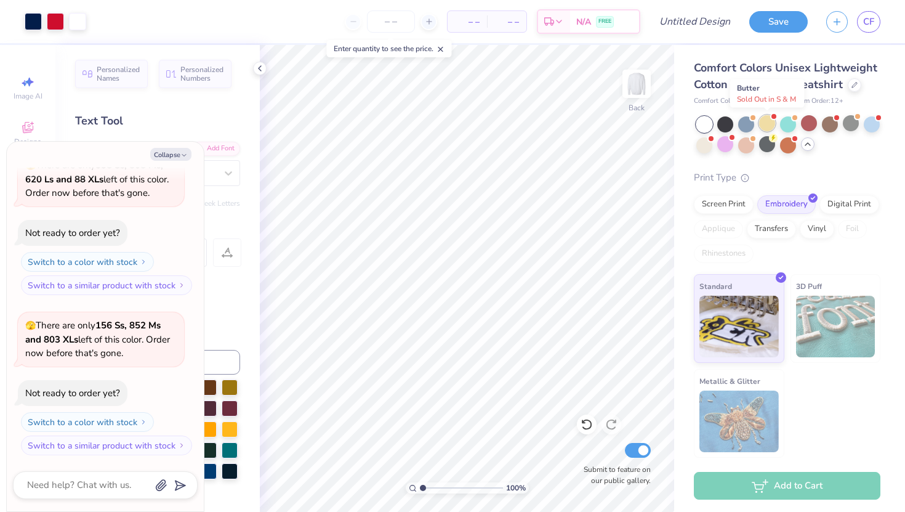
click at [763, 128] on div at bounding box center [767, 123] width 16 height 16
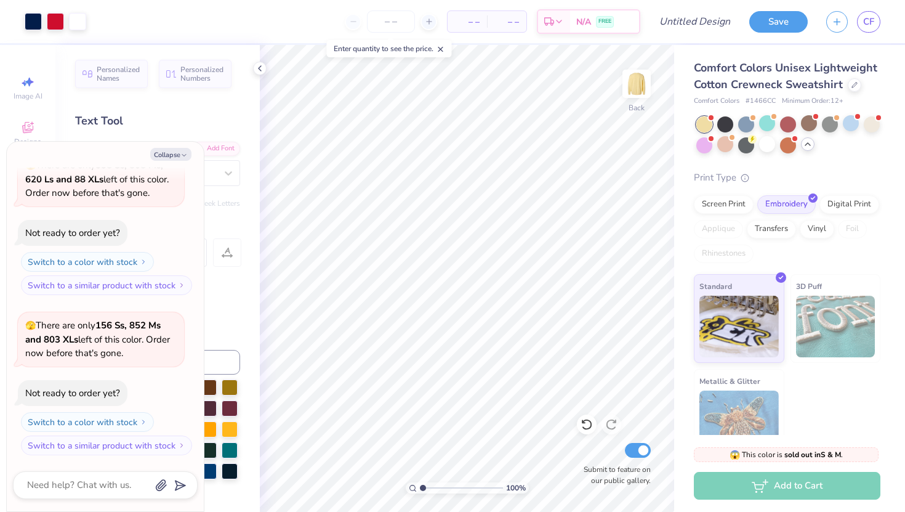
scroll to position [518, 0]
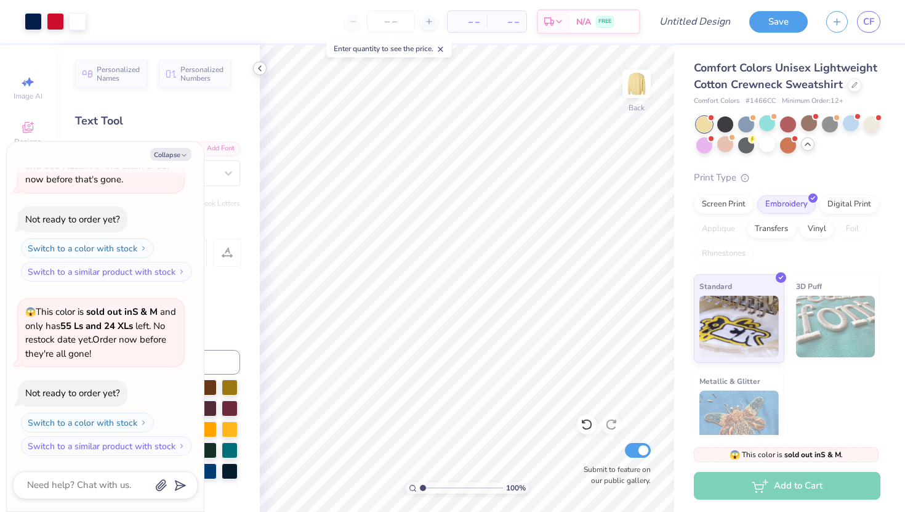
click at [257, 67] on icon at bounding box center [260, 68] width 10 height 10
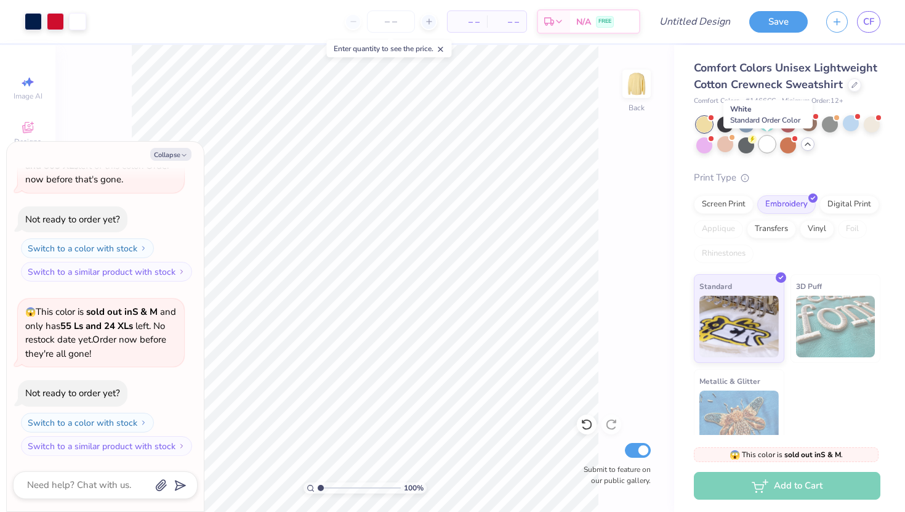
click at [766, 145] on div at bounding box center [767, 144] width 16 height 16
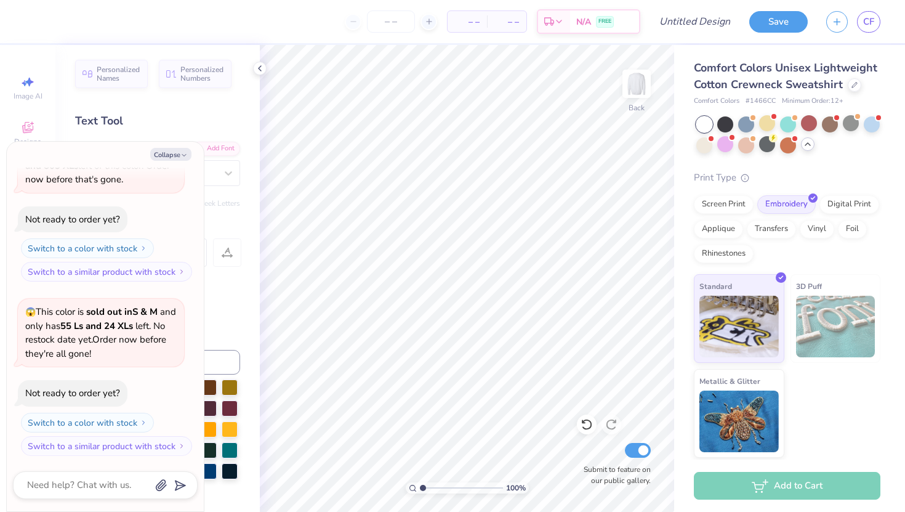
click at [171, 164] on div "Collapse How can we help you? 😱 This color is sold out in L and only has 355 XL…" at bounding box center [105, 326] width 197 height 369
click at [158, 155] on button "Collapse" at bounding box center [170, 154] width 41 height 13
type textarea "x"
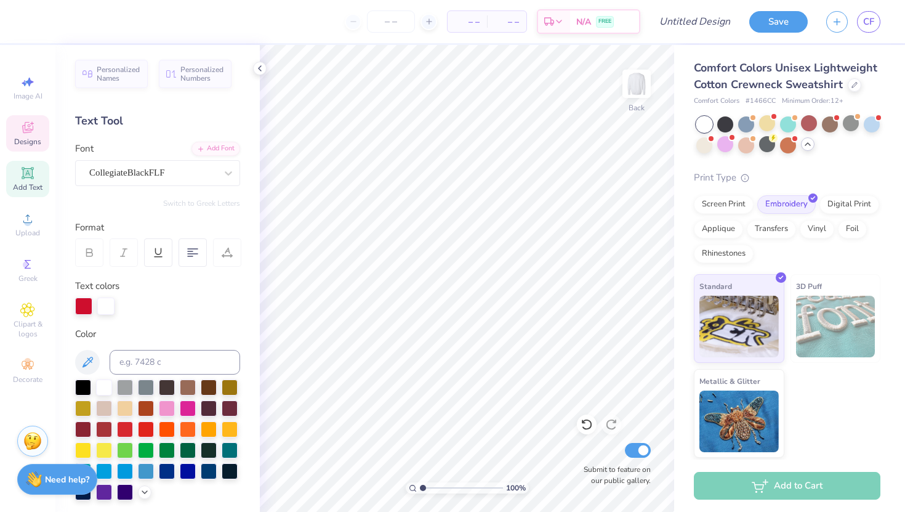
click at [29, 129] on icon at bounding box center [27, 127] width 11 height 11
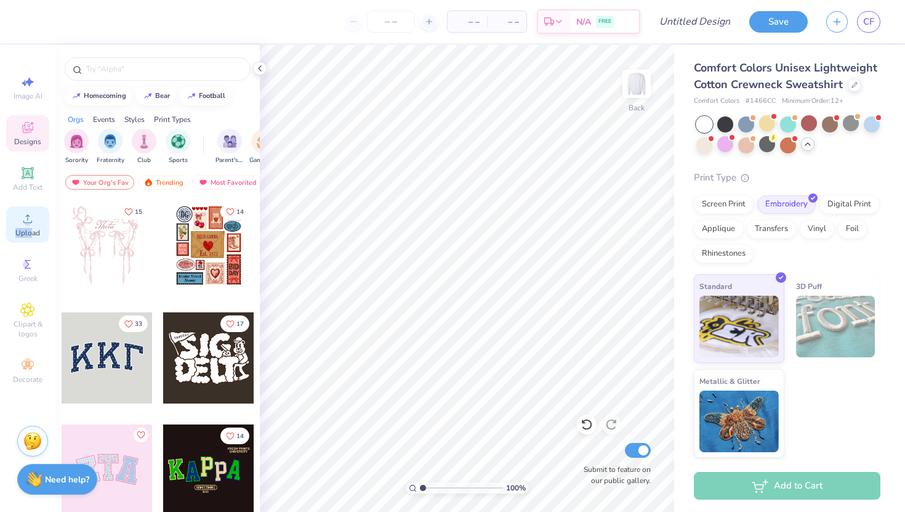
click at [32, 228] on span "Upload" at bounding box center [27, 233] width 25 height 10
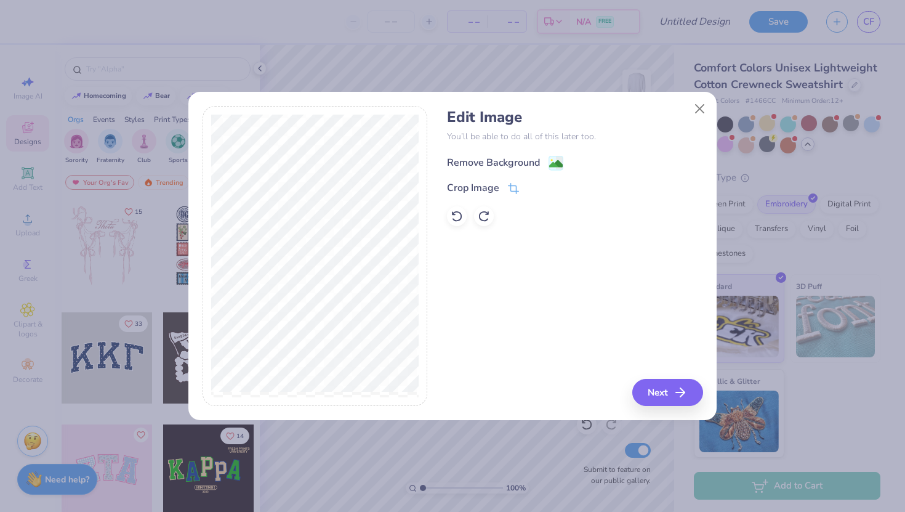
click at [558, 159] on image at bounding box center [556, 164] width 14 height 14
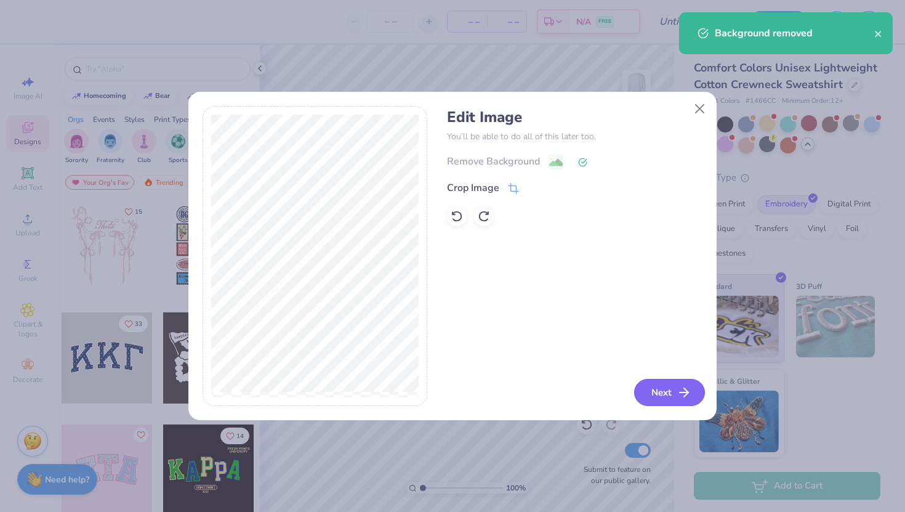
click at [662, 398] on button "Next" at bounding box center [669, 392] width 71 height 27
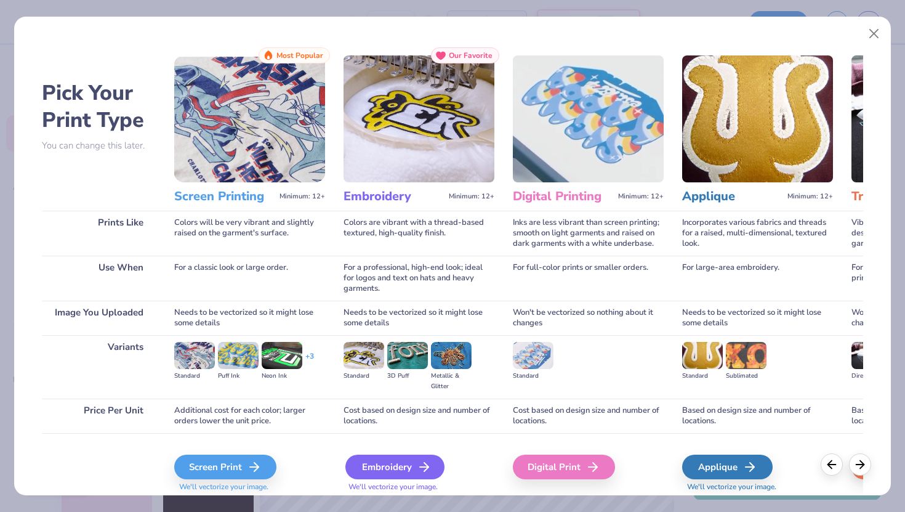
click at [371, 461] on div "Embroidery" at bounding box center [394, 466] width 99 height 25
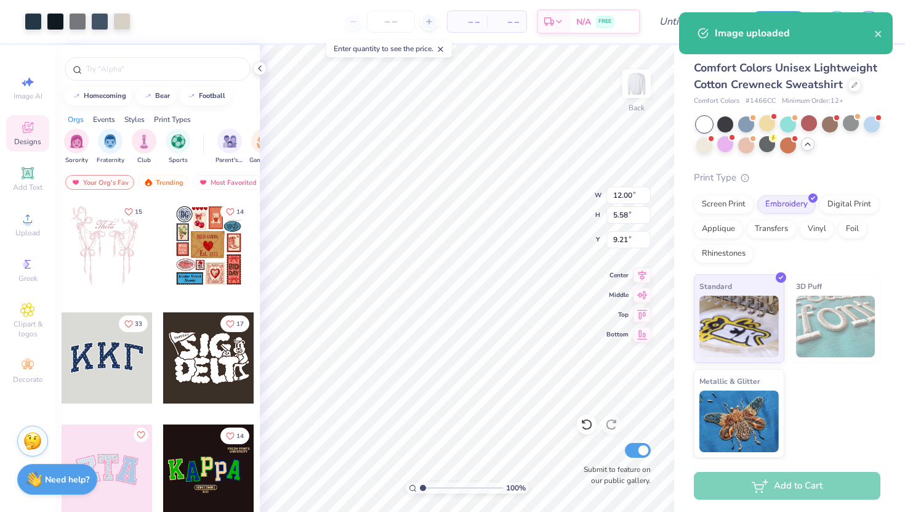
type input "4.62"
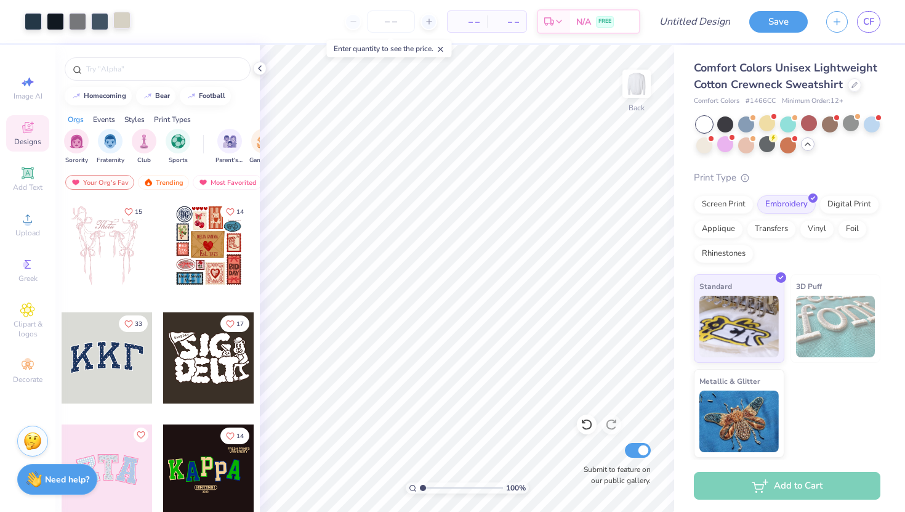
click at [119, 12] on div at bounding box center [121, 20] width 17 height 17
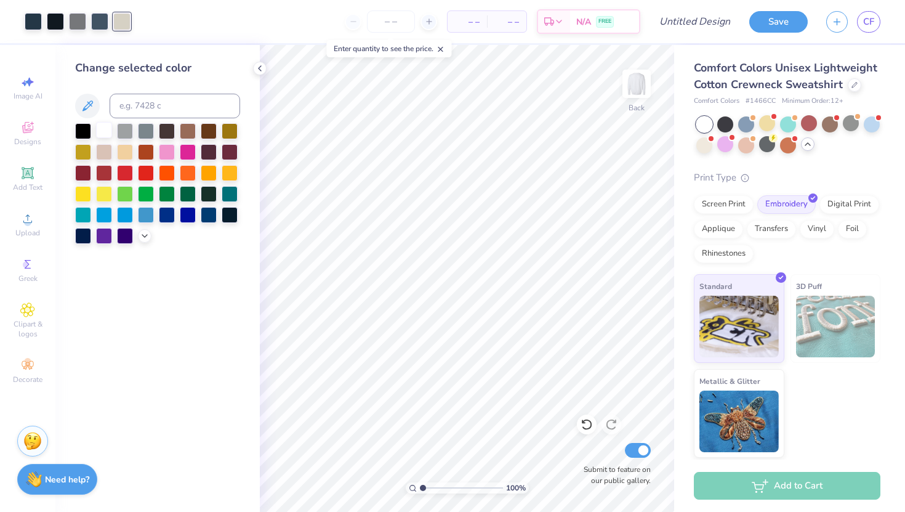
click at [103, 124] on div at bounding box center [104, 130] width 16 height 16
click at [83, 18] on div at bounding box center [77, 20] width 17 height 17
click at [103, 127] on div at bounding box center [104, 130] width 16 height 16
click at [587, 432] on div at bounding box center [587, 424] width 20 height 20
click at [79, 21] on div at bounding box center [77, 20] width 17 height 17
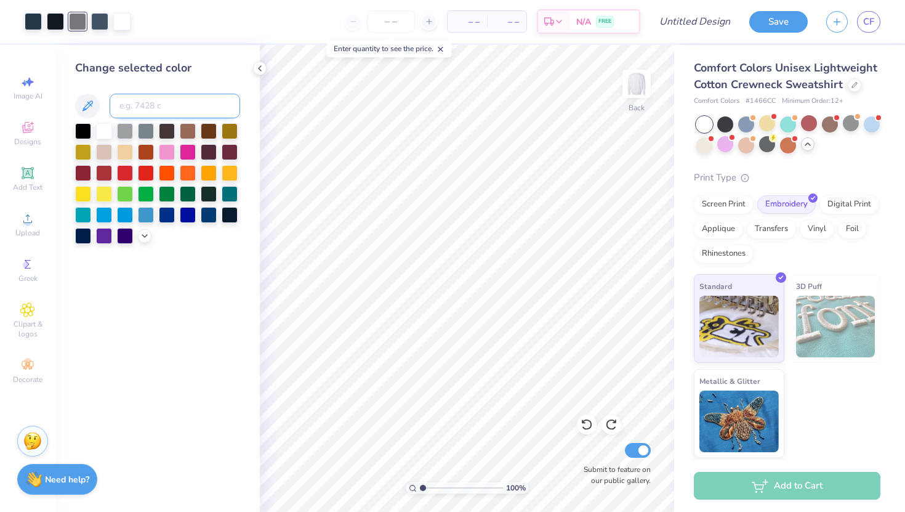
click at [151, 103] on input at bounding box center [175, 106] width 130 height 25
type input "7546"
click at [159, 45] on div "Change selected color" at bounding box center [157, 278] width 204 height 467
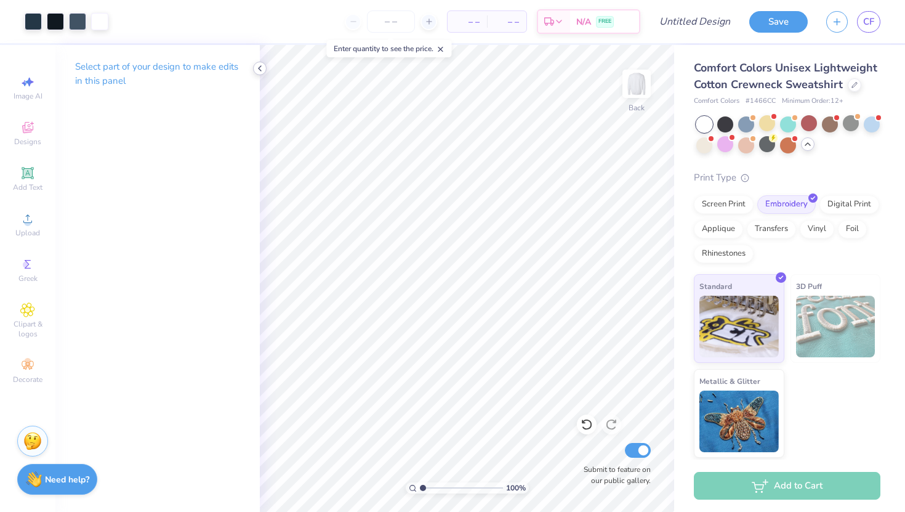
click at [259, 68] on polyline at bounding box center [260, 68] width 2 height 5
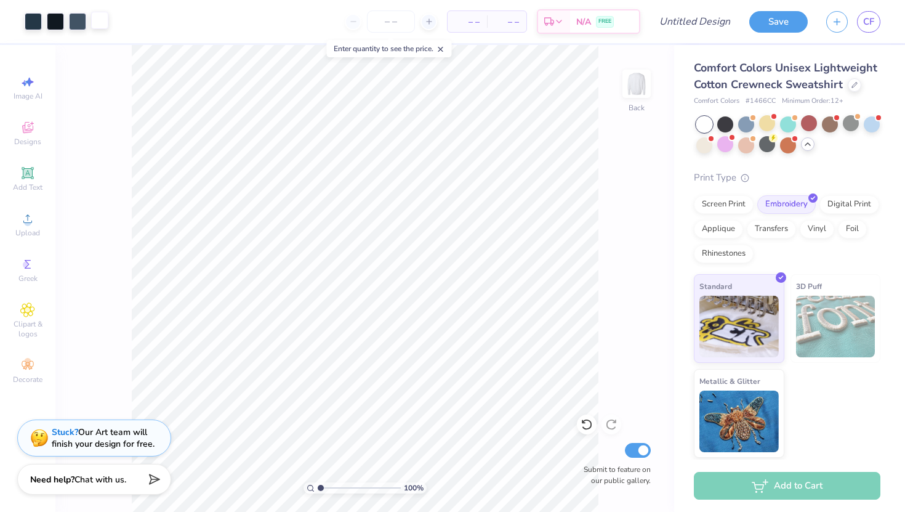
click at [102, 23] on div at bounding box center [99, 20] width 17 height 17
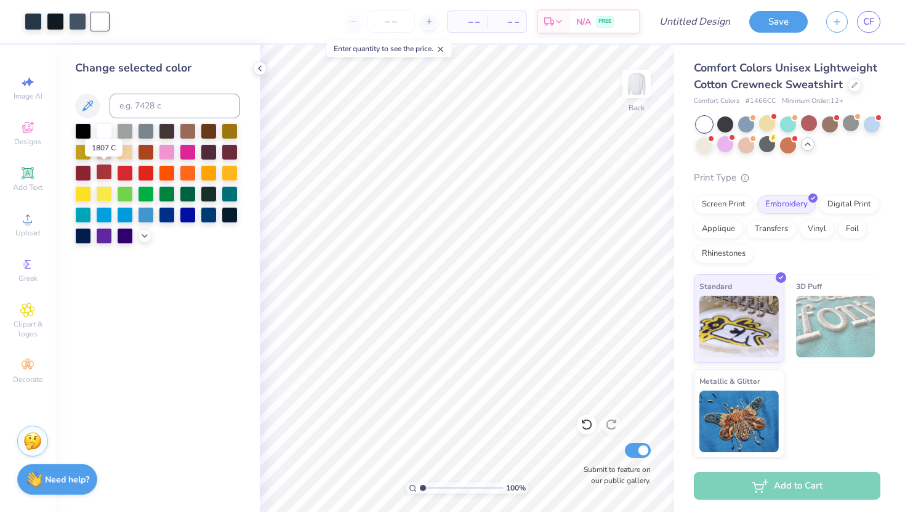
click at [105, 169] on div at bounding box center [104, 172] width 16 height 16
click at [105, 133] on div at bounding box center [104, 130] width 16 height 16
click at [591, 427] on icon at bounding box center [586, 424] width 12 height 12
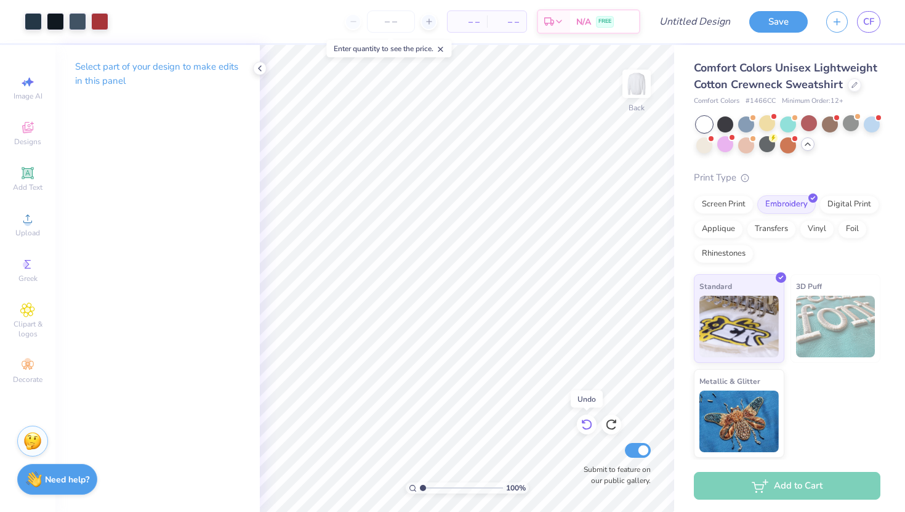
click at [591, 427] on icon at bounding box center [586, 424] width 12 height 12
click at [592, 427] on icon at bounding box center [586, 424] width 12 height 12
click at [588, 425] on icon at bounding box center [586, 424] width 12 height 12
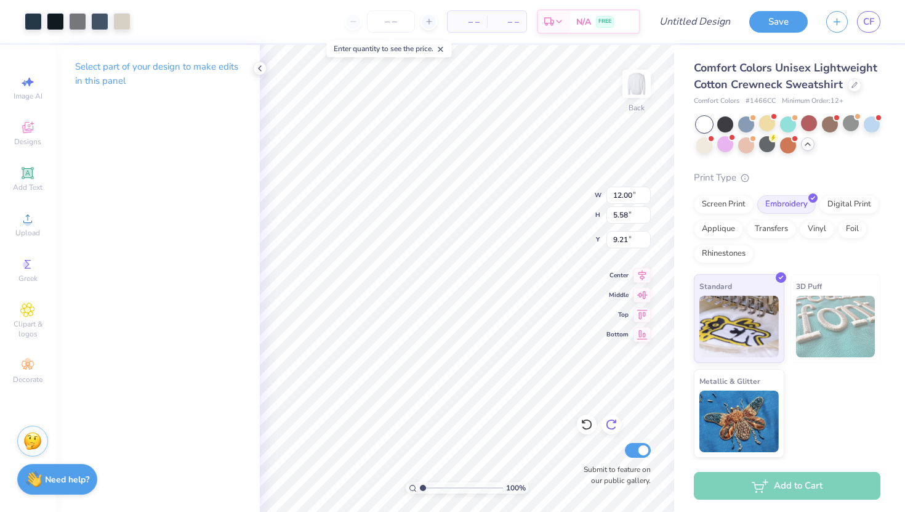
click at [608, 420] on icon at bounding box center [611, 424] width 12 height 12
type input "4.62"
click at [123, 26] on div at bounding box center [121, 20] width 17 height 17
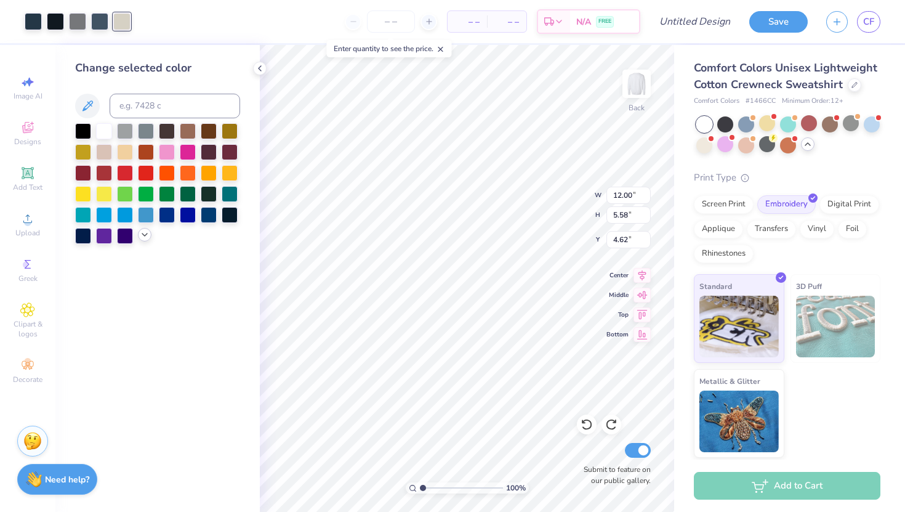
click at [139, 236] on div at bounding box center [145, 235] width 14 height 14
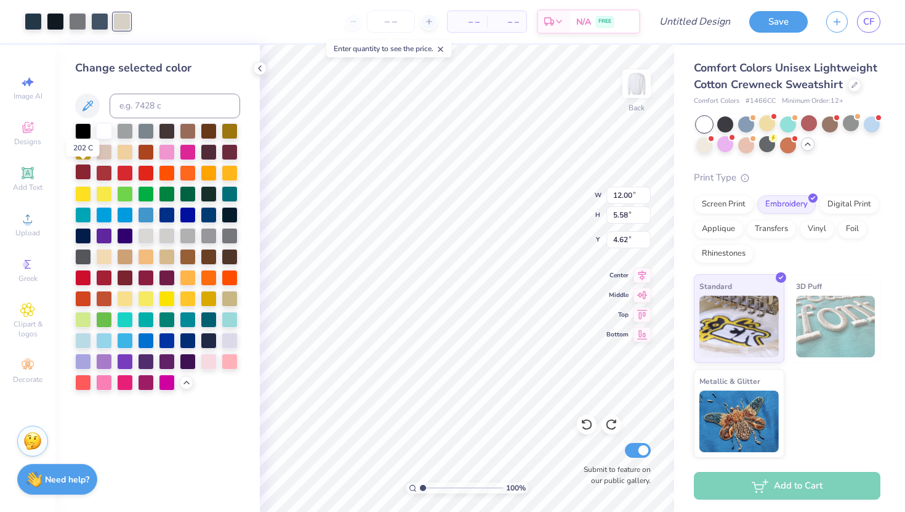
click at [85, 170] on div at bounding box center [83, 172] width 16 height 16
click at [586, 427] on icon at bounding box center [586, 424] width 12 height 12
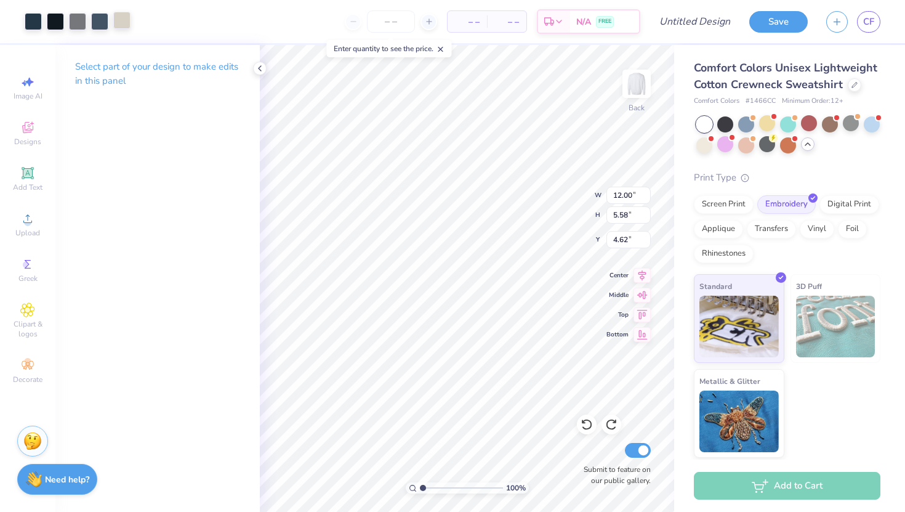
click at [125, 23] on div at bounding box center [121, 20] width 17 height 17
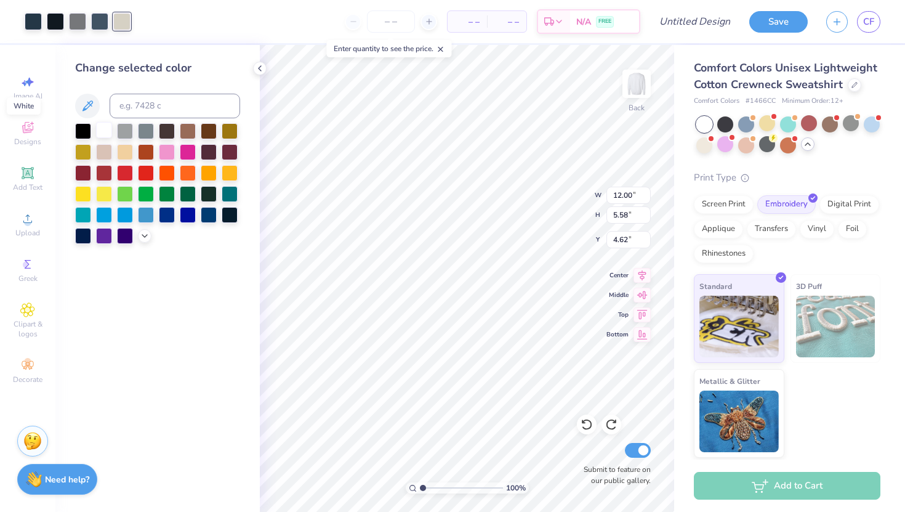
click at [106, 131] on div at bounding box center [104, 130] width 16 height 16
click at [78, 23] on div at bounding box center [77, 20] width 17 height 17
click at [105, 129] on div at bounding box center [104, 130] width 16 height 16
click at [588, 422] on icon at bounding box center [586, 424] width 12 height 12
click at [608, 422] on icon at bounding box center [611, 424] width 10 height 11
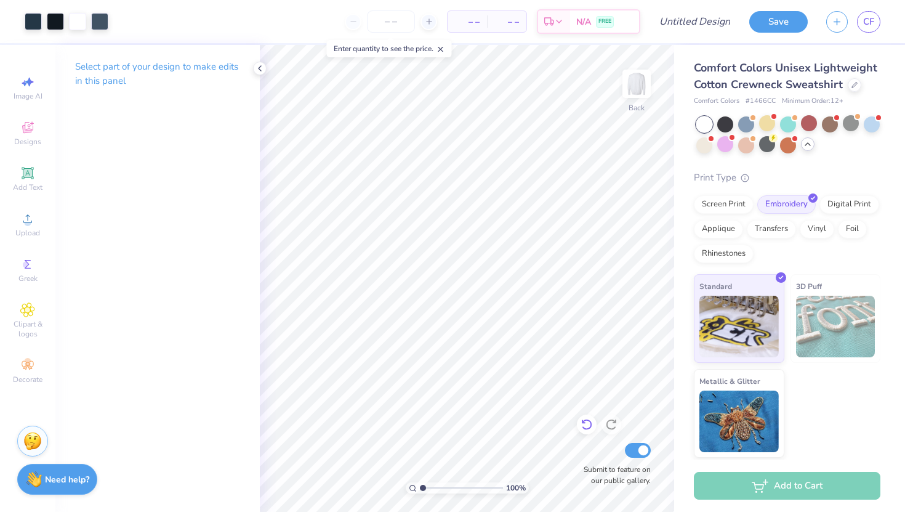
click at [584, 426] on icon at bounding box center [586, 424] width 12 height 12
click at [611, 423] on icon at bounding box center [611, 424] width 12 height 12
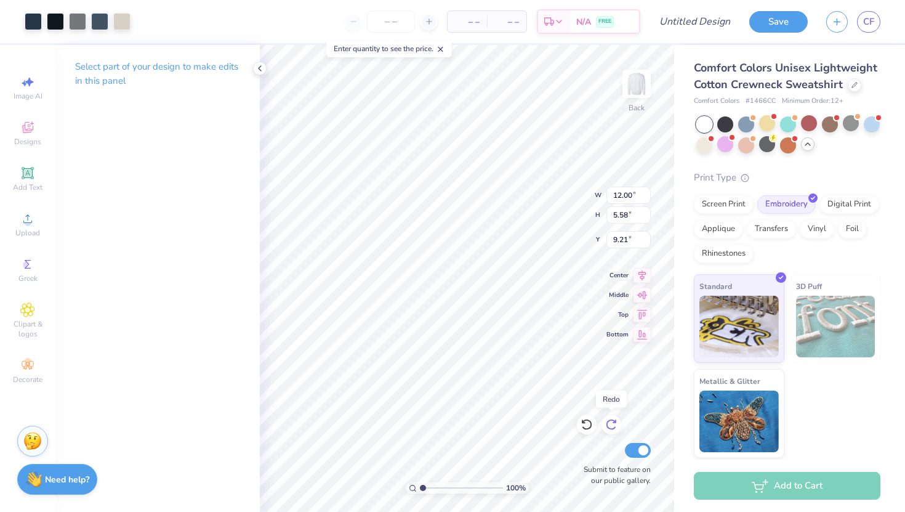
click at [611, 423] on icon at bounding box center [611, 424] width 12 height 12
type input "4.62"
click at [36, 16] on div at bounding box center [33, 20] width 17 height 17
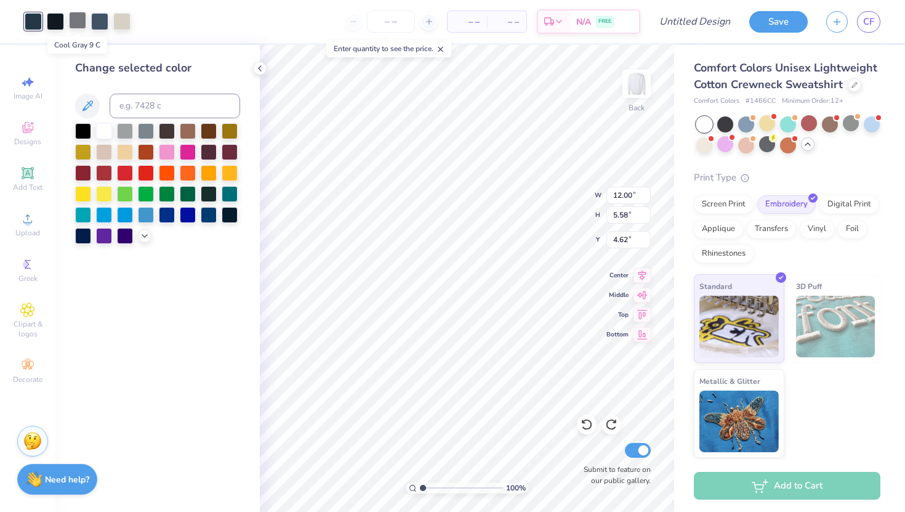
click at [81, 22] on div at bounding box center [77, 20] width 17 height 17
click at [124, 21] on div at bounding box center [121, 20] width 17 height 17
click at [104, 126] on div at bounding box center [104, 130] width 16 height 16
click at [79, 21] on div at bounding box center [77, 20] width 17 height 17
click at [138, 110] on input at bounding box center [175, 106] width 130 height 25
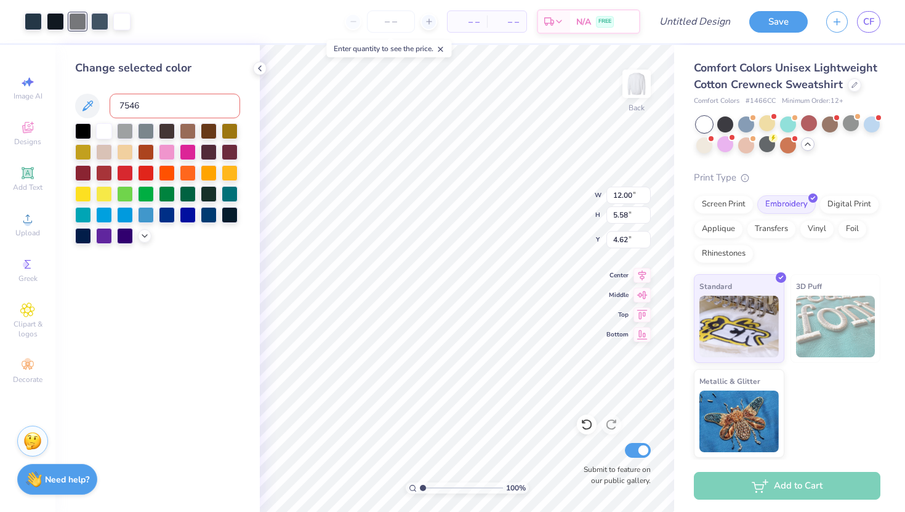
type input "7546"
click at [251, 278] on div "Change selected color" at bounding box center [157, 278] width 204 height 467
click at [209, 31] on div "– – Per Item – – Total Est. Delivery N/A FREE" at bounding box center [379, 21] width 523 height 43
click at [79, 23] on div at bounding box center [77, 20] width 17 height 17
click at [57, 20] on div at bounding box center [55, 20] width 17 height 17
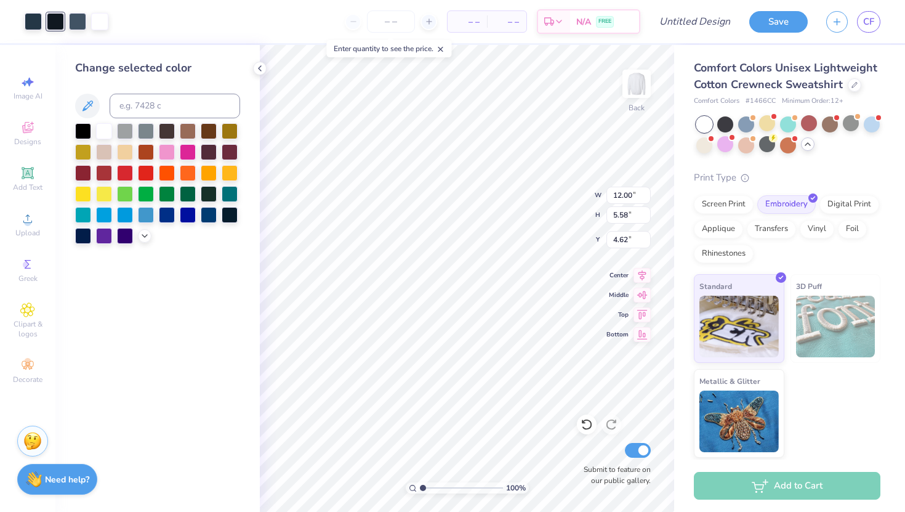
click at [305, 42] on div "– – Per Item – – Total Est. Delivery N/A FREE" at bounding box center [379, 21] width 523 height 43
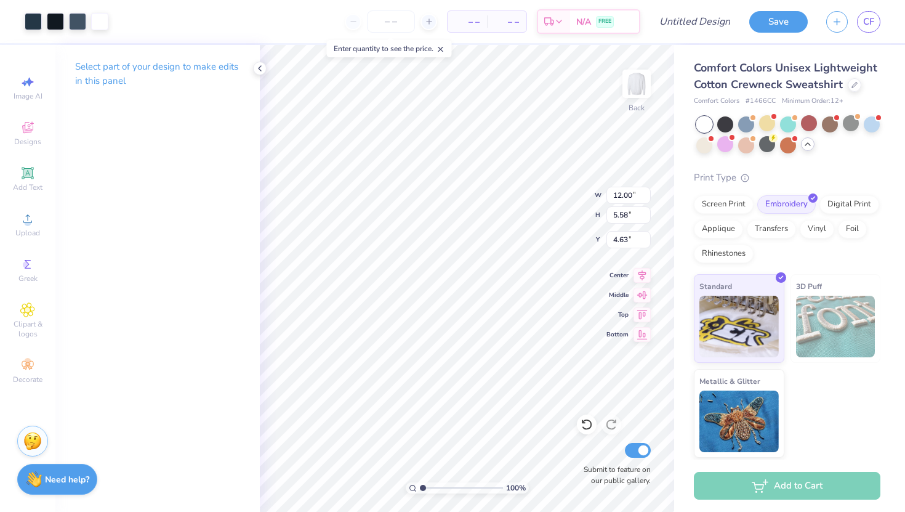
type input "4.64"
click at [809, 144] on polyline at bounding box center [807, 144] width 5 height 2
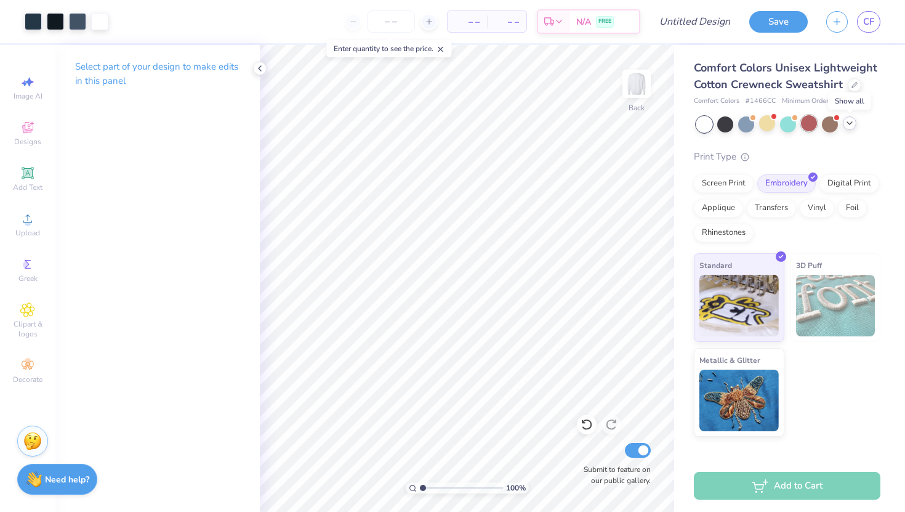
click at [809, 130] on div at bounding box center [809, 123] width 16 height 16
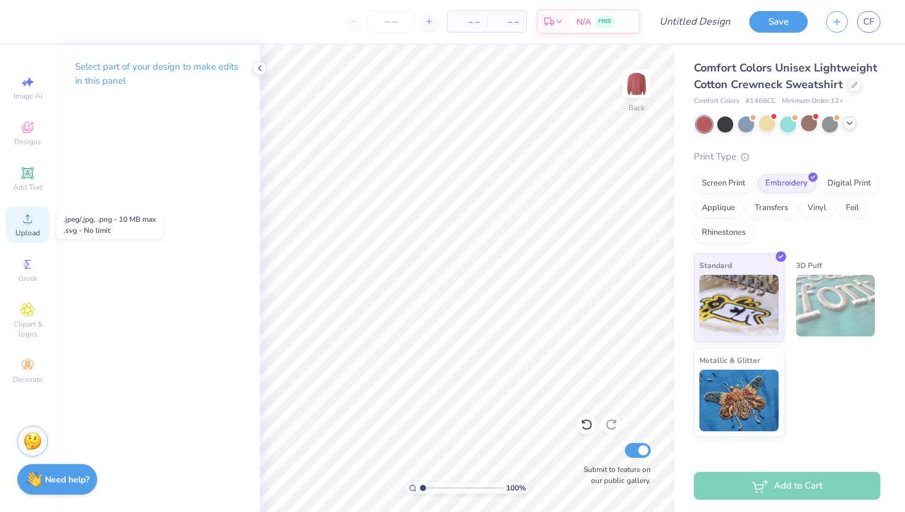
click at [30, 230] on span "Upload" at bounding box center [27, 233] width 25 height 10
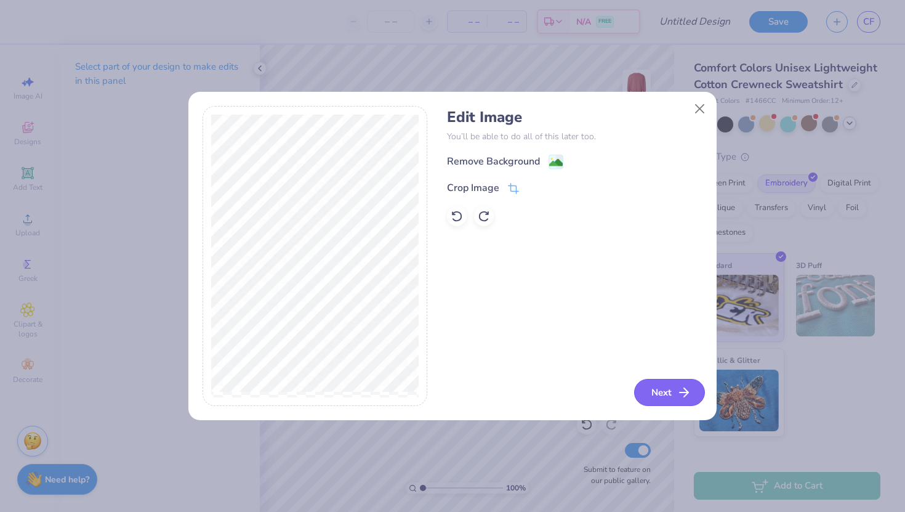
click at [659, 387] on button "Next" at bounding box center [669, 392] width 71 height 27
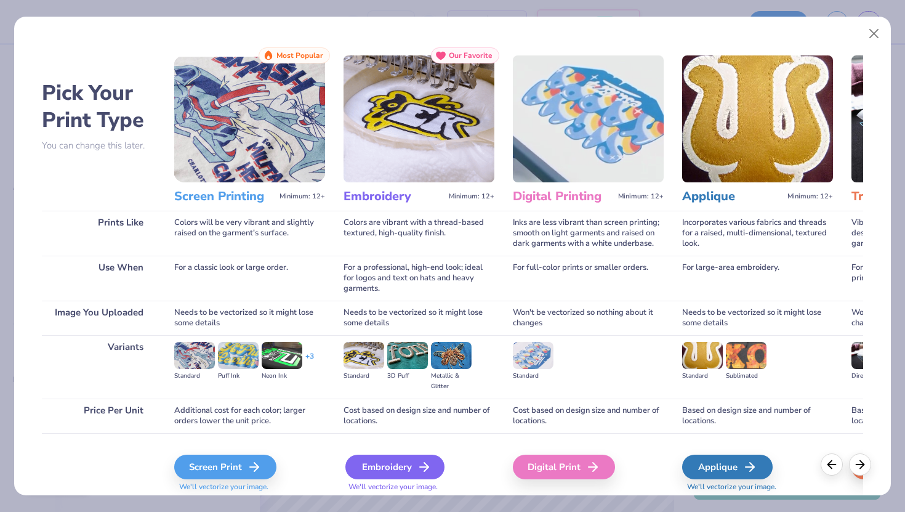
click at [407, 457] on div "Embroidery" at bounding box center [394, 466] width 99 height 25
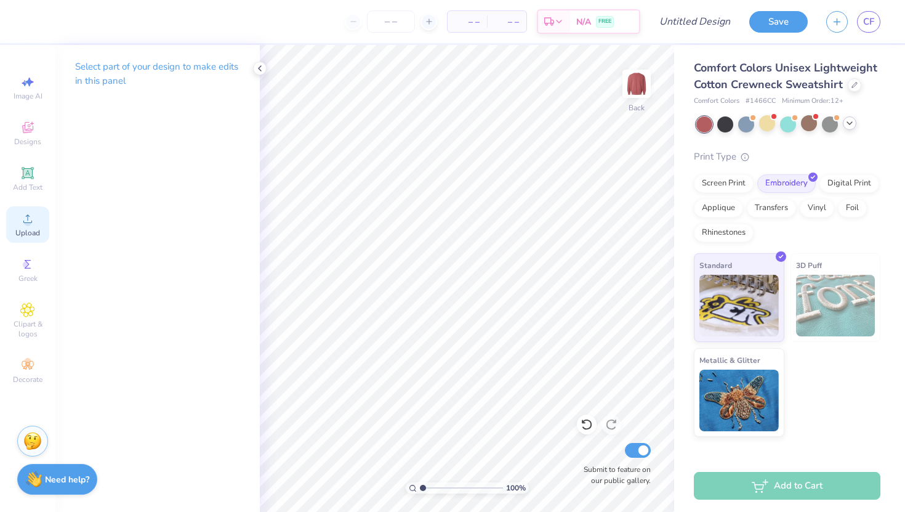
click at [28, 229] on span "Upload" at bounding box center [27, 233] width 25 height 10
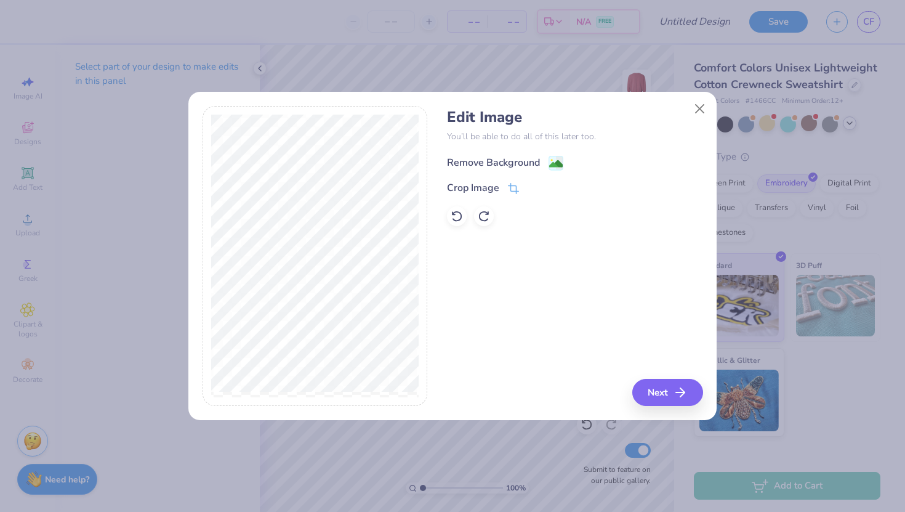
click at [549, 162] on image at bounding box center [556, 164] width 14 height 14
click at [458, 217] on icon at bounding box center [457, 216] width 12 height 12
click at [568, 155] on div "Remove Background" at bounding box center [574, 161] width 255 height 15
click at [549, 160] on rect at bounding box center [556, 163] width 14 height 14
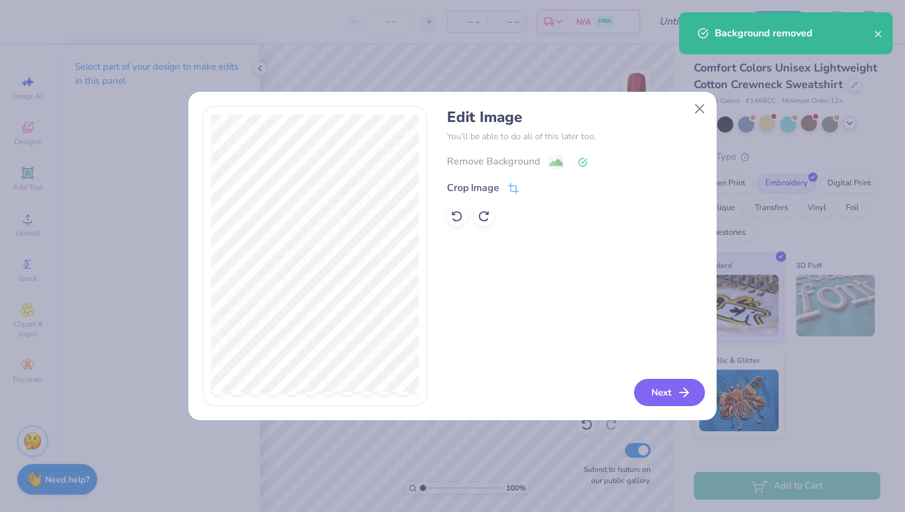
click at [656, 392] on button "Next" at bounding box center [669, 392] width 71 height 27
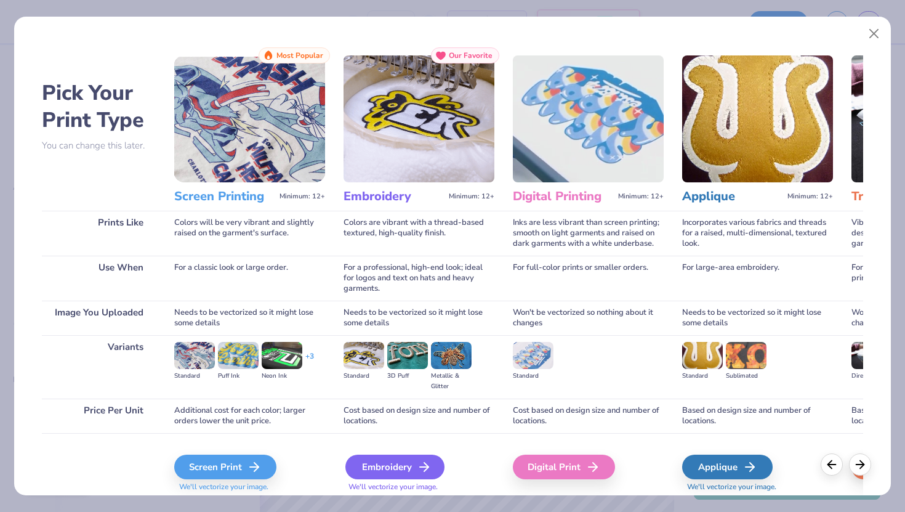
click at [386, 468] on div "Embroidery" at bounding box center [394, 466] width 99 height 25
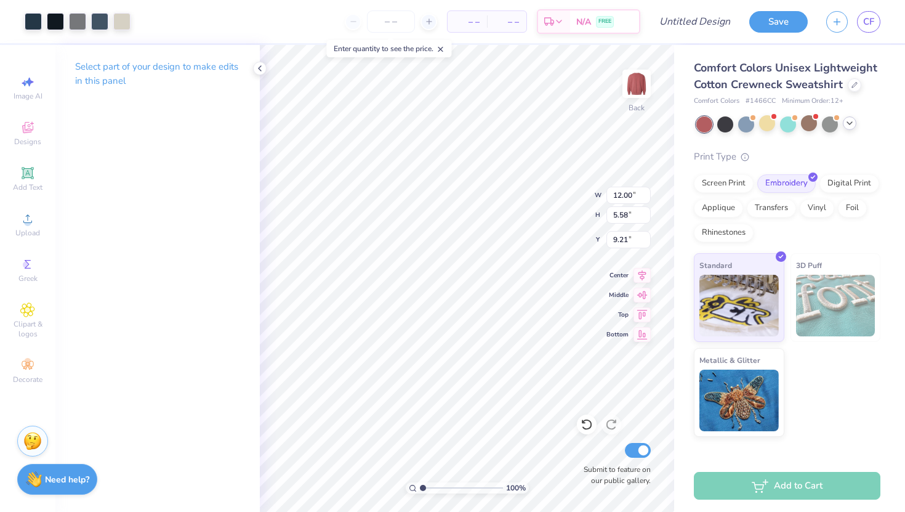
type input "5.44"
click at [116, 26] on div at bounding box center [121, 20] width 17 height 17
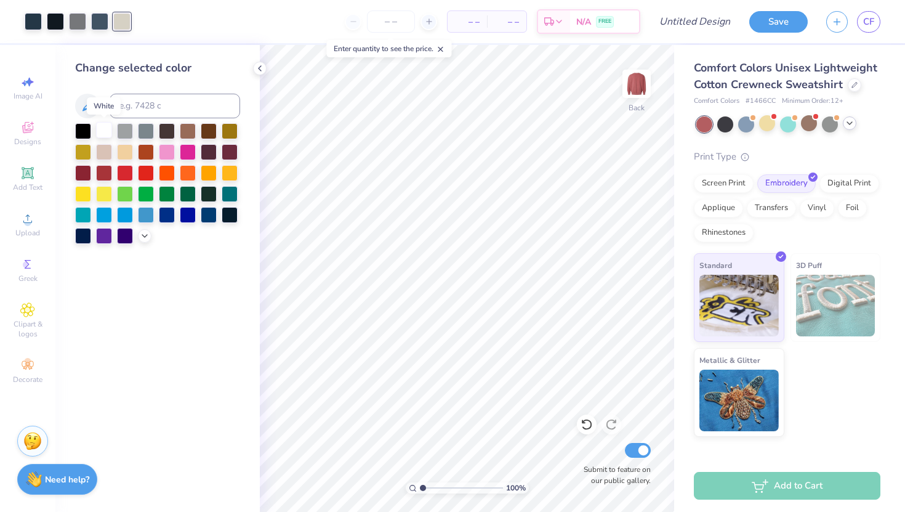
click at [102, 136] on div at bounding box center [104, 130] width 16 height 16
